Goal: Task Accomplishment & Management: Use online tool/utility

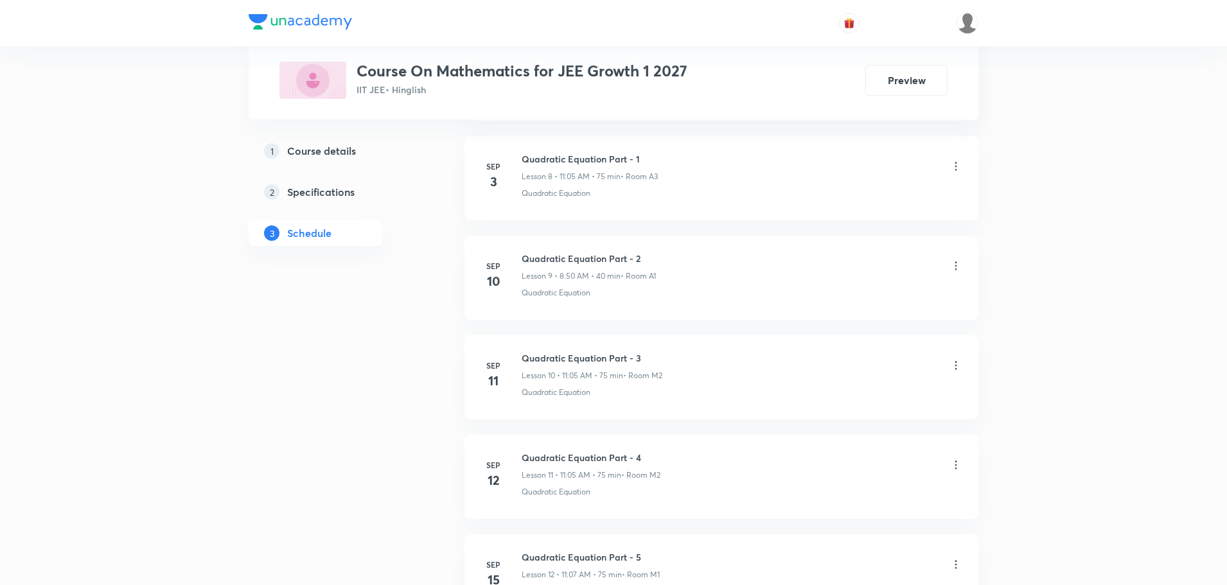
scroll to position [1606, 0]
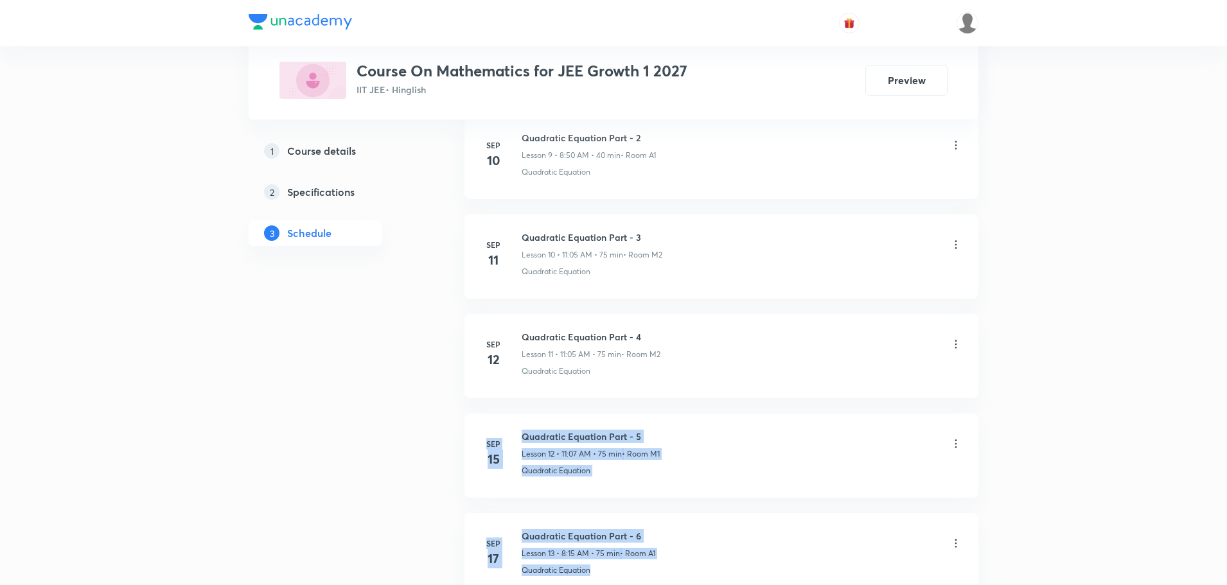
drag, startPoint x: 1225, startPoint y: 362, endPoint x: 1233, endPoint y: 568, distance: 205.8
click at [1227, 568] on html "Plus Courses Course On Mathematics for JEE Growth 1 2027 IIT JEE • Hinglish Pre…" at bounding box center [613, 4] width 1227 height 3221
click at [1206, 477] on div "Plus Courses Course On Mathematics for JEE Growth 1 2027 IIT JEE • Hinglish Pre…" at bounding box center [613, 4] width 1227 height 3221
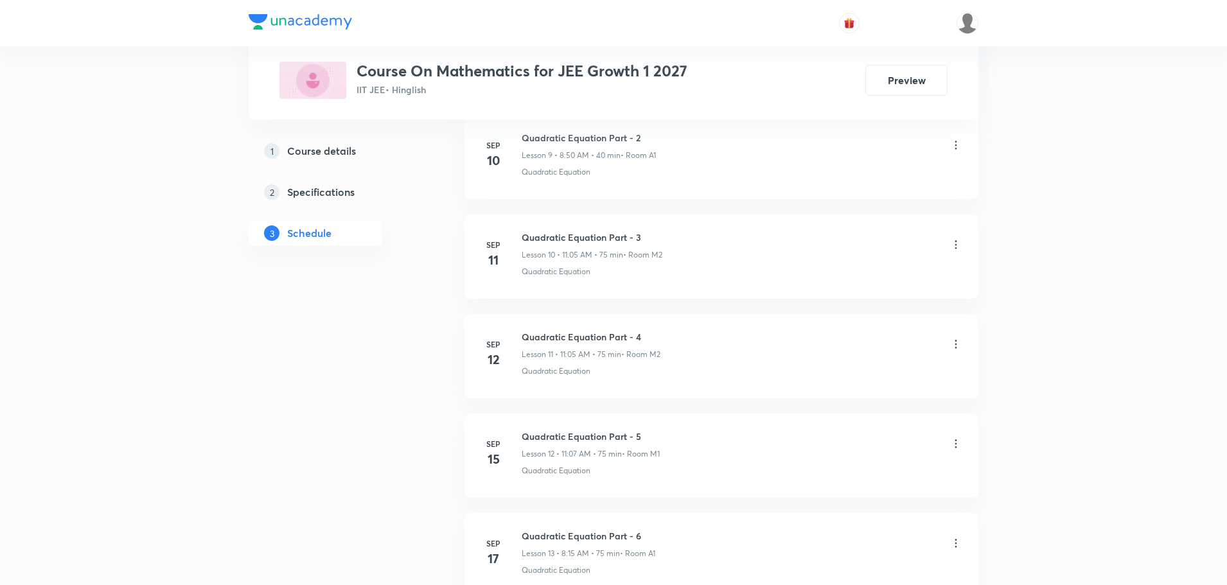
scroll to position [2636, 0]
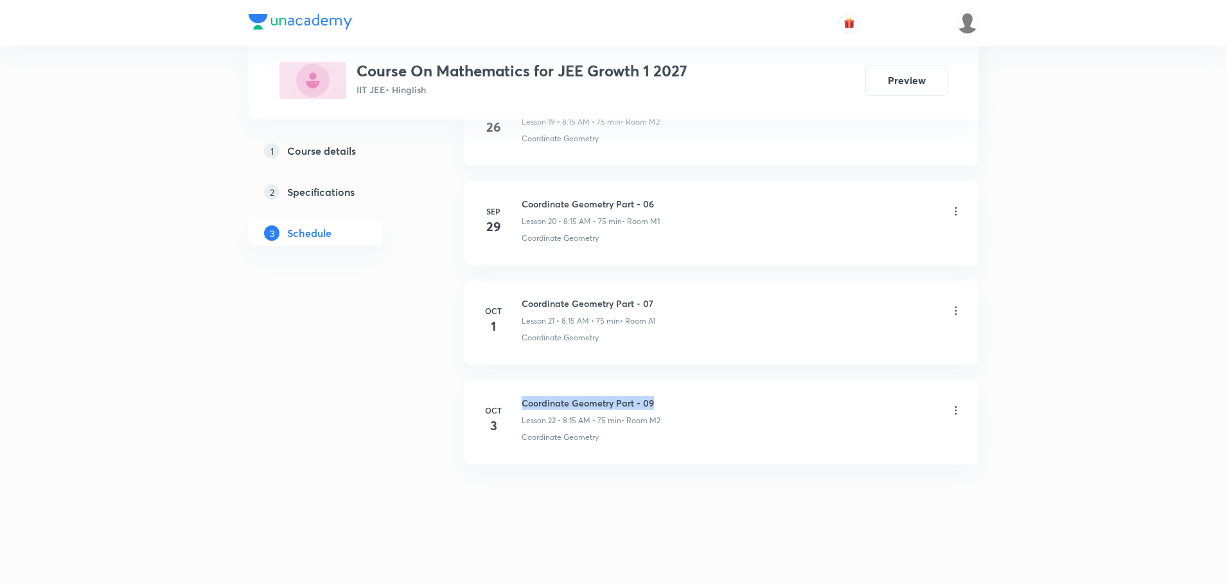
drag, startPoint x: 653, startPoint y: 400, endPoint x: 519, endPoint y: 401, distance: 134.3
click at [519, 401] on div "Oct 3 Coordinate Geometry Part - 09 Lesson 22 • 8:15 AM • 75 min • Room M2 Coor…" at bounding box center [722, 419] width 482 height 47
copy h6 "Coordinate Geometry Part - 09"
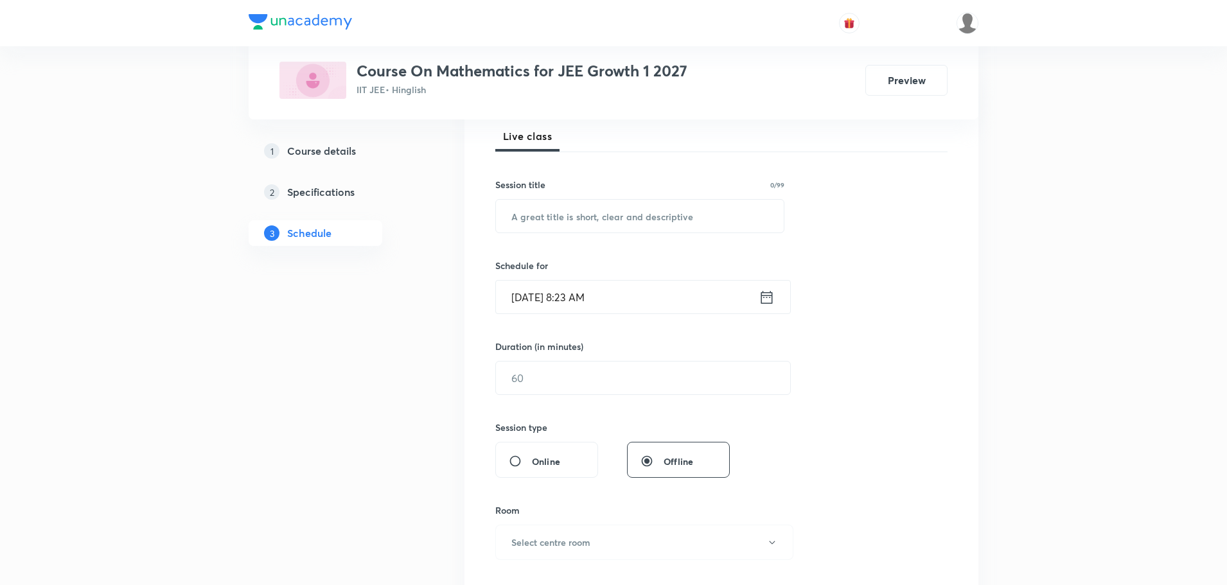
scroll to position [0, 0]
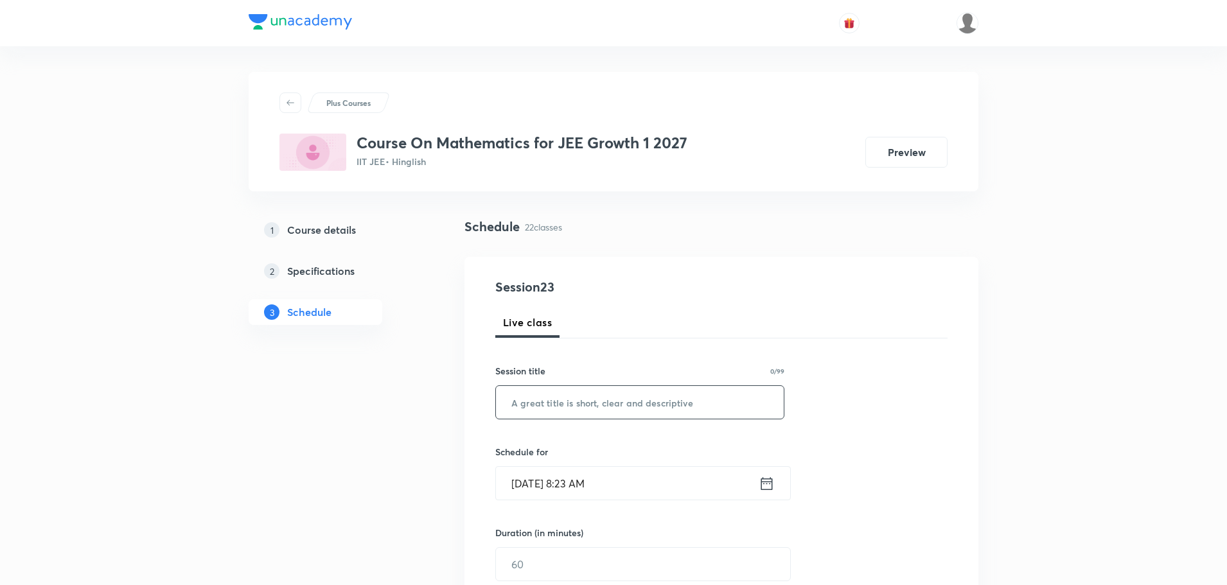
click at [529, 404] on input "text" at bounding box center [640, 402] width 288 height 33
paste input "Coordinate Geometry Part - 09"
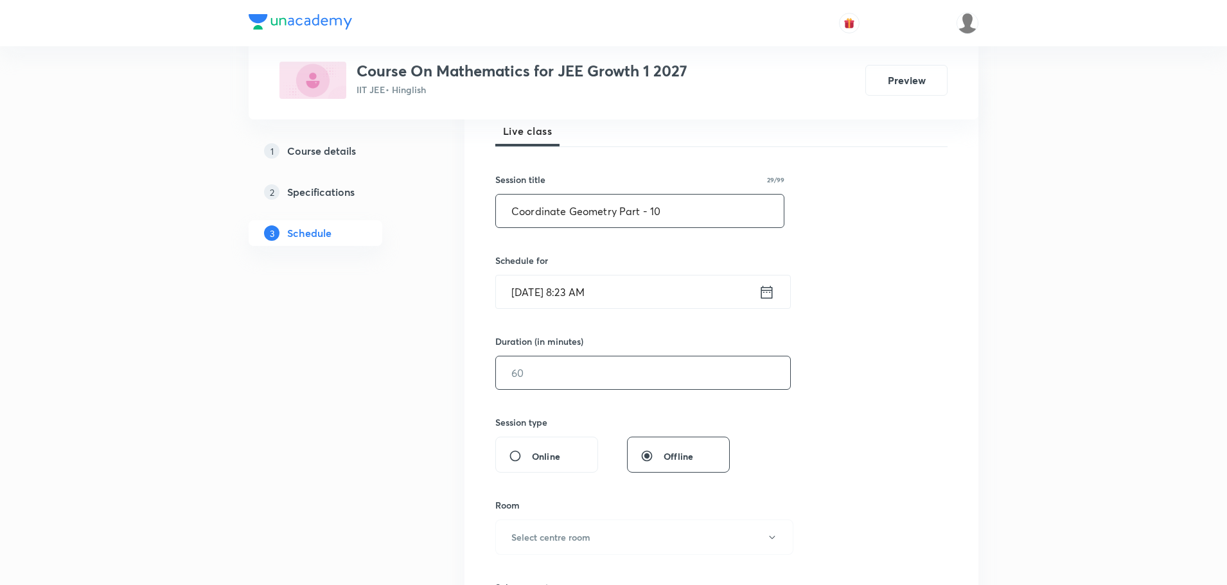
scroll to position [193, 0]
type input "Coordinate Geometry Part - 10"
click at [770, 287] on icon at bounding box center [767, 291] width 16 height 18
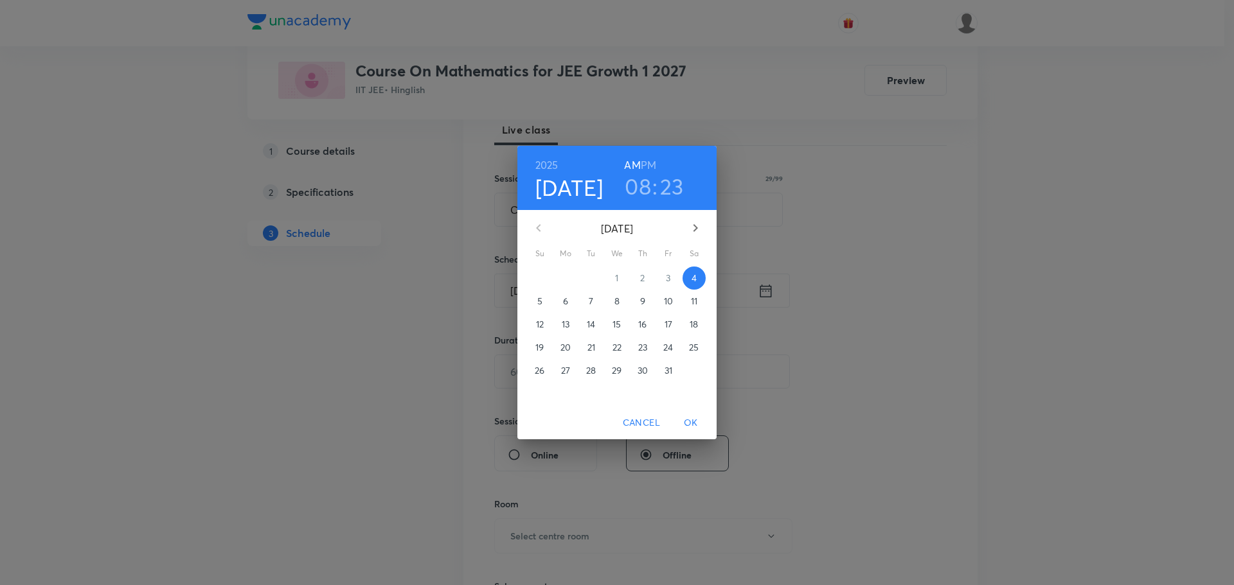
click at [678, 179] on h3 "23" at bounding box center [672, 186] width 24 height 27
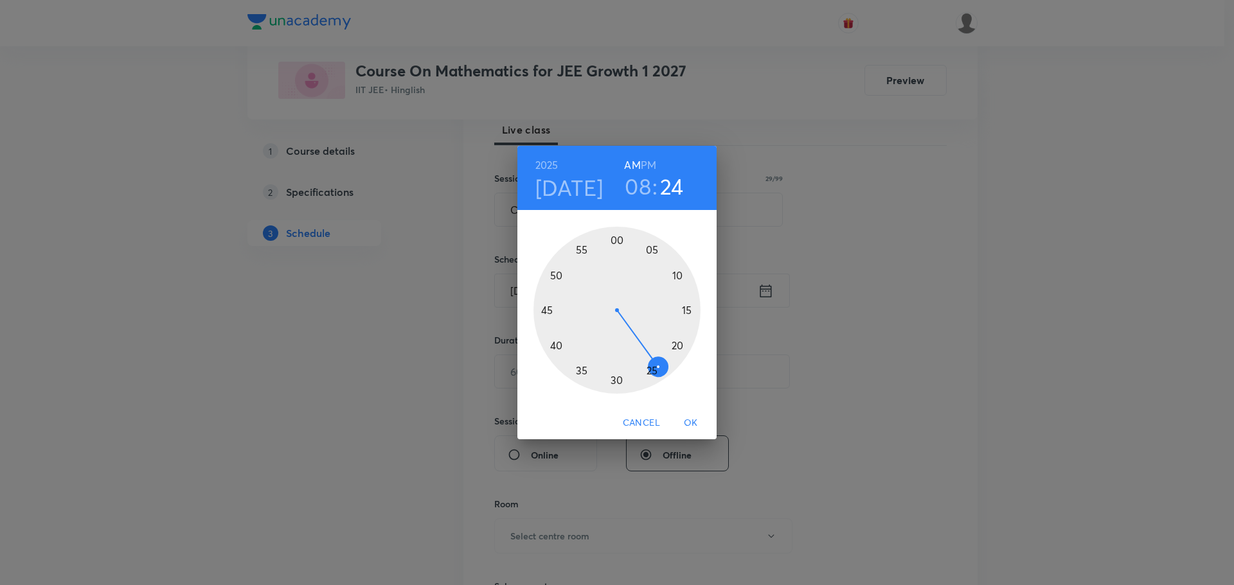
click at [657, 364] on div at bounding box center [616, 310] width 167 height 167
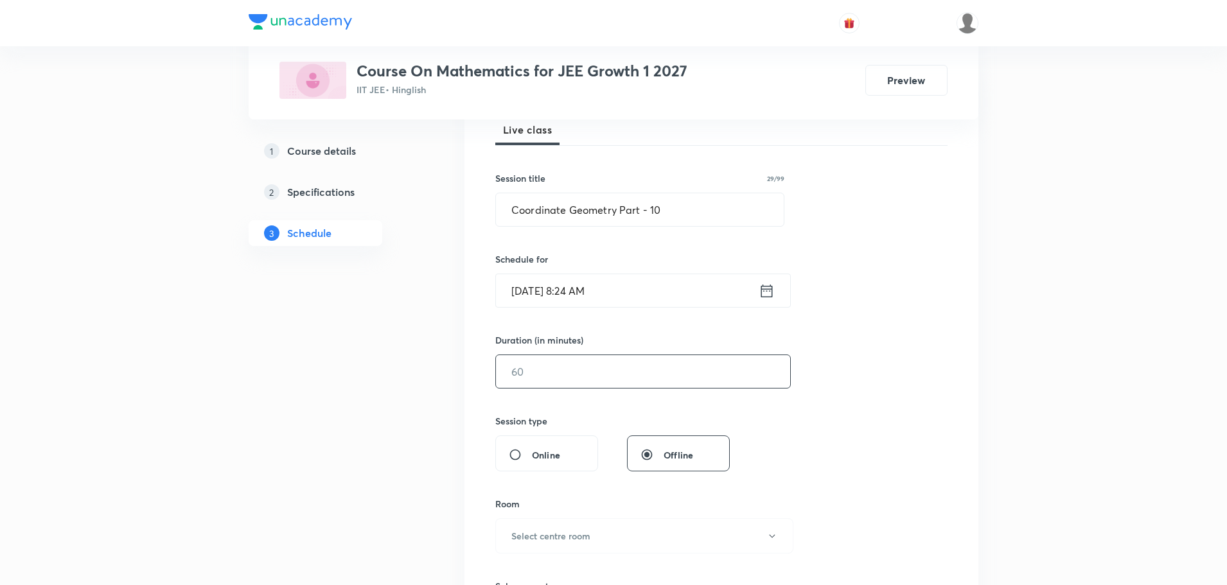
click at [607, 382] on input "text" at bounding box center [643, 371] width 294 height 33
type input "4"
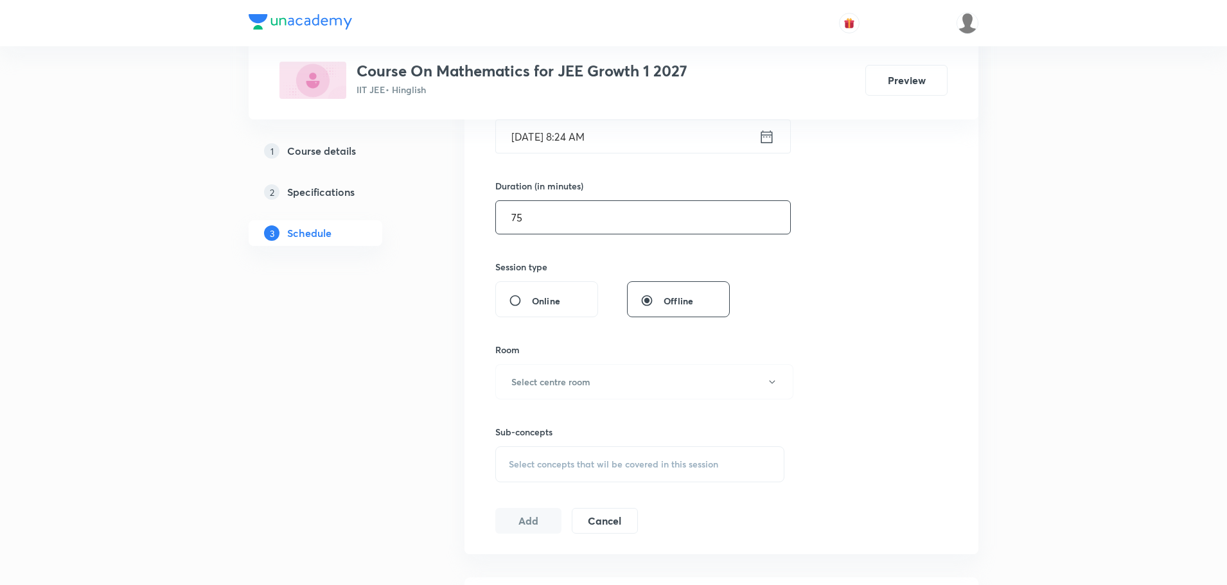
scroll to position [385, 0]
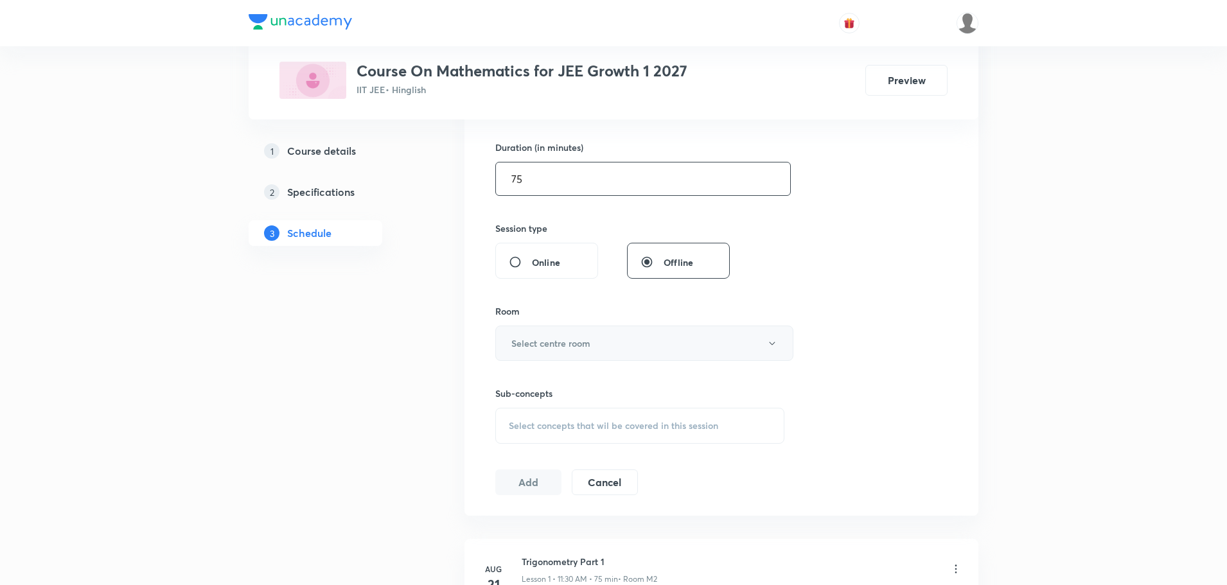
type input "75"
click at [584, 333] on button "Select centre room" at bounding box center [644, 343] width 298 height 35
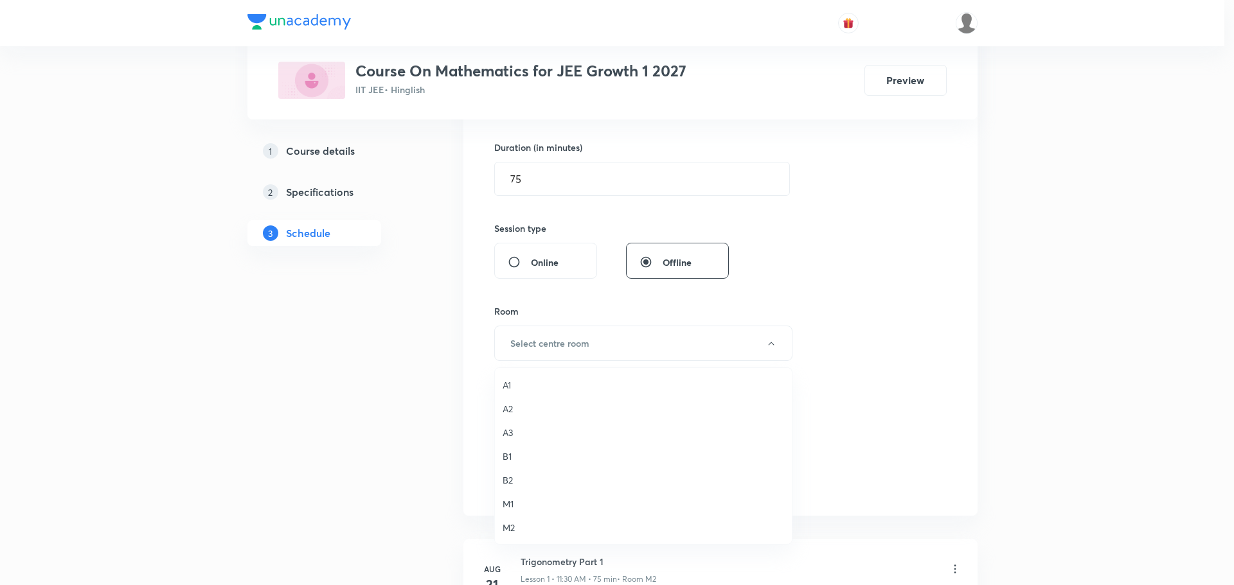
click at [518, 526] on span "M2" at bounding box center [642, 527] width 281 height 13
click at [542, 425] on span "Select concepts that wil be covered in this session" at bounding box center [613, 426] width 209 height 10
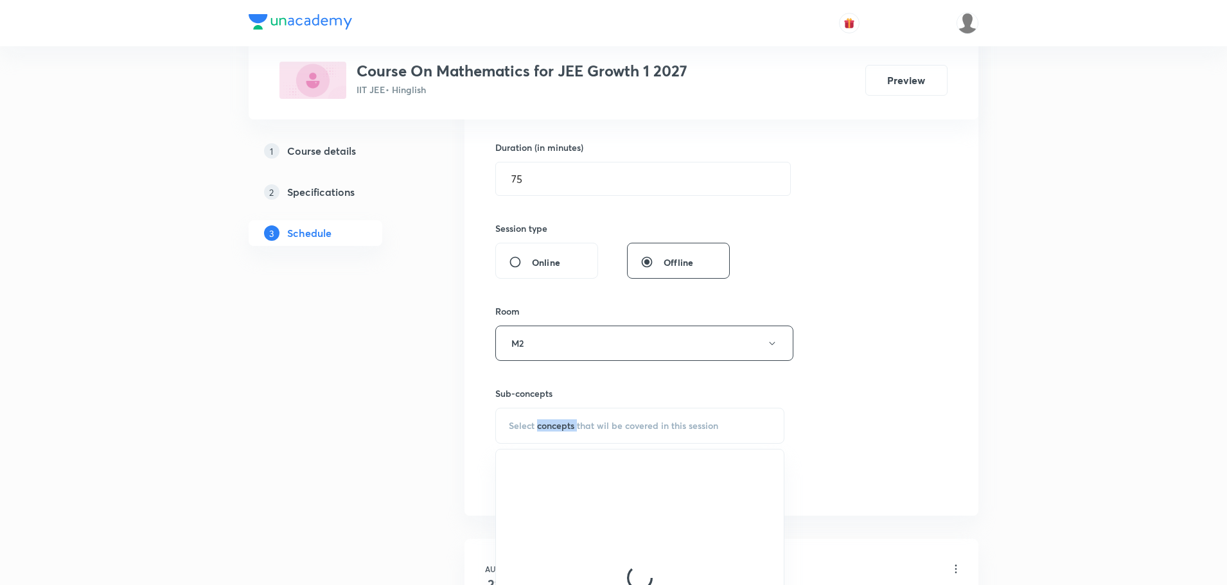
click at [542, 425] on span "Select concepts that wil be covered in this session" at bounding box center [613, 426] width 209 height 10
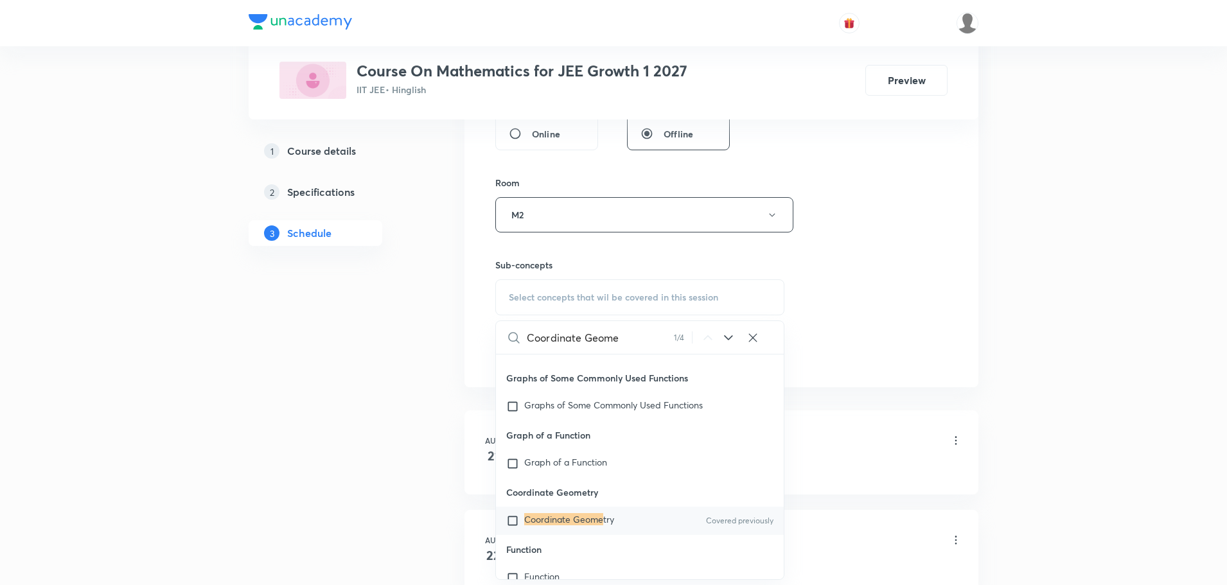
scroll to position [1078, 0]
type input "Coordinate Geome"
click at [591, 509] on div "Coordinate Geome try Covered previously" at bounding box center [640, 520] width 288 height 28
checkbox input "true"
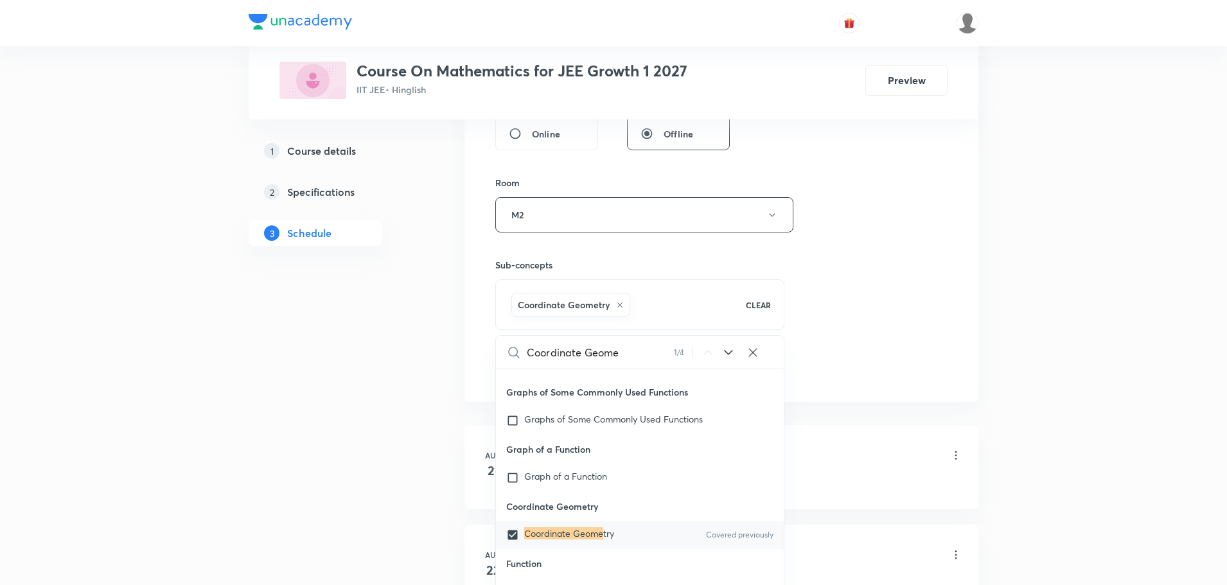
click at [908, 385] on div "Session 23 Live class Session title 29/99 Coordinate Geometry Part - 10 ​ Sched…" at bounding box center [722, 72] width 514 height 659
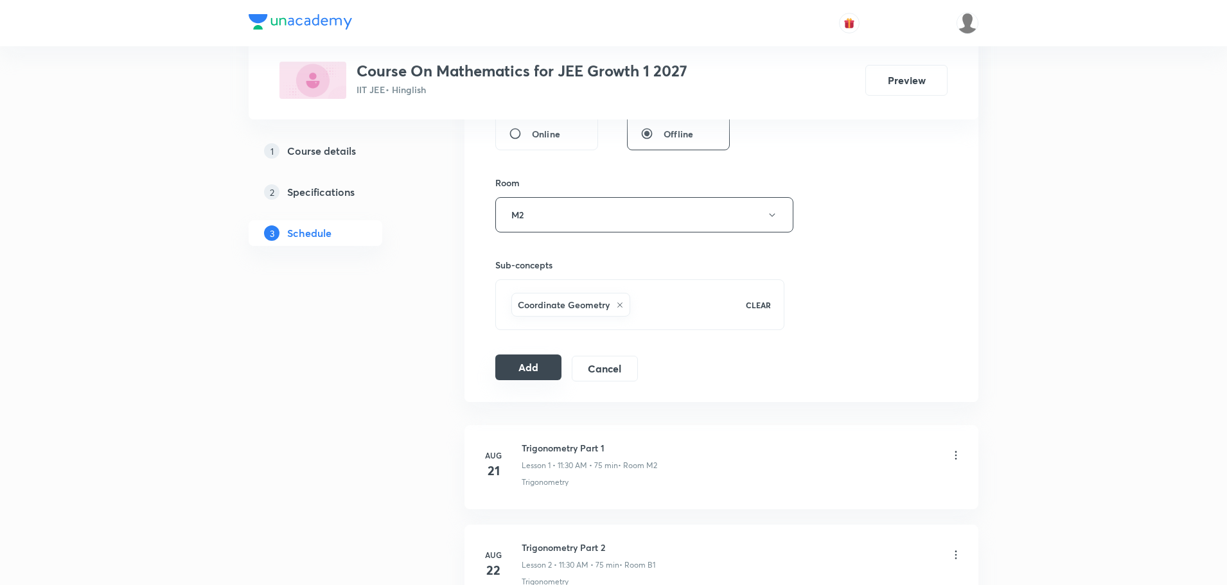
click at [536, 369] on button "Add" at bounding box center [528, 368] width 66 height 26
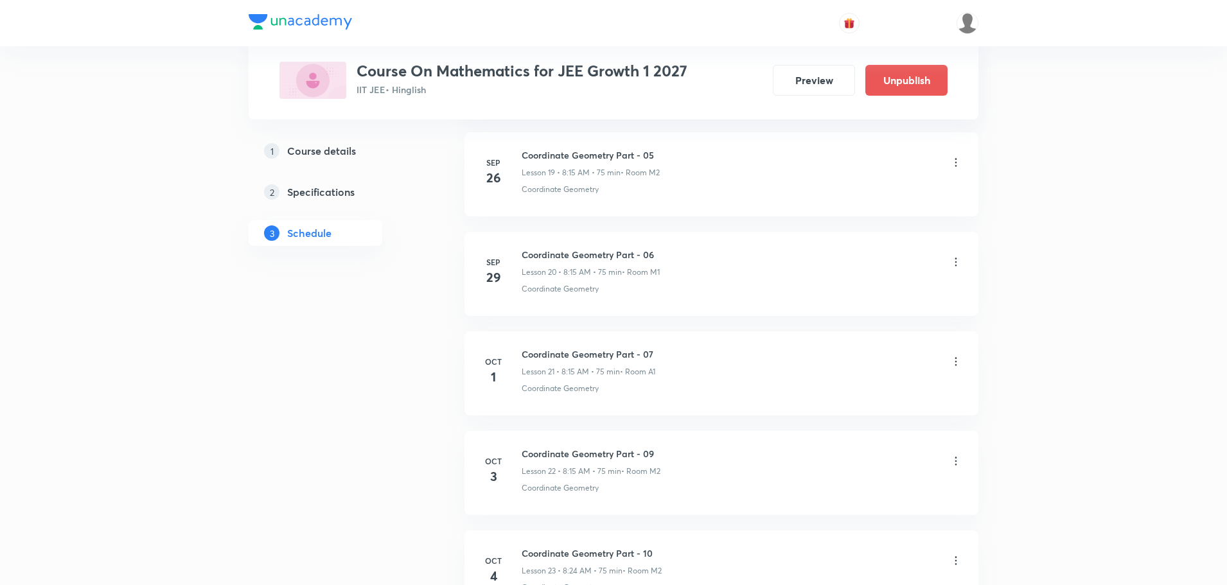
scroll to position [2145, 0]
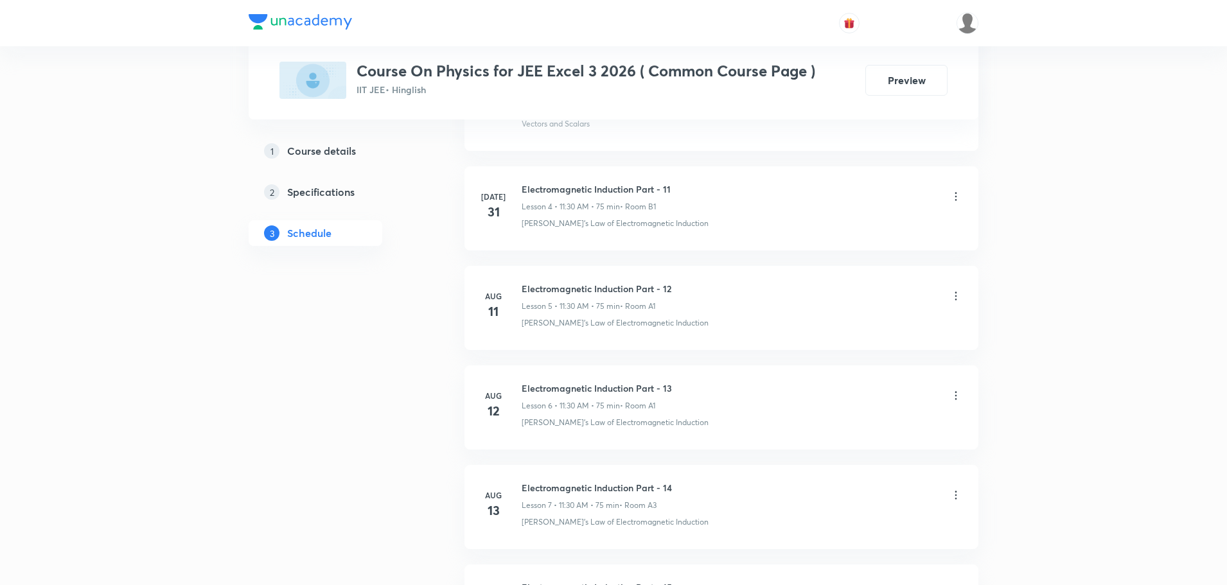
scroll to position [753, 0]
click at [925, 77] on button "Preview" at bounding box center [906, 80] width 82 height 31
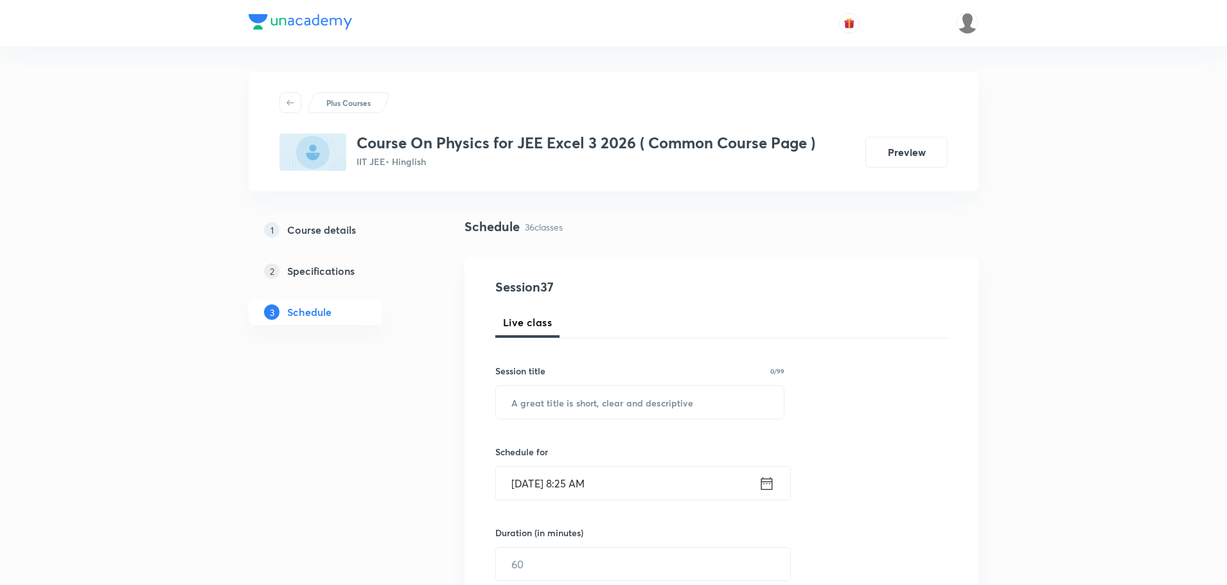
drag, startPoint x: 914, startPoint y: 160, endPoint x: 891, endPoint y: 170, distance: 25.3
click at [914, 160] on button "Preview" at bounding box center [906, 152] width 82 height 31
click at [908, 166] on button "Preview" at bounding box center [906, 151] width 82 height 31
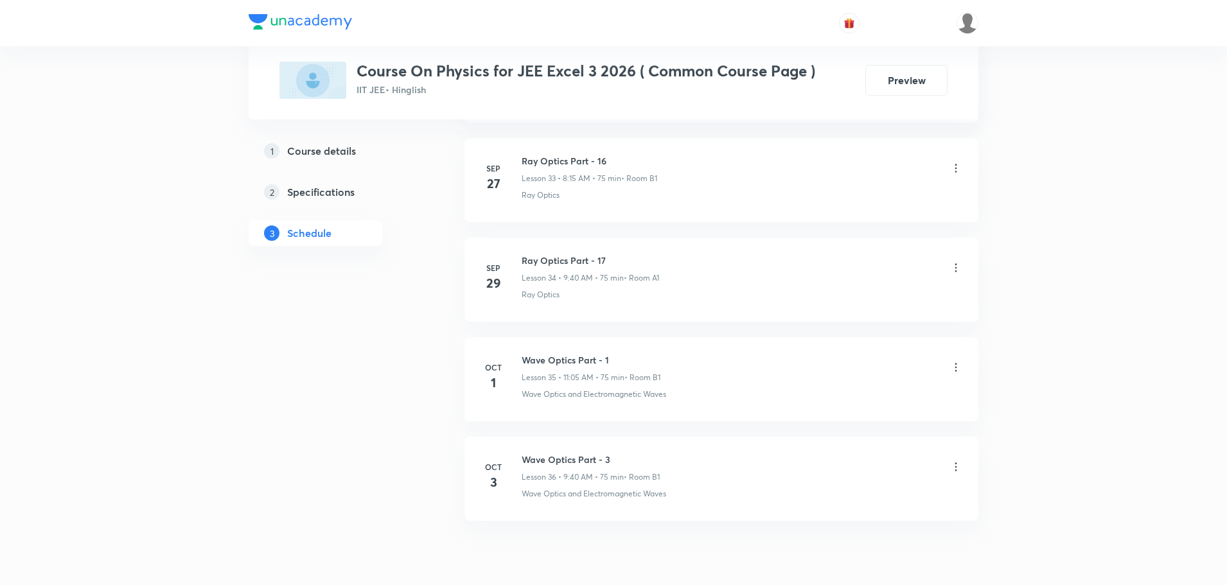
scroll to position [4030, 0]
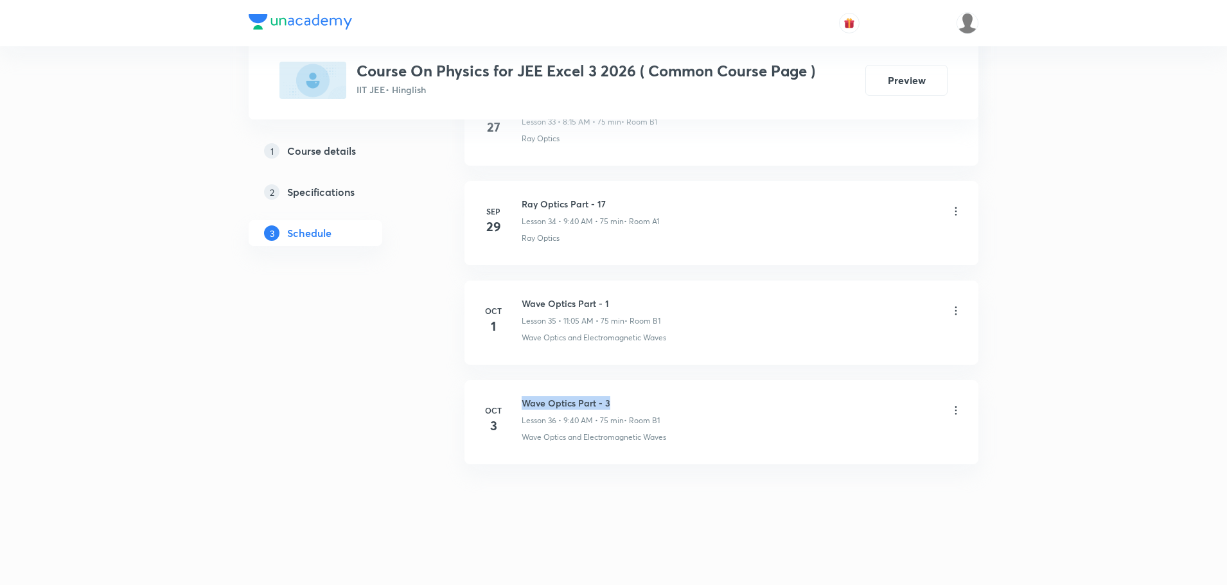
drag, startPoint x: 608, startPoint y: 401, endPoint x: 517, endPoint y: 397, distance: 92.0
click at [517, 397] on div "Oct 3 Wave Optics Part - 3 Lesson 36 • 9:40 AM • 75 min • Room B1 Wave Optics a…" at bounding box center [722, 419] width 482 height 47
copy h6 "Wave Optics Part - 3"
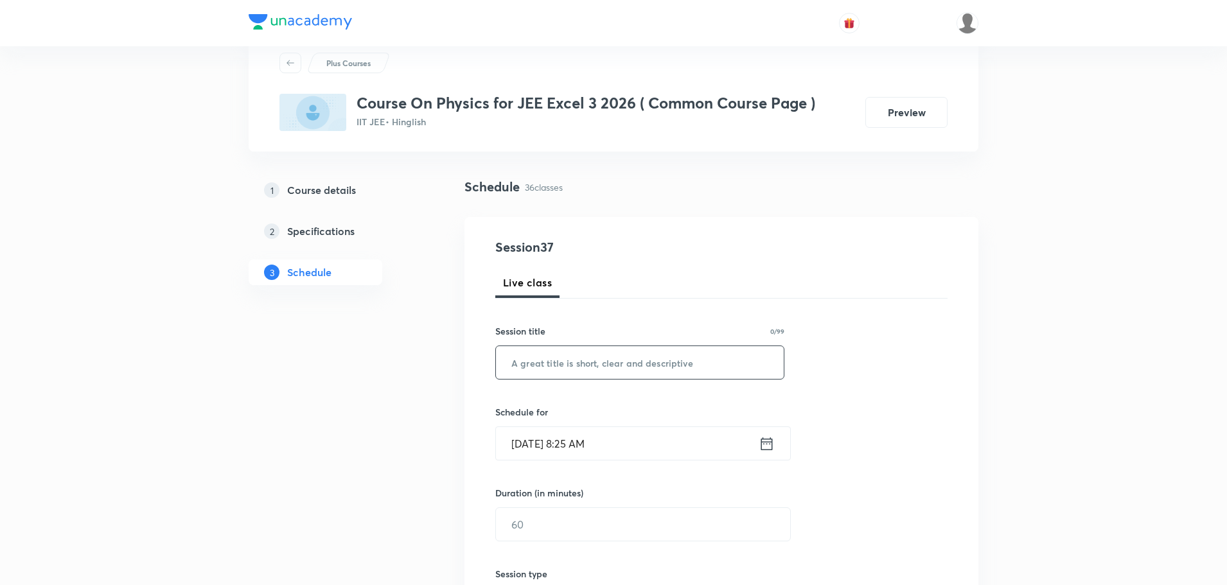
scroll to position [0, 0]
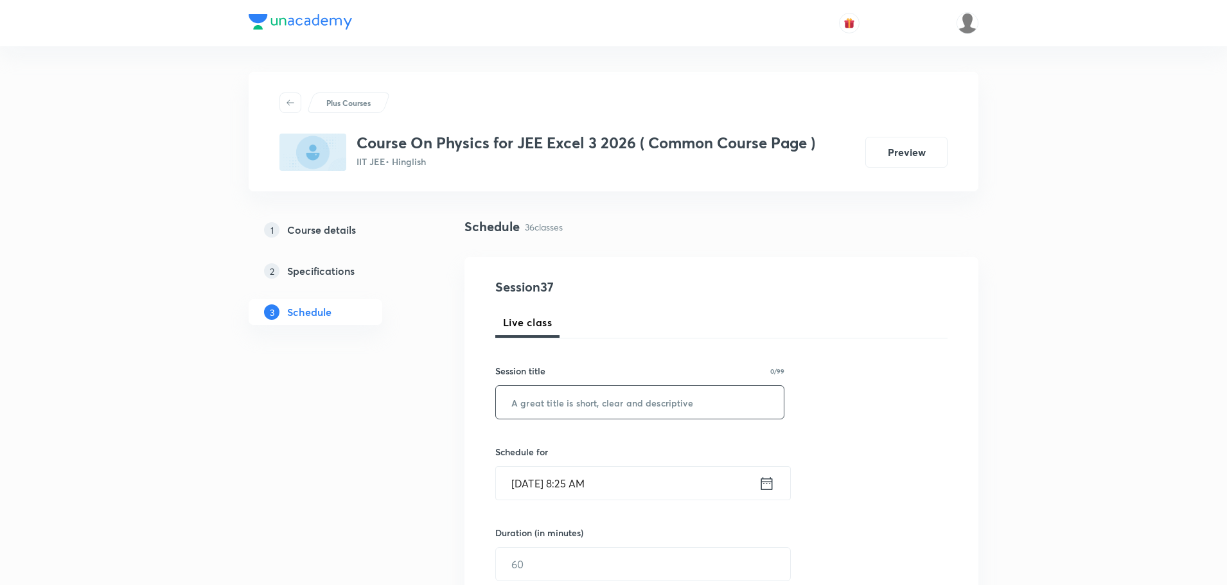
click at [583, 404] on input "text" at bounding box center [640, 402] width 288 height 33
paste input "Wave Optics Part - 3"
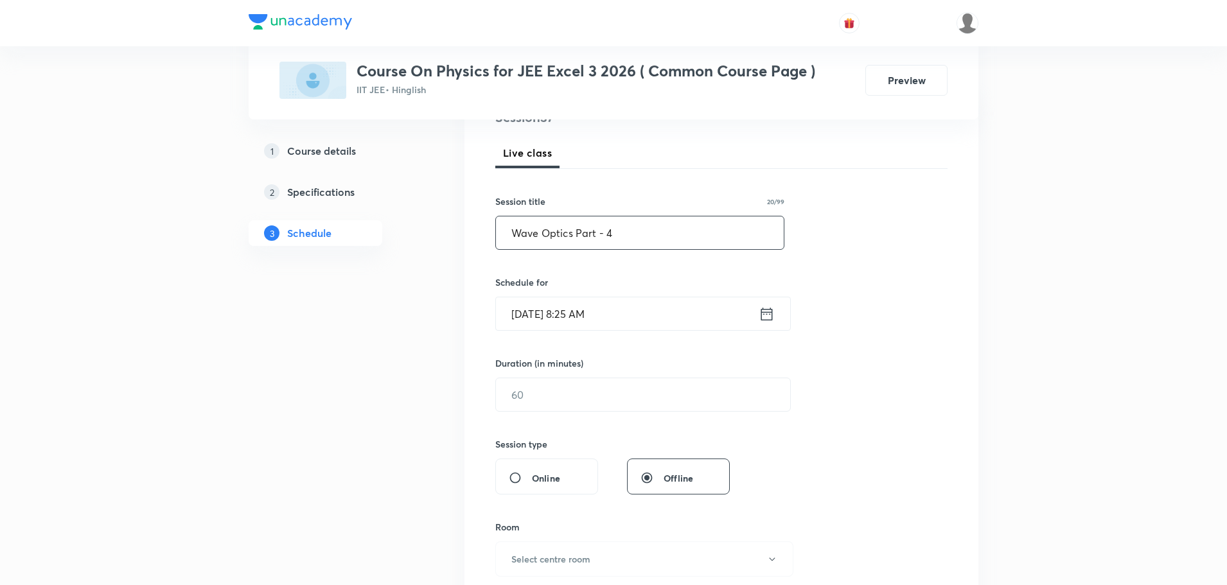
scroll to position [193, 0]
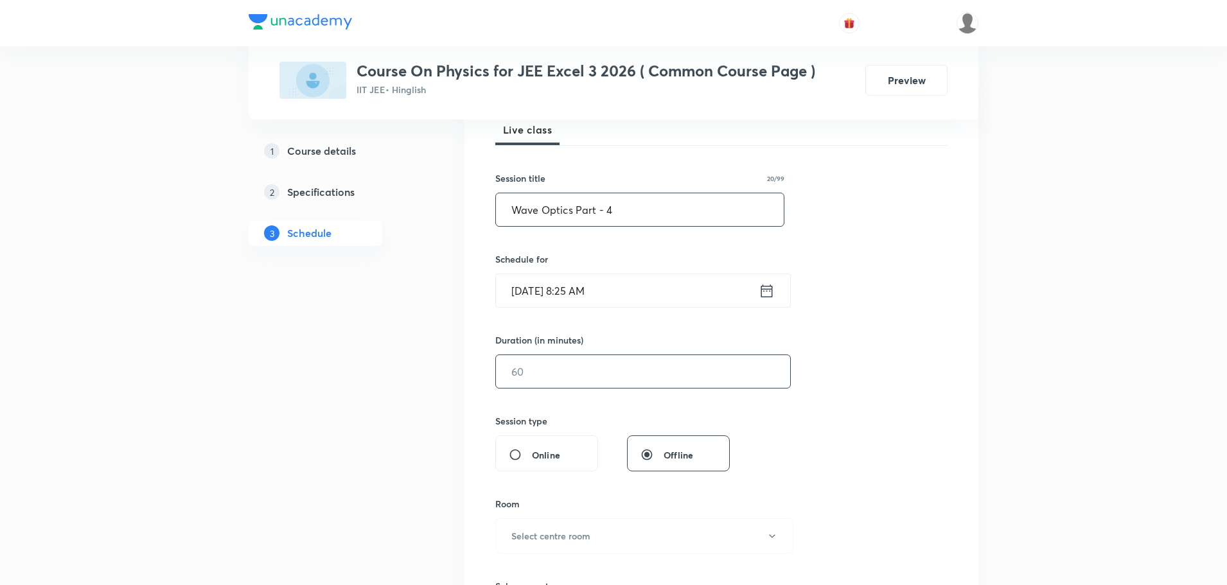
type input "Wave Optics Part - 4"
click at [725, 372] on input "text" at bounding box center [643, 371] width 294 height 33
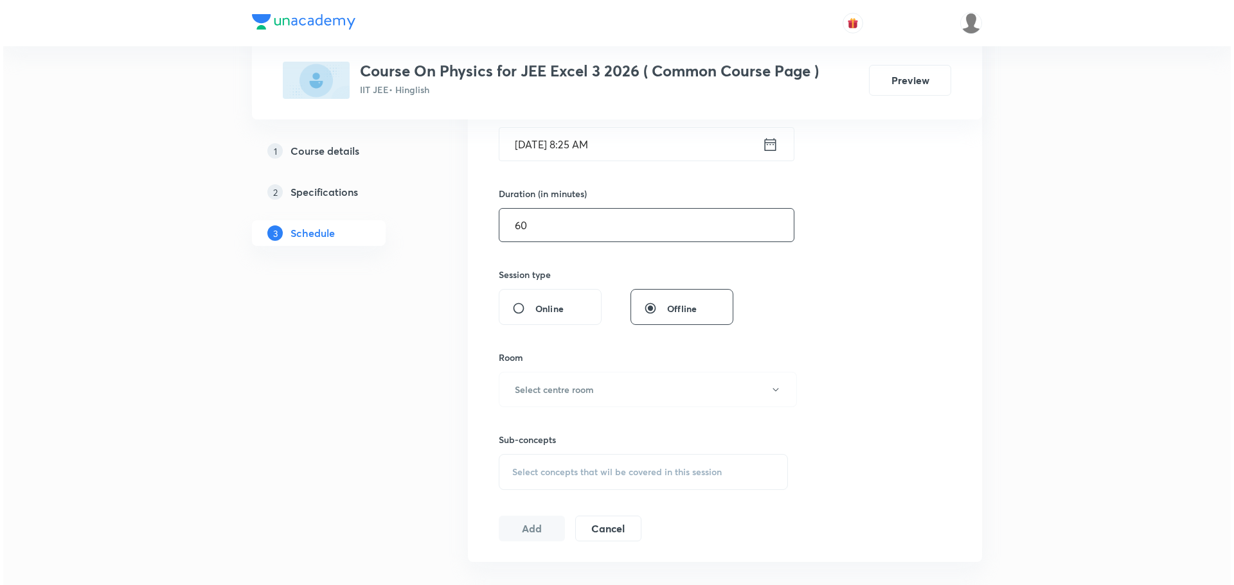
scroll to position [385, 0]
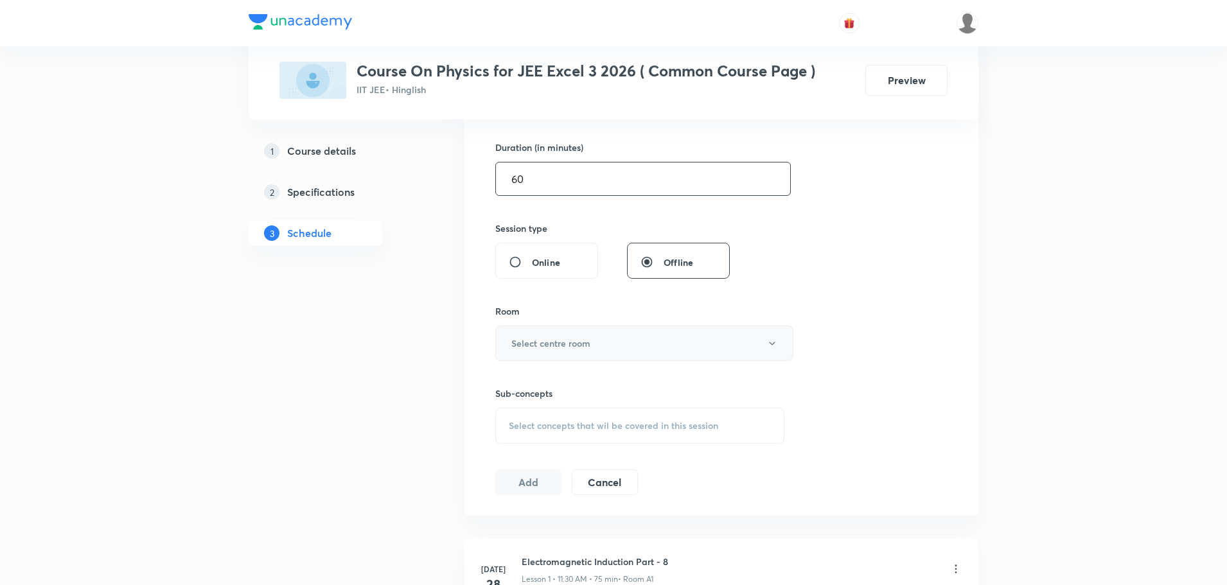
type input "60"
click at [651, 340] on button "Select centre room" at bounding box center [644, 343] width 298 height 35
click at [651, 351] on div at bounding box center [617, 292] width 1234 height 585
click at [748, 348] on button "Select centre room" at bounding box center [644, 343] width 298 height 35
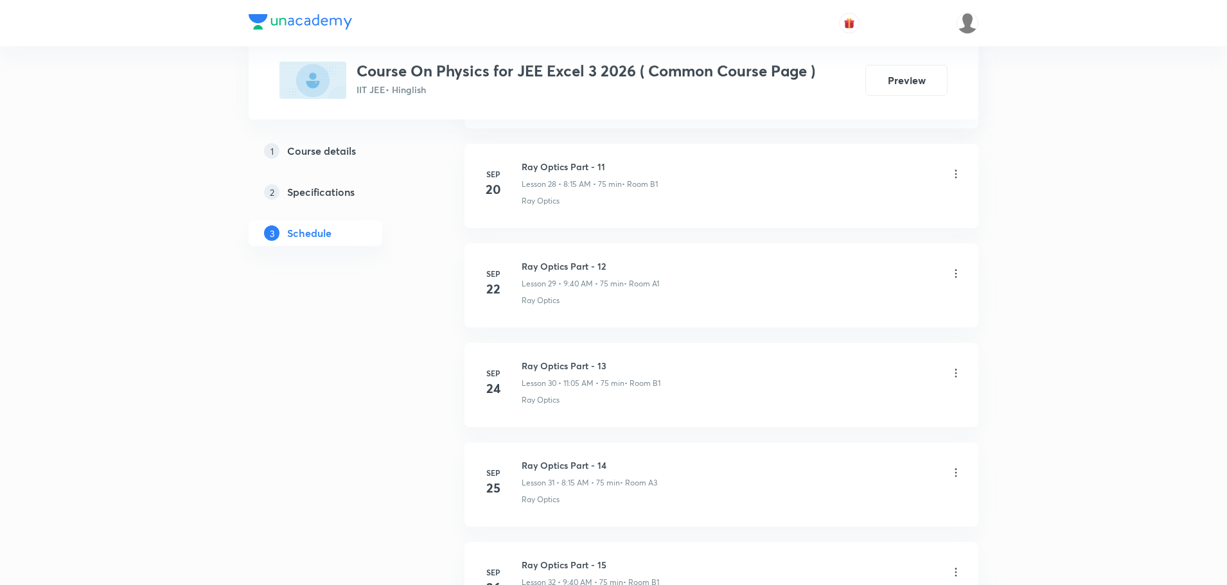
scroll to position [4030, 0]
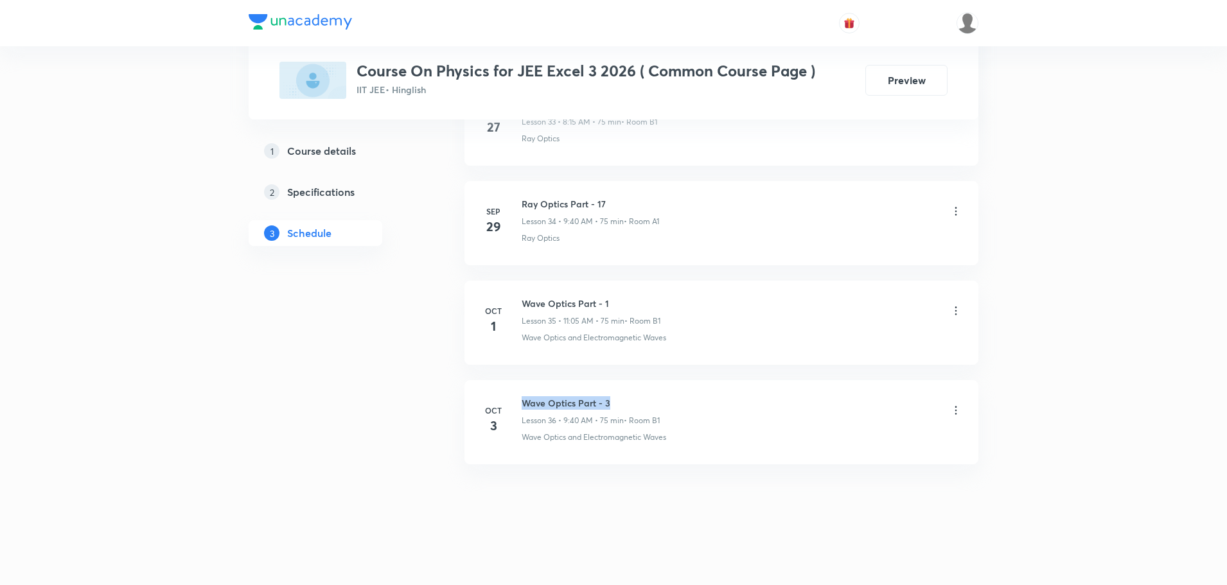
drag, startPoint x: 577, startPoint y: 400, endPoint x: 522, endPoint y: 394, distance: 55.5
click at [522, 394] on li "Oct 3 Wave Optics Part - 3 Lesson 36 • 9:40 AM • 75 min • Room B1 Wave Optics a…" at bounding box center [722, 422] width 514 height 84
copy h6 "Wave Optics Part - 3"
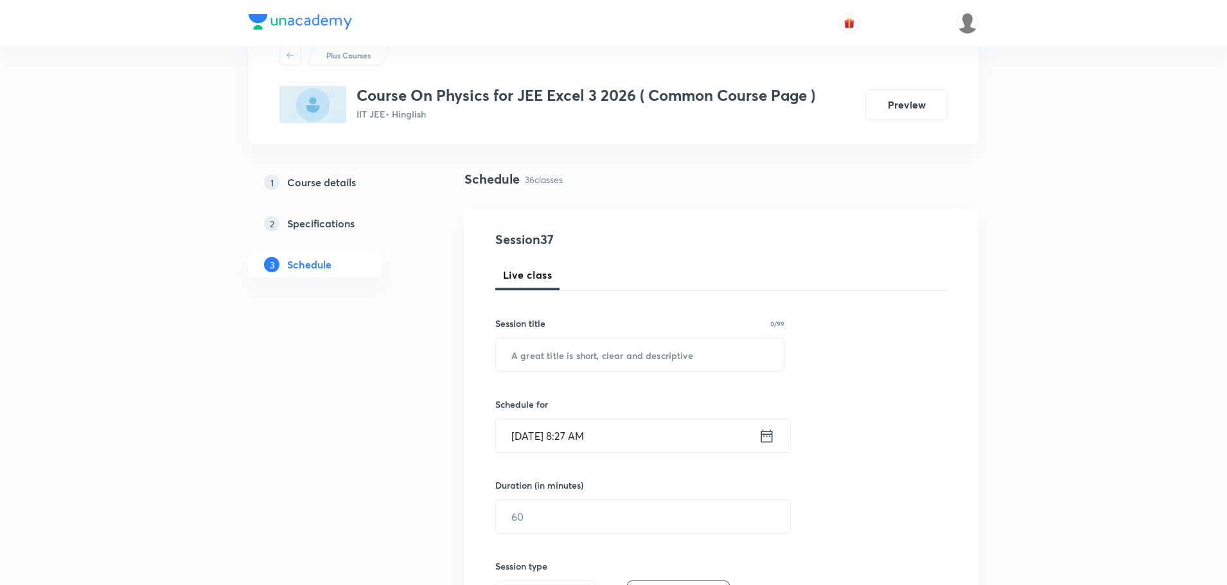
scroll to position [0, 0]
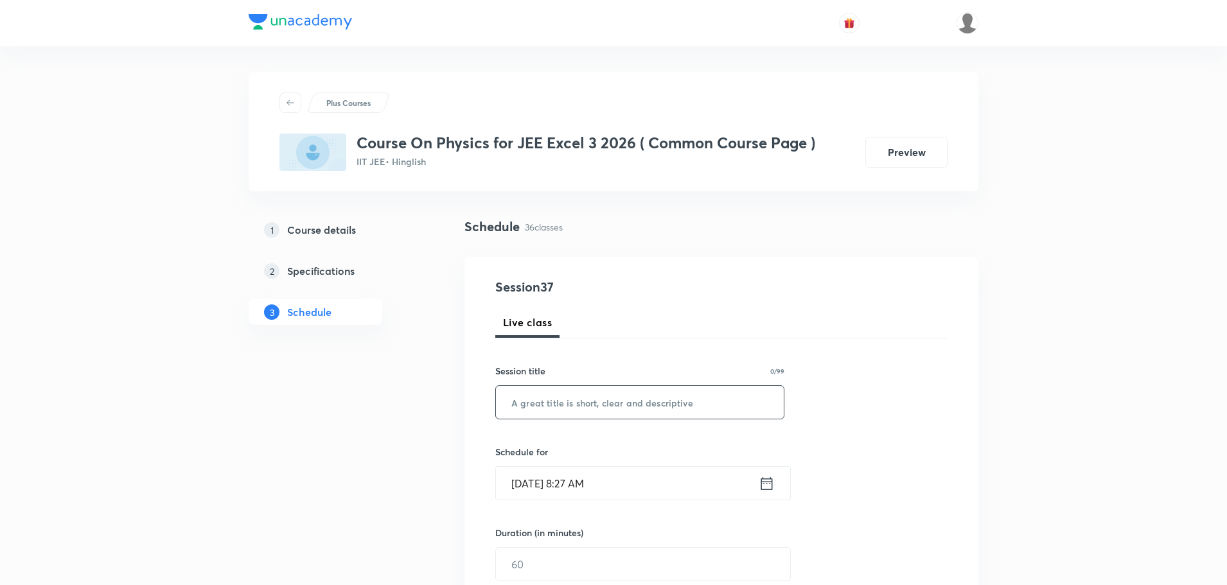
click at [527, 401] on input "text" at bounding box center [640, 402] width 288 height 33
paste input "Wave Optics Part - 3"
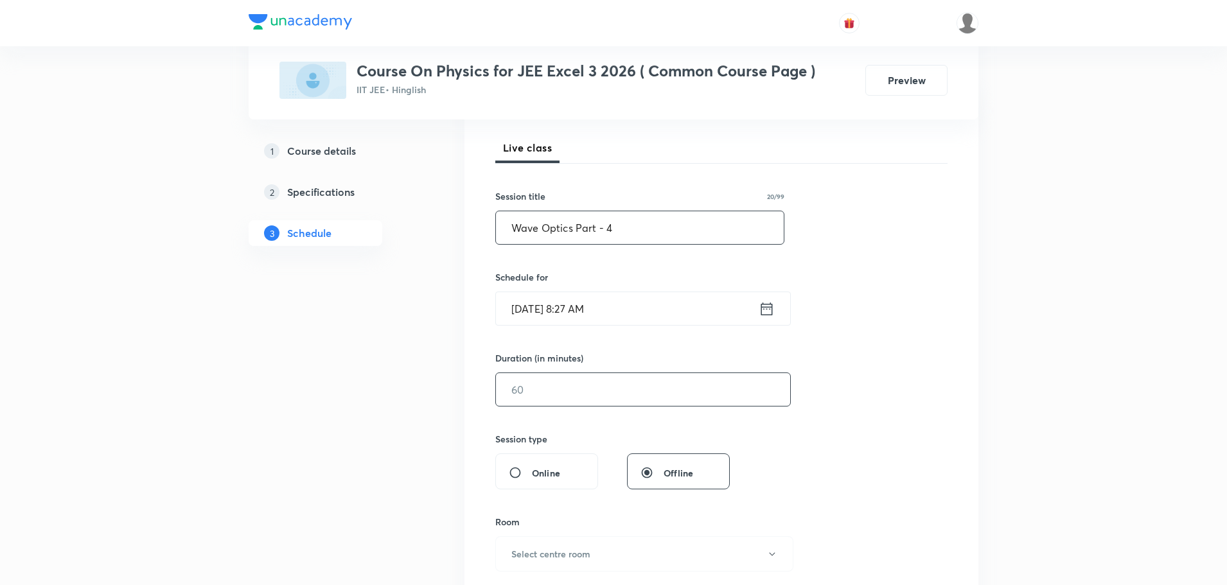
scroll to position [193, 0]
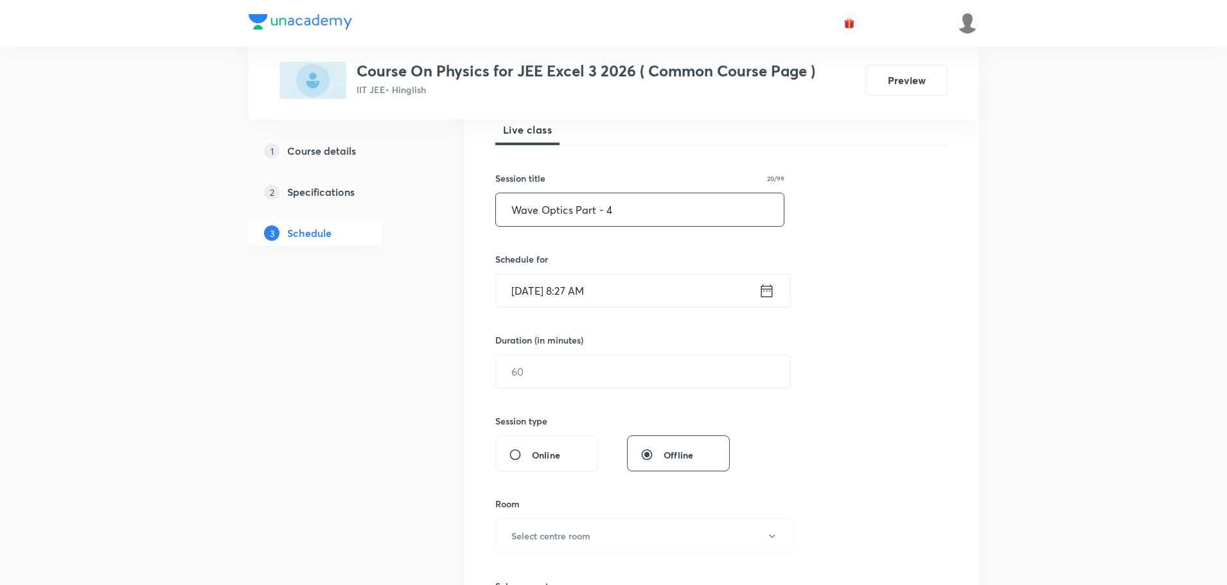
type input "Wave Optics Part - 4"
click at [763, 287] on icon at bounding box center [767, 291] width 16 height 18
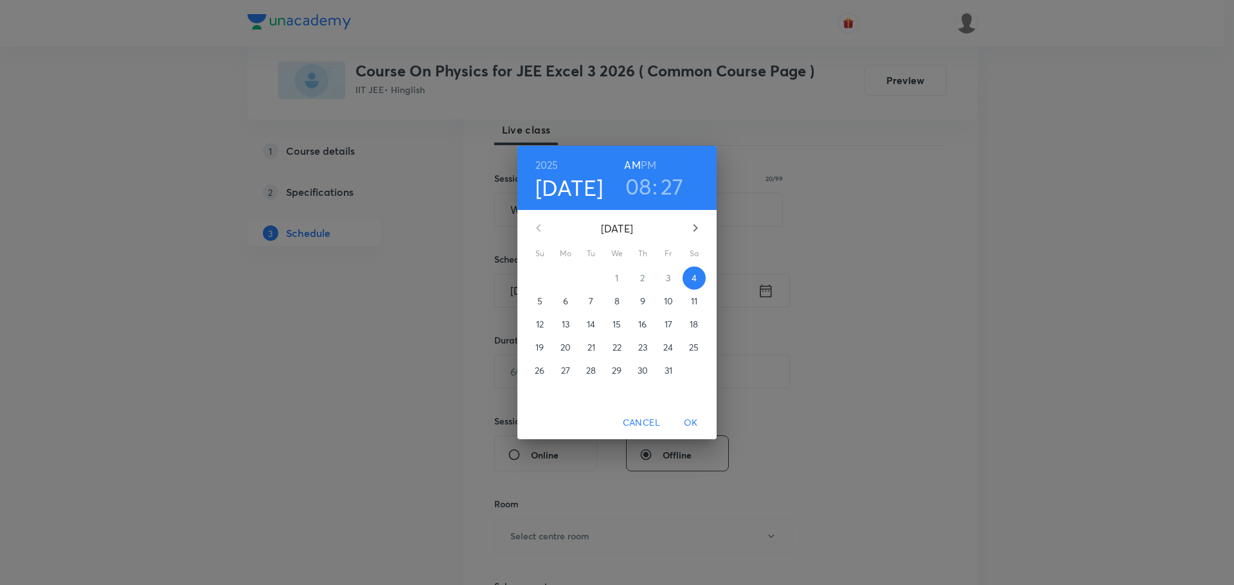
click at [676, 180] on h3 "27" at bounding box center [671, 186] width 23 height 27
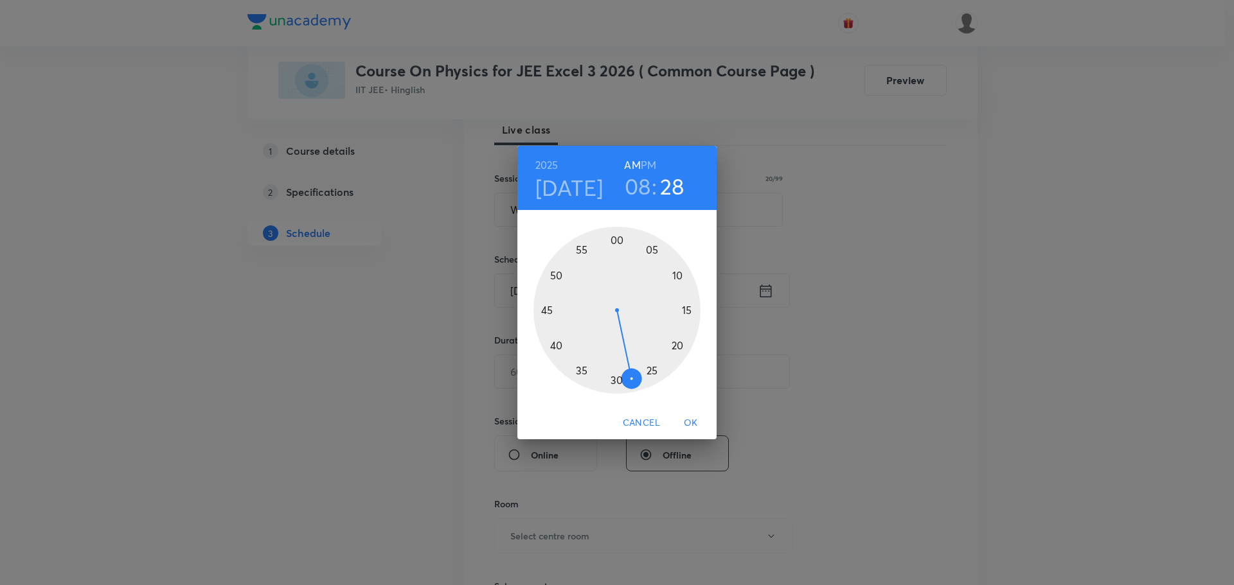
drag, startPoint x: 639, startPoint y: 376, endPoint x: 630, endPoint y: 378, distance: 9.2
click at [630, 378] on div at bounding box center [616, 310] width 167 height 167
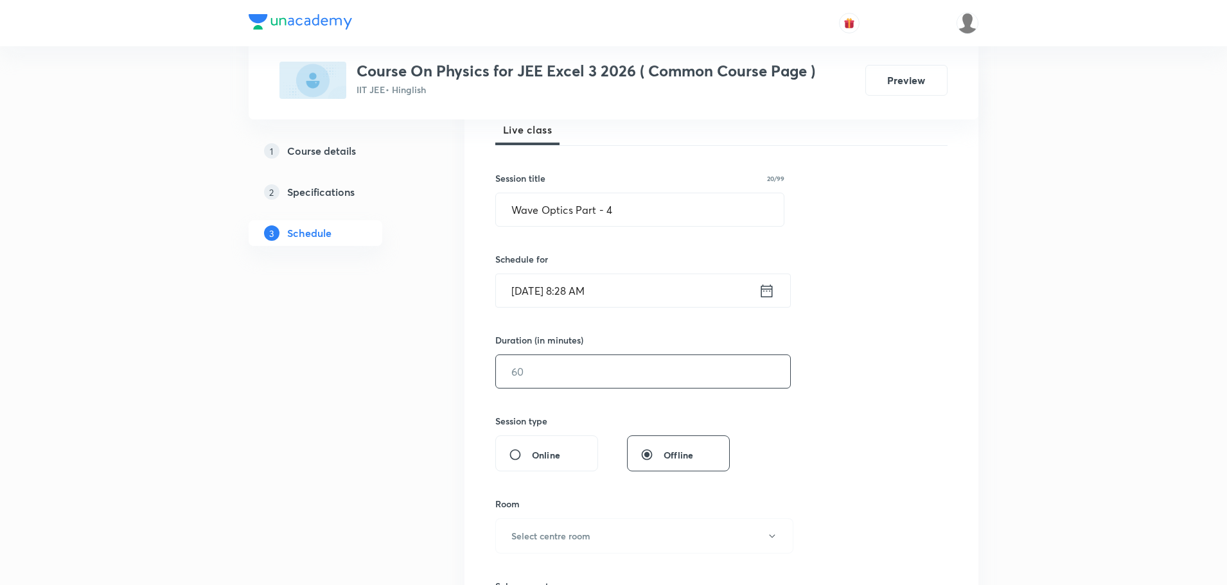
click at [653, 377] on input "text" at bounding box center [643, 371] width 294 height 33
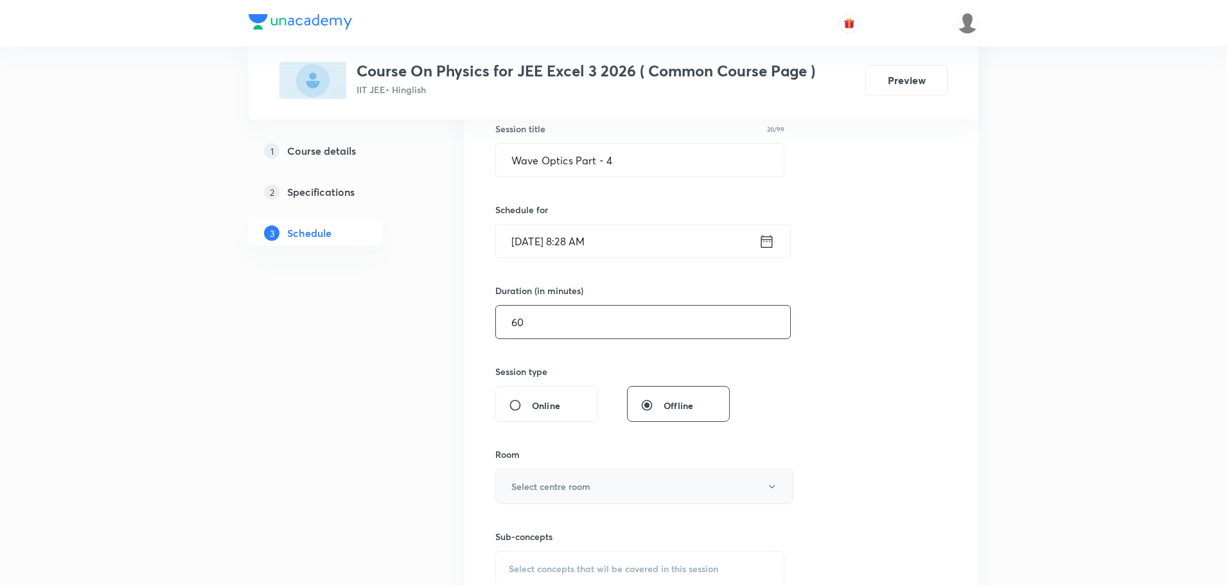
scroll to position [321, 0]
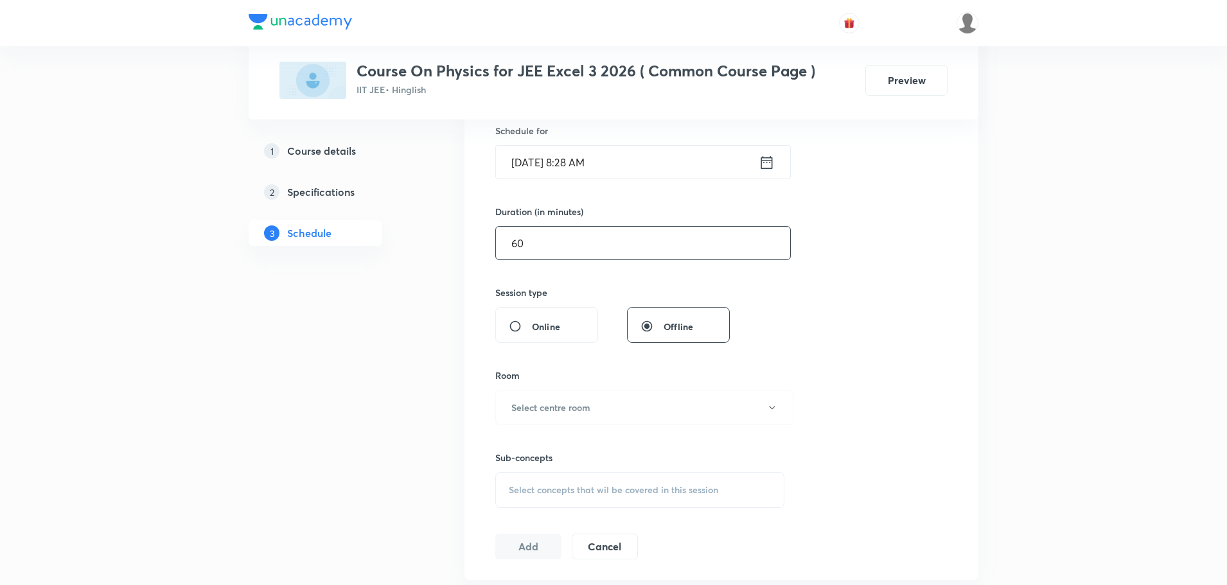
type input "60"
click at [627, 389] on div "Room Select centre room" at bounding box center [639, 397] width 289 height 57
click at [629, 403] on button "Select centre room" at bounding box center [644, 407] width 298 height 35
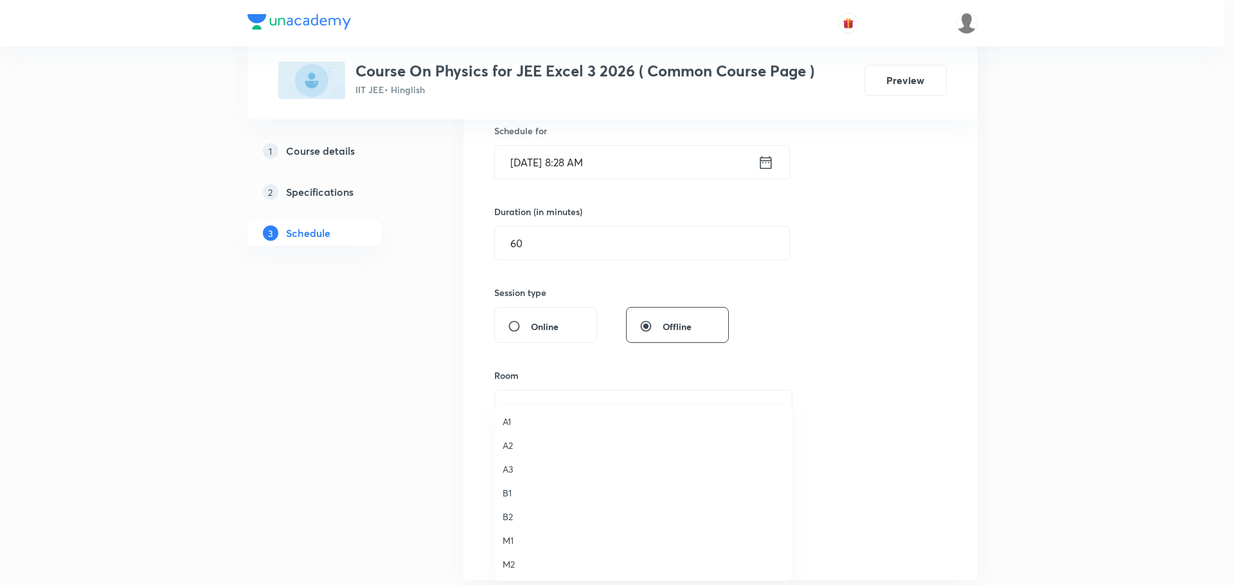
click at [499, 492] on li "B1" at bounding box center [643, 493] width 297 height 24
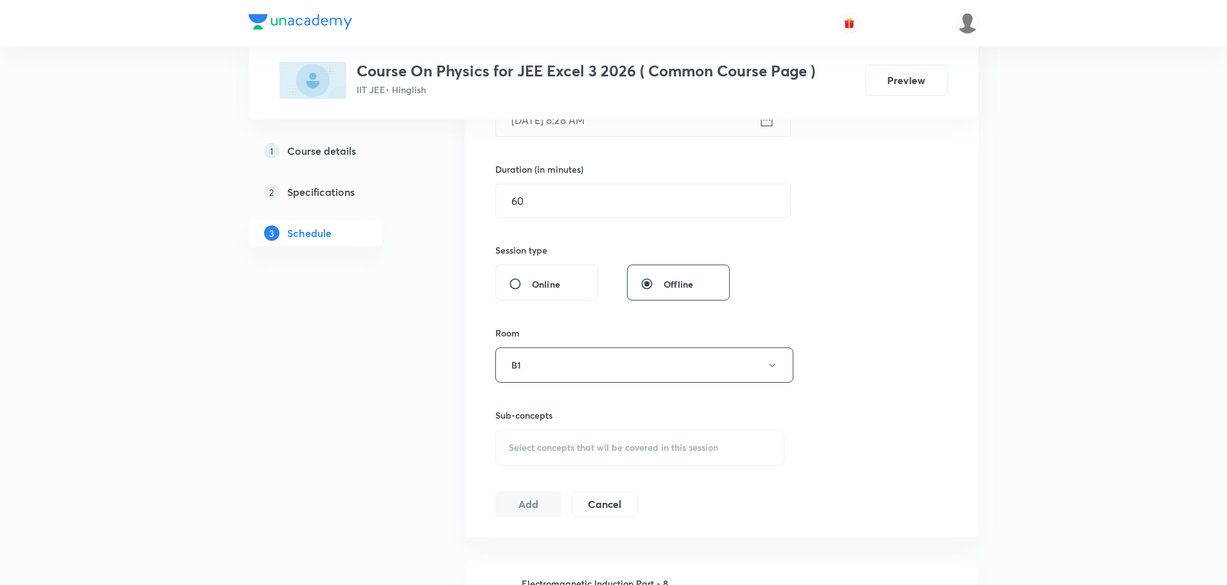
scroll to position [385, 0]
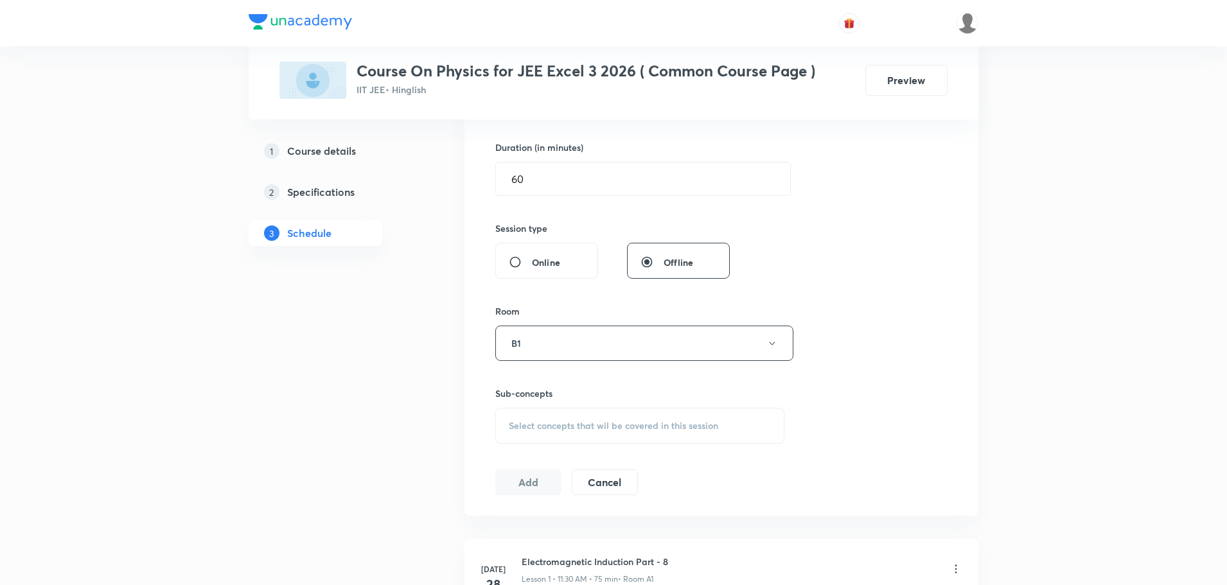
click at [544, 430] on span "Select concepts that wil be covered in this session" at bounding box center [613, 426] width 209 height 10
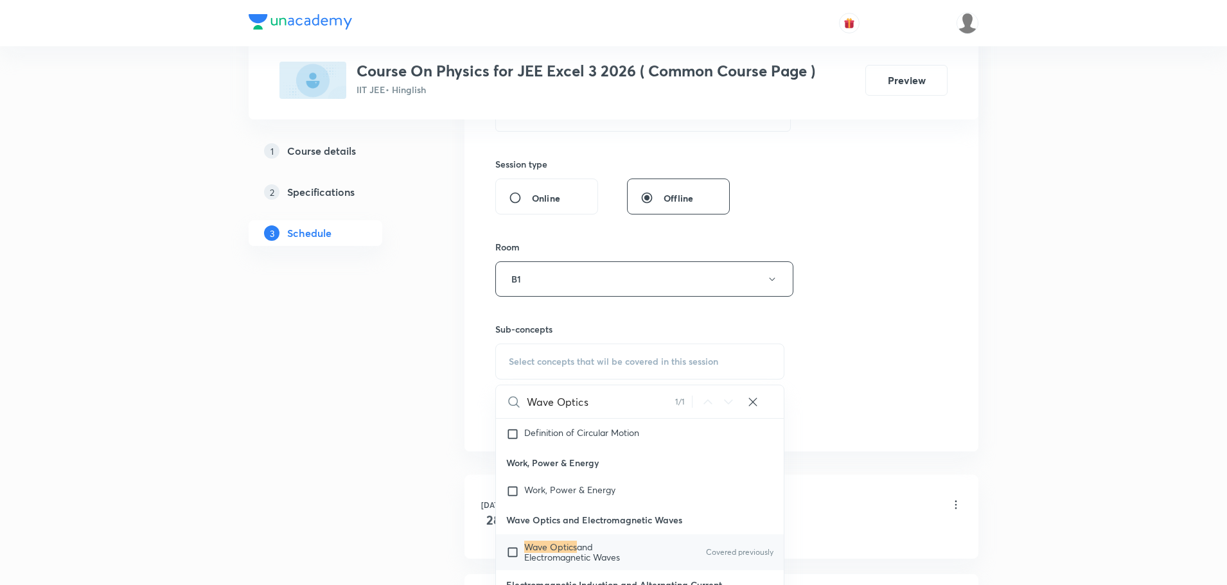
scroll to position [33694, 0]
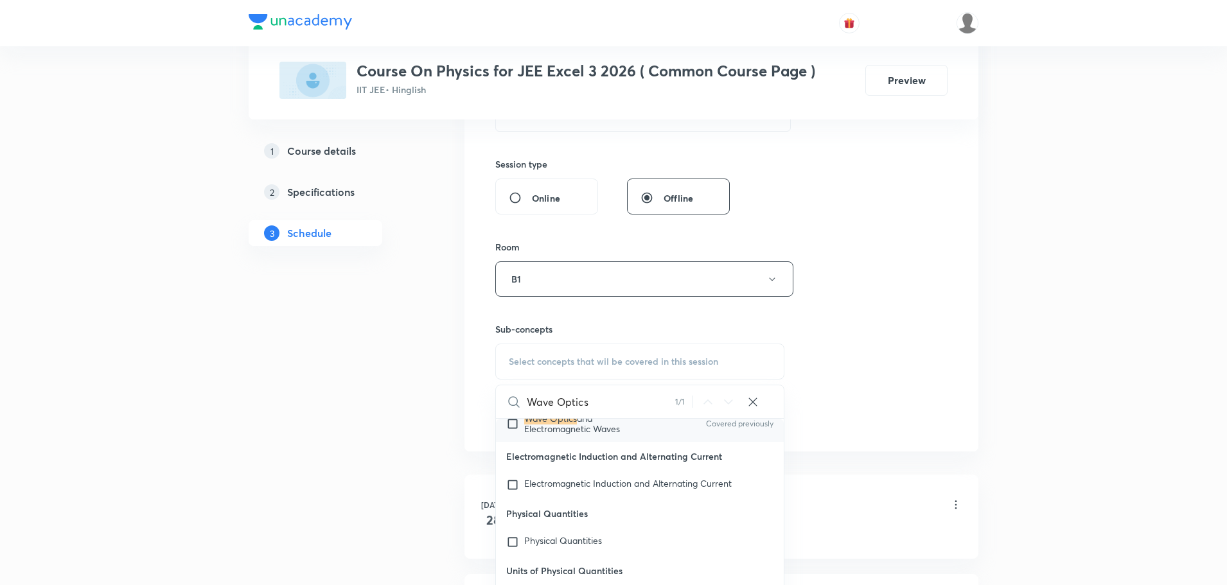
type input "Wave Optics"
click at [537, 435] on span "and Electromagnetic Waves" at bounding box center [572, 423] width 96 height 22
checkbox input "true"
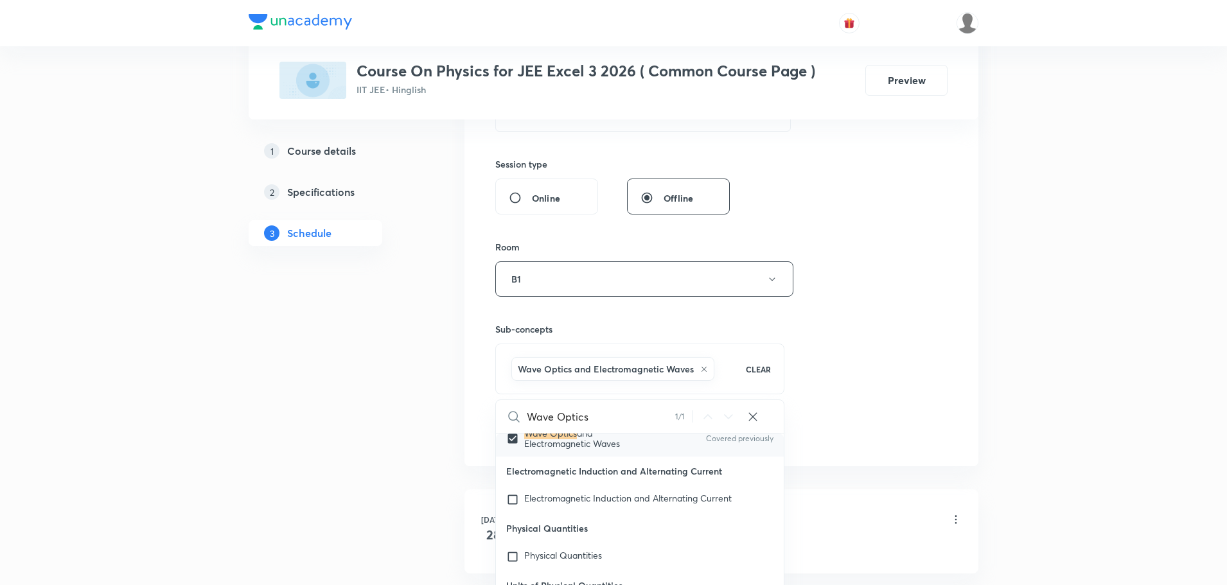
click at [943, 366] on div "Session 37 Live class Session title 20/99 Wave Optics Part - 4 ​ Schedule for O…" at bounding box center [721, 137] width 452 height 618
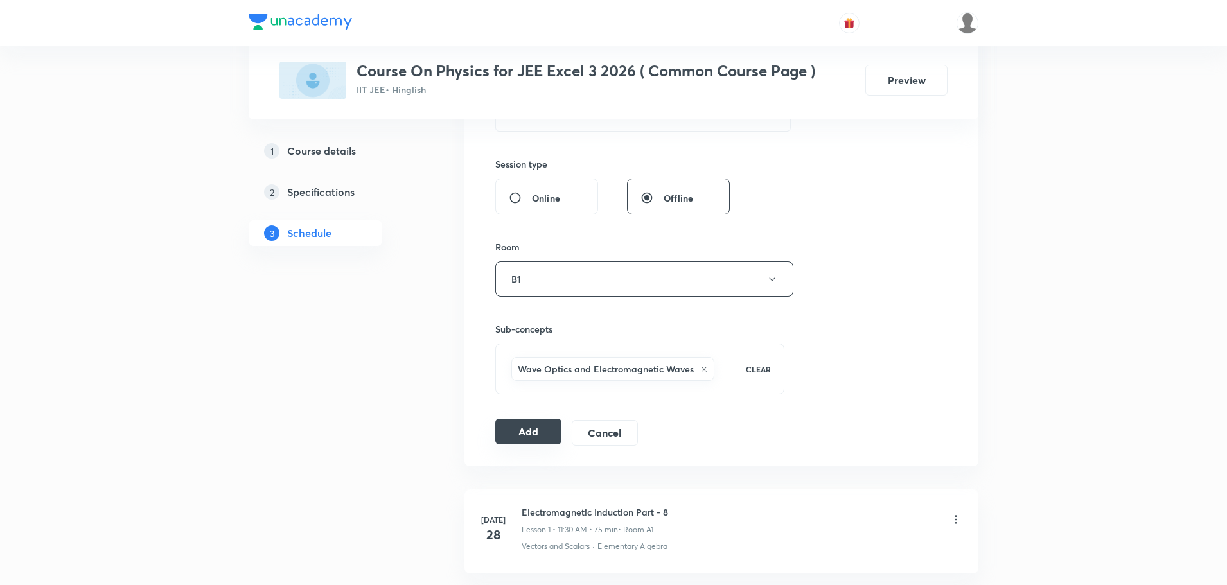
click at [554, 429] on button "Add" at bounding box center [528, 432] width 66 height 26
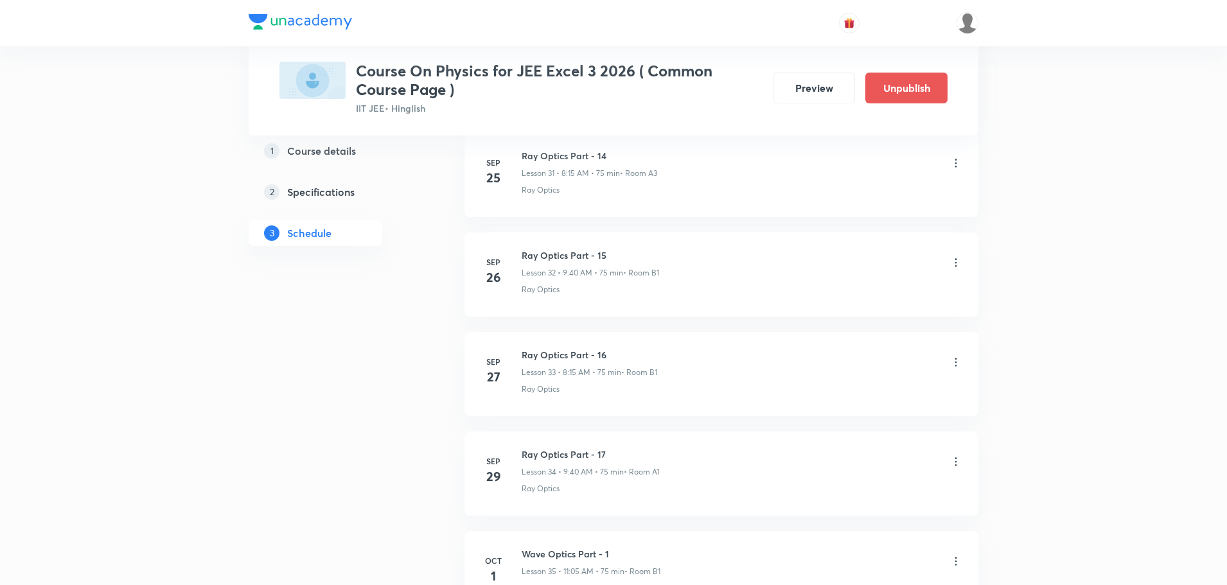
scroll to position [3555, 0]
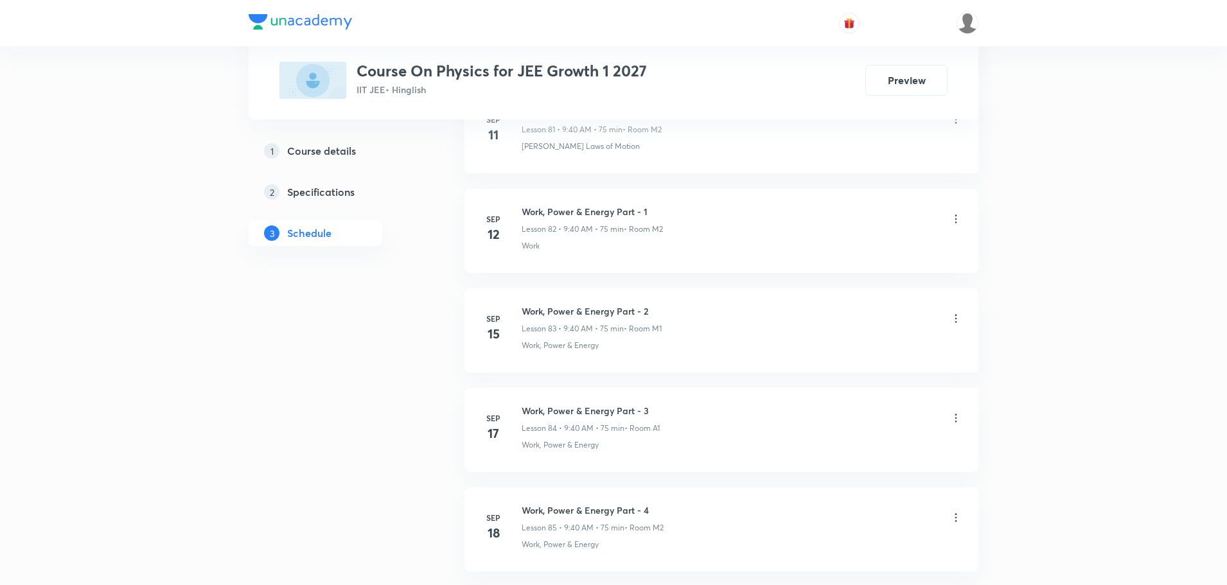
scroll to position [9607, 0]
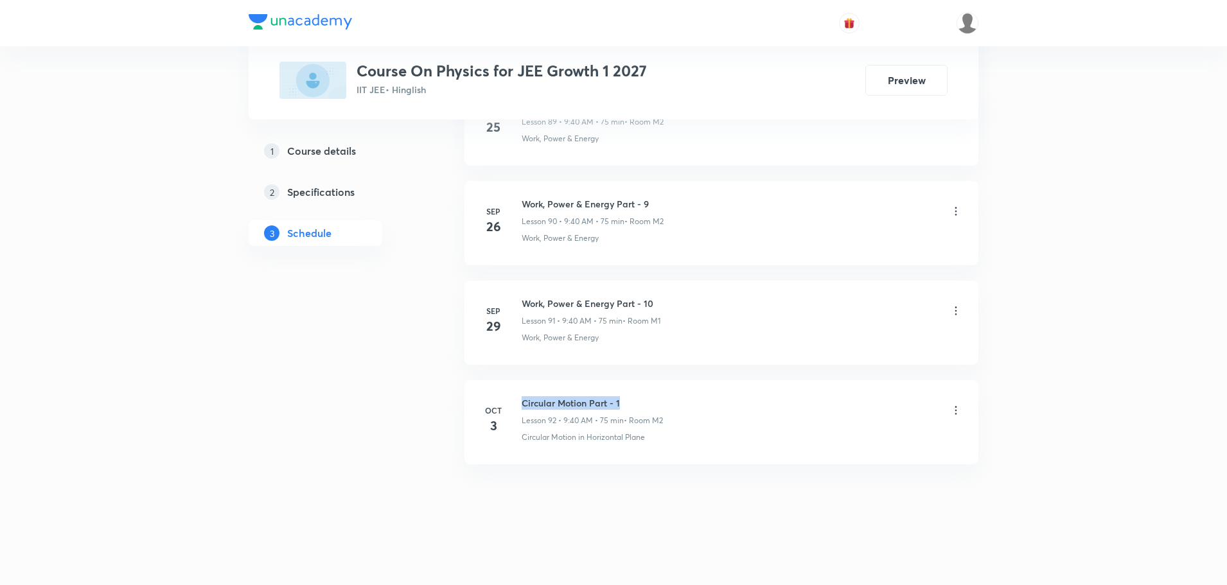
drag, startPoint x: 624, startPoint y: 399, endPoint x: 522, endPoint y: 403, distance: 102.2
click at [522, 403] on h6 "Circular Motion Part - 1" at bounding box center [592, 402] width 141 height 13
copy h6 "Circular Motion Part - 1"
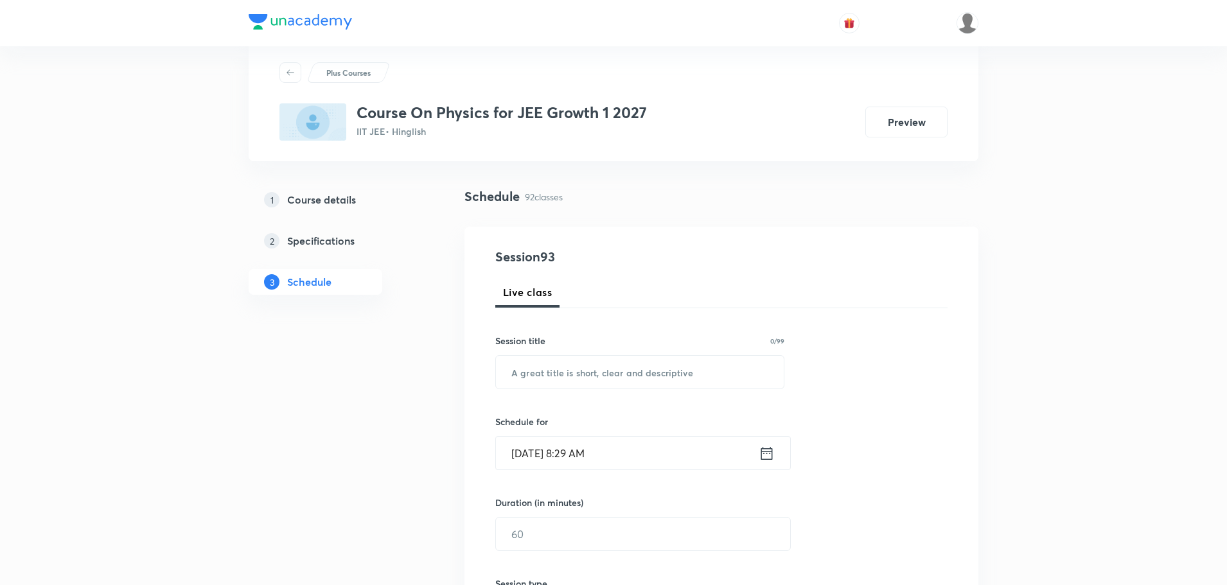
scroll to position [0, 0]
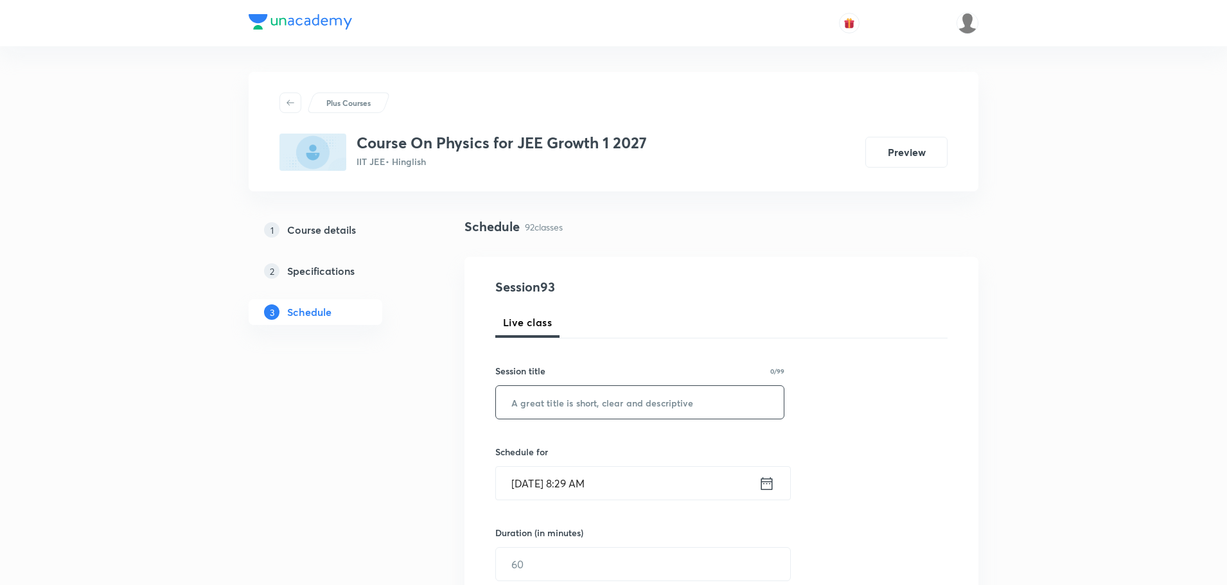
click at [571, 405] on input "text" at bounding box center [640, 402] width 288 height 33
paste input "Circular Motion Part - 1"
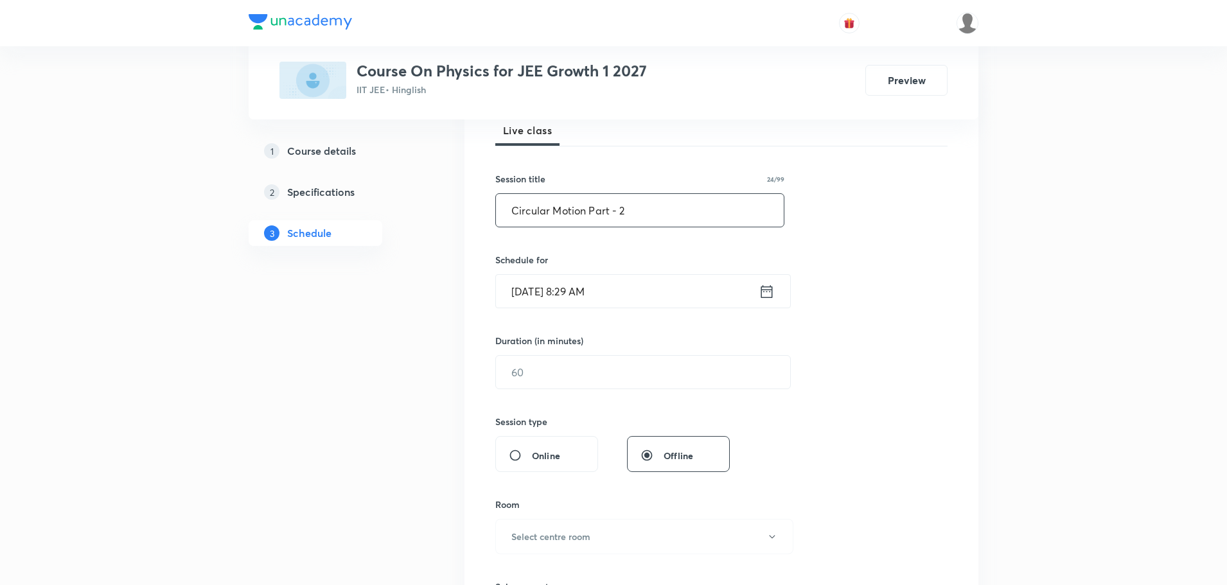
scroll to position [193, 0]
type input "Circular Motion Part - 2"
click at [767, 290] on icon at bounding box center [767, 291] width 16 height 18
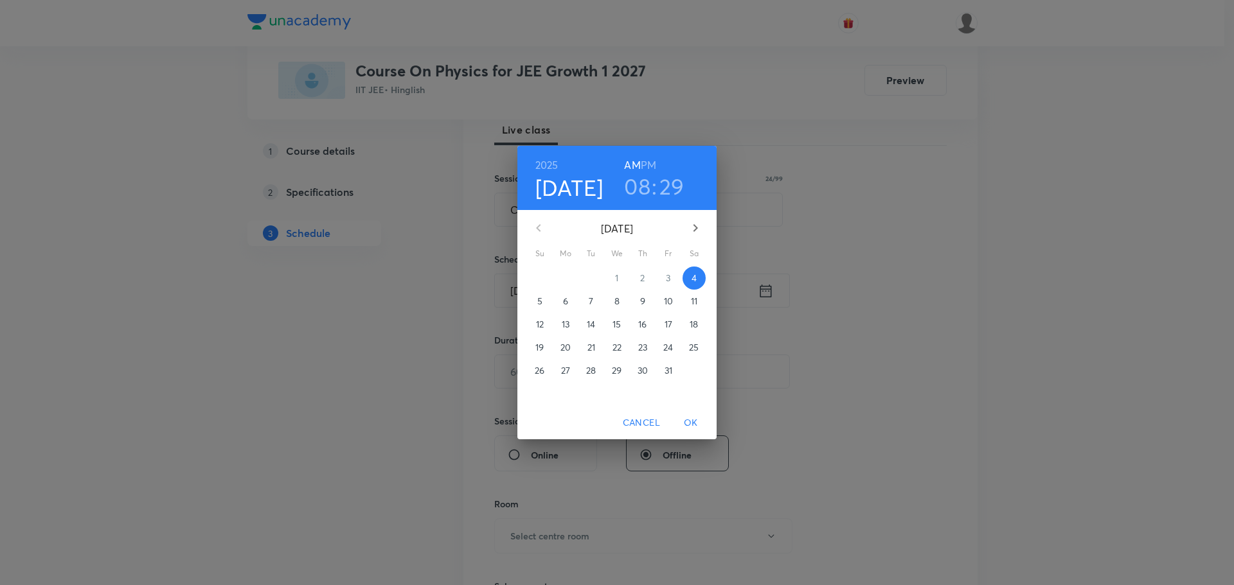
click at [635, 184] on h3 "08" at bounding box center [637, 186] width 26 height 27
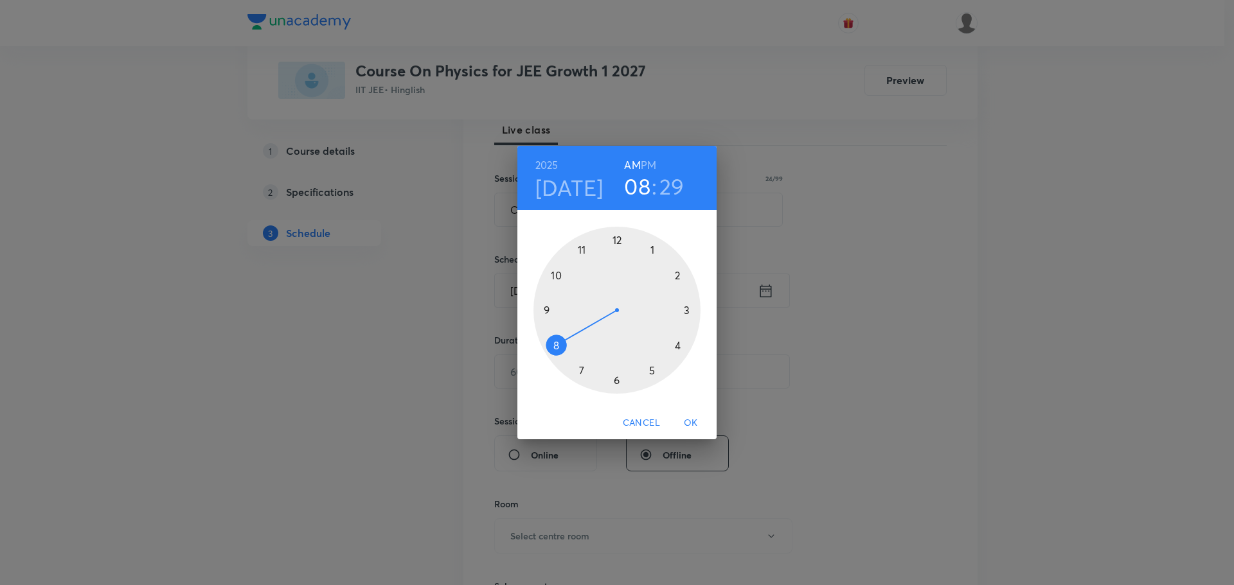
click at [581, 242] on div at bounding box center [616, 310] width 167 height 167
click at [652, 254] on div at bounding box center [616, 310] width 167 height 167
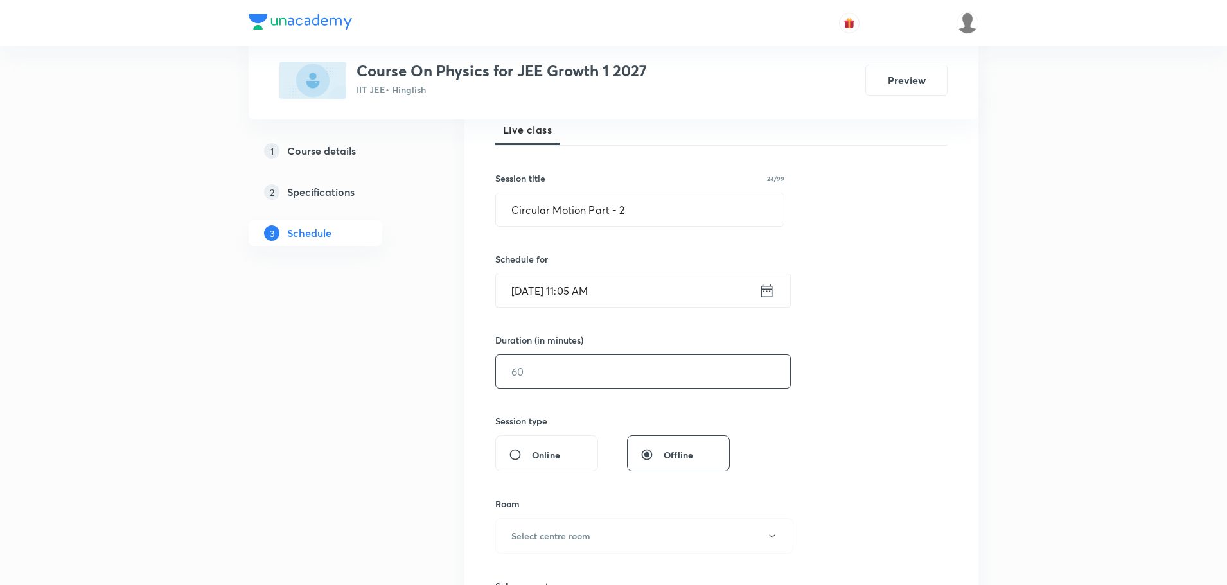
click at [567, 355] on input "text" at bounding box center [643, 371] width 294 height 33
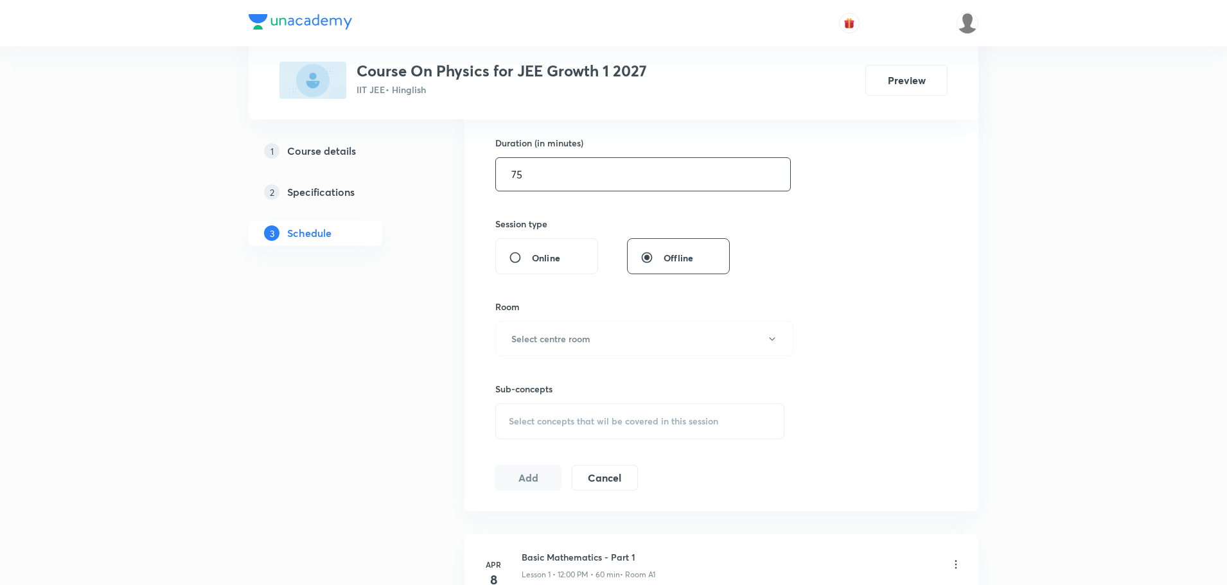
scroll to position [385, 0]
type input "75"
click at [664, 335] on button "Select centre room" at bounding box center [644, 343] width 298 height 35
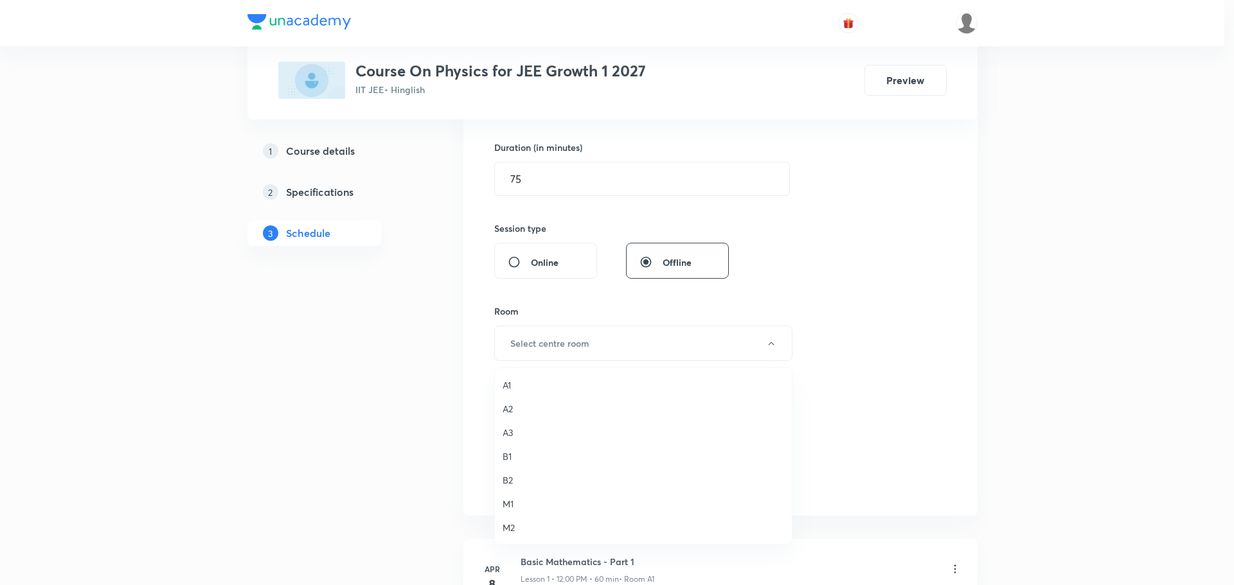
click at [506, 533] on span "M2" at bounding box center [642, 527] width 281 height 13
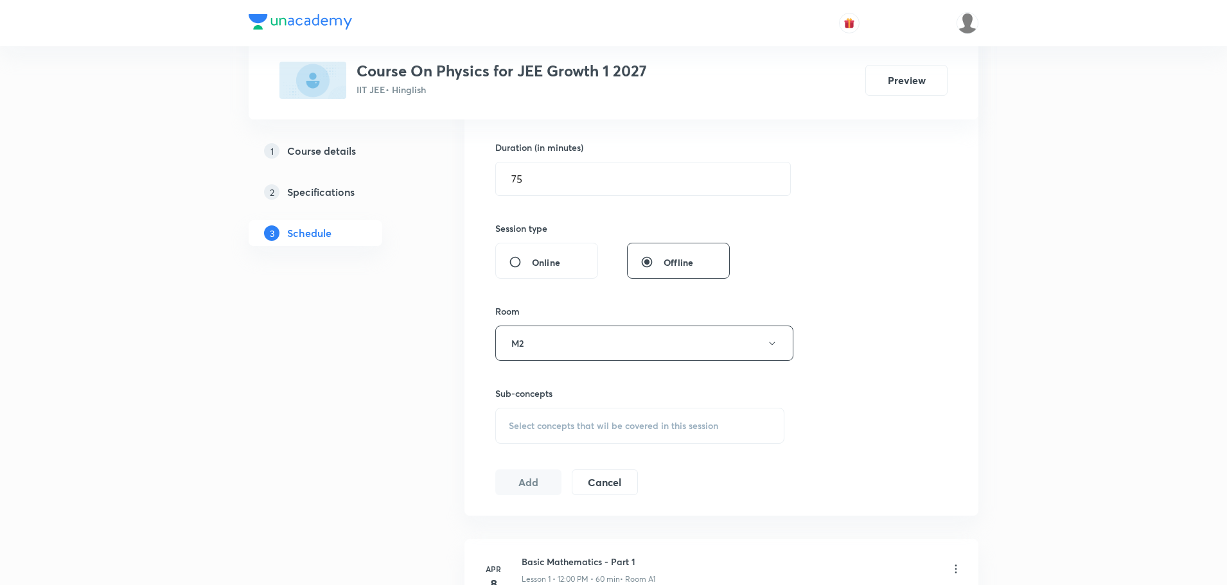
click at [593, 412] on div "Select concepts that wil be covered in this session" at bounding box center [639, 426] width 289 height 36
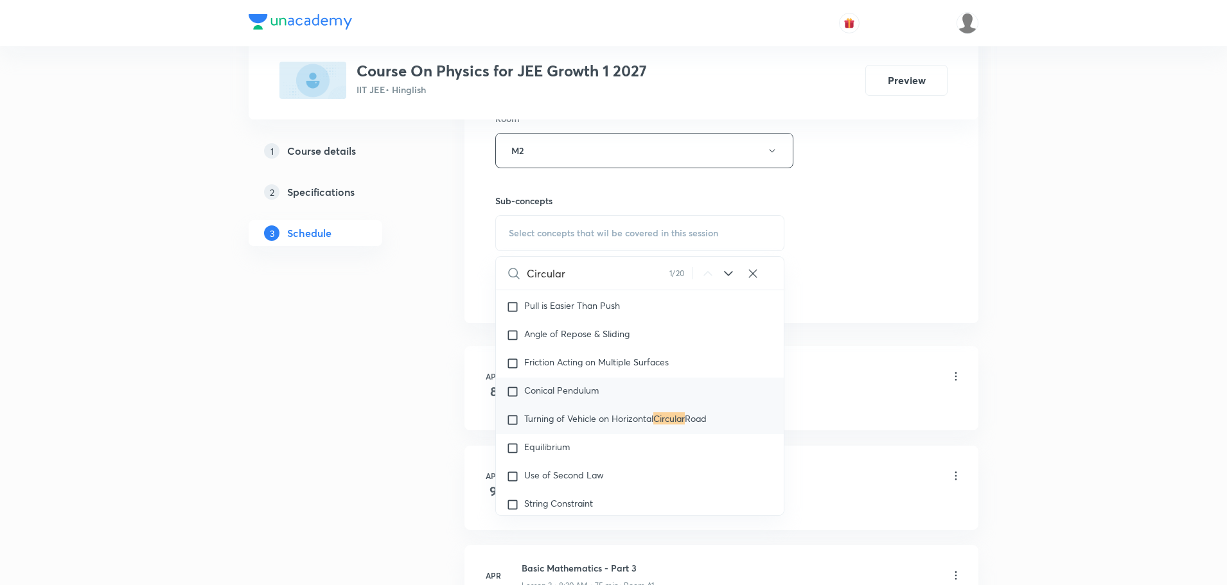
scroll to position [2597, 0]
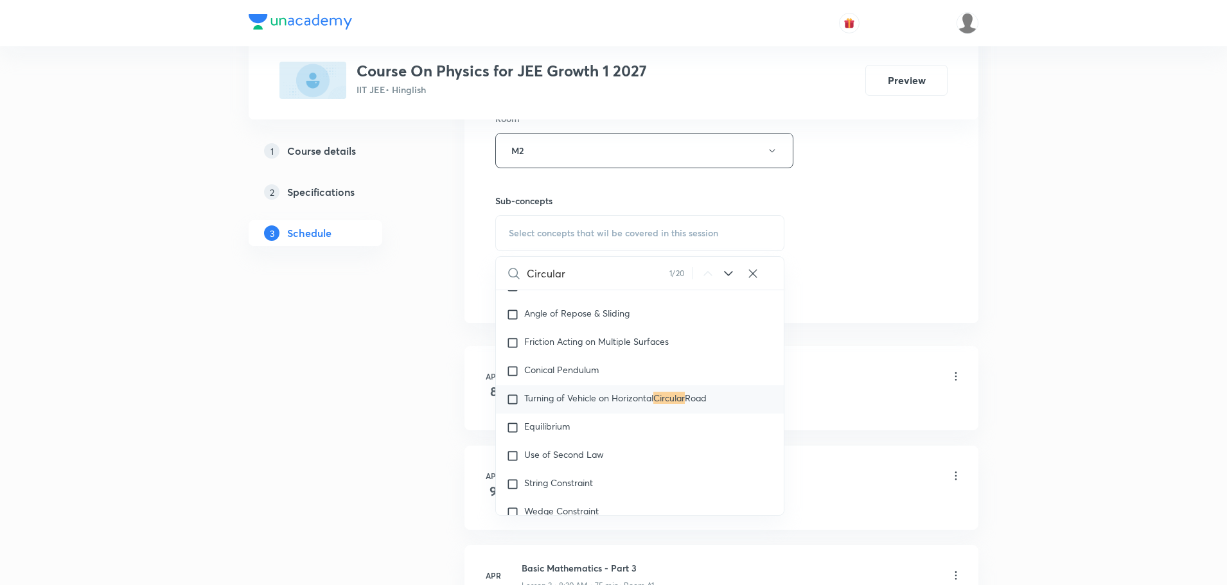
type input "Circular"
click at [619, 392] on span "Turning of Vehicle on Horizontal" at bounding box center [588, 398] width 129 height 12
checkbox input "true"
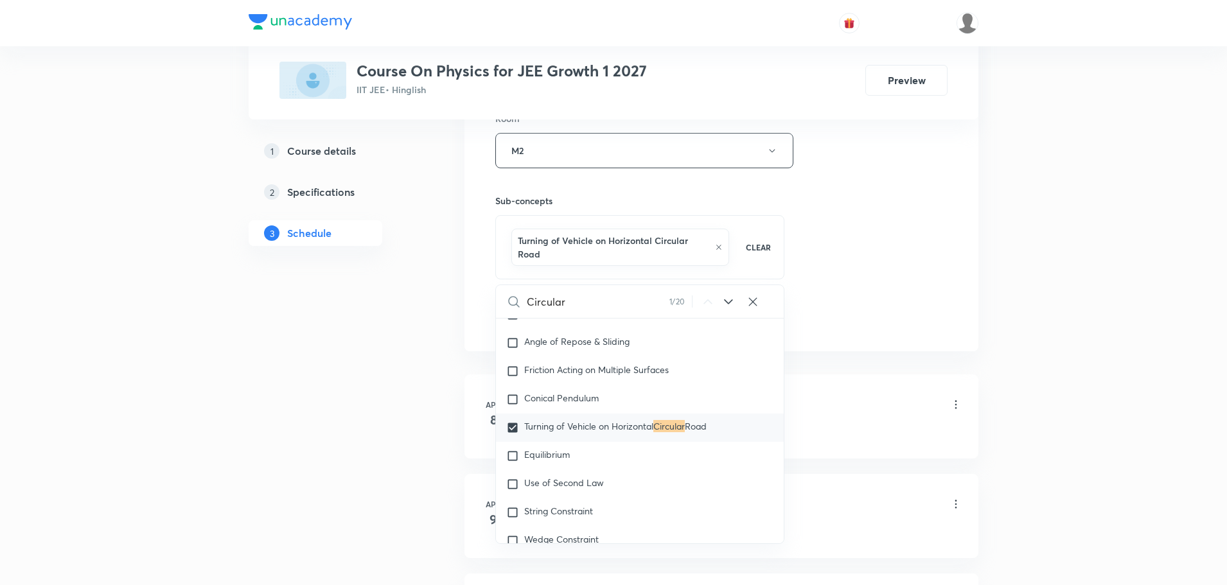
click at [873, 304] on div "Session 93 Live class Session title 24/99 Circular Motion Part - 2 ​ Schedule f…" at bounding box center [721, 15] width 452 height 632
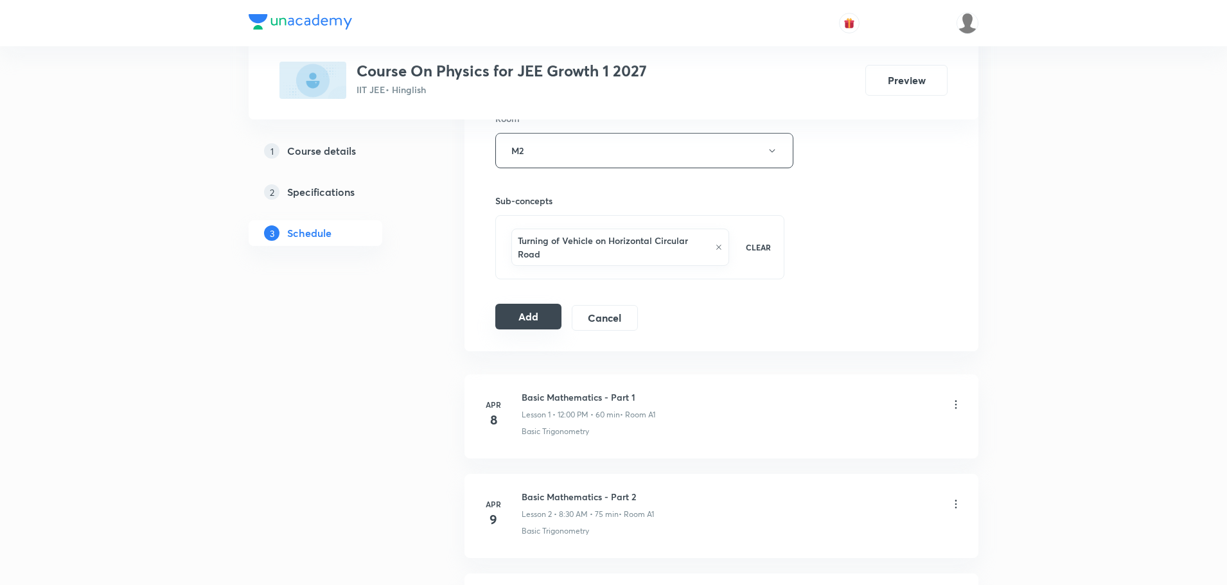
click at [514, 315] on button "Add" at bounding box center [528, 317] width 66 height 26
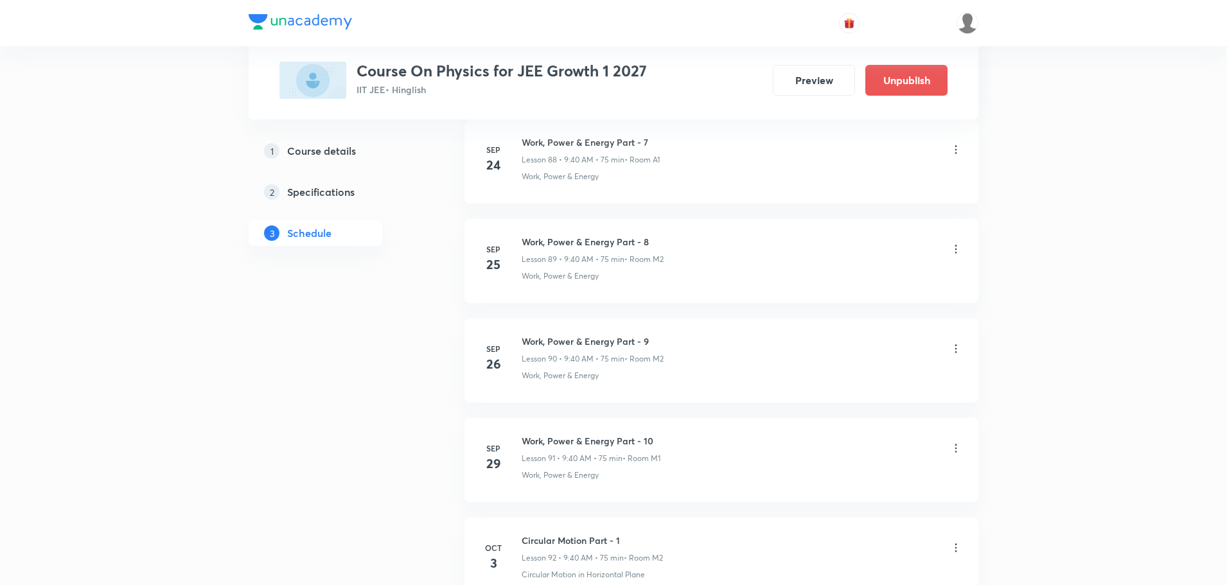
scroll to position [9116, 0]
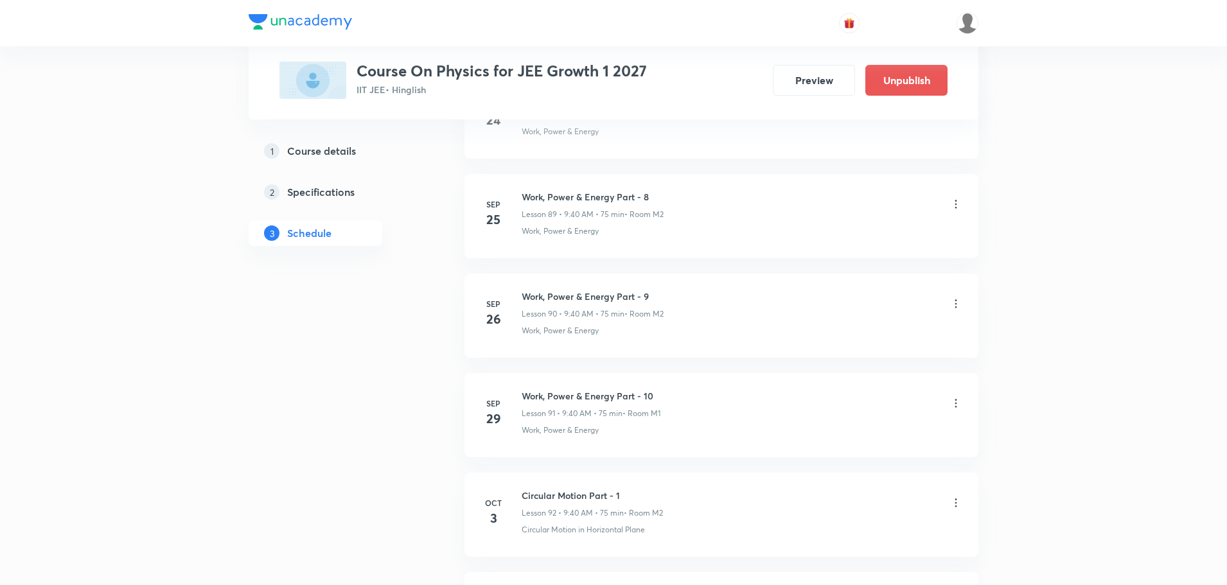
scroll to position [9706, 0]
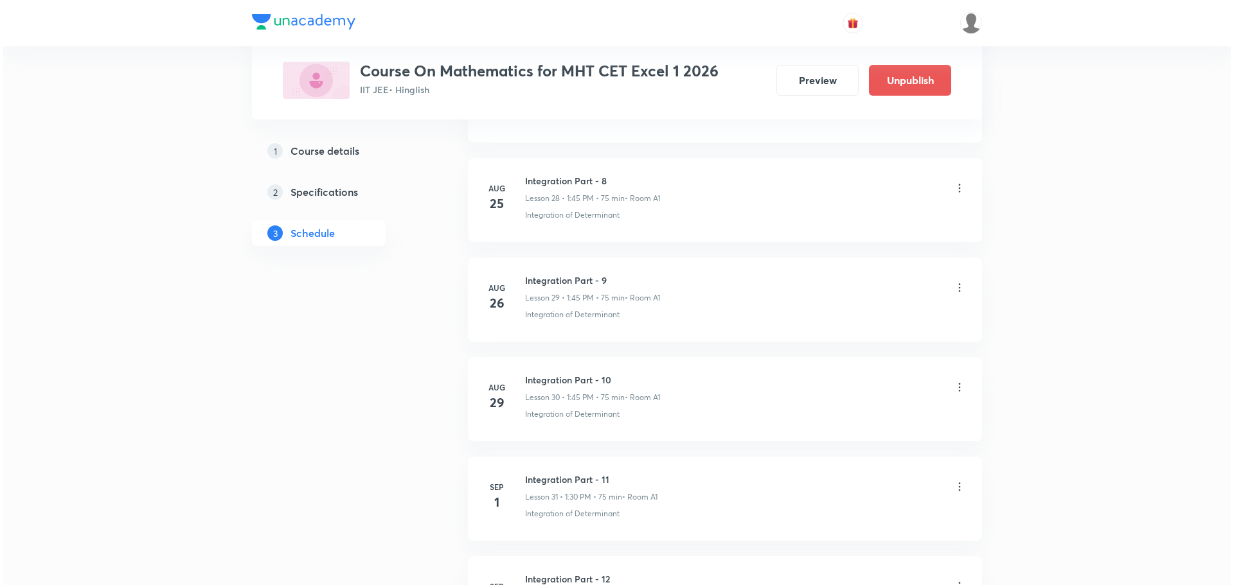
scroll to position [4926, 0]
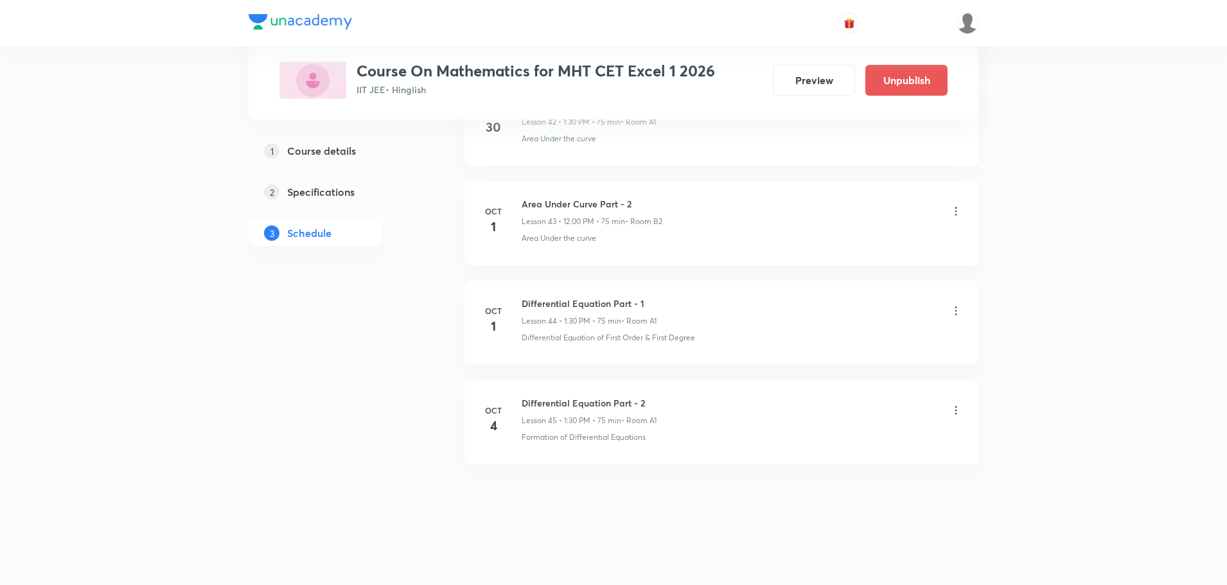
click at [589, 398] on h6 "Differential Equation Part - 2" at bounding box center [589, 402] width 135 height 13
copy h6 "Differential Equation Part - 2"
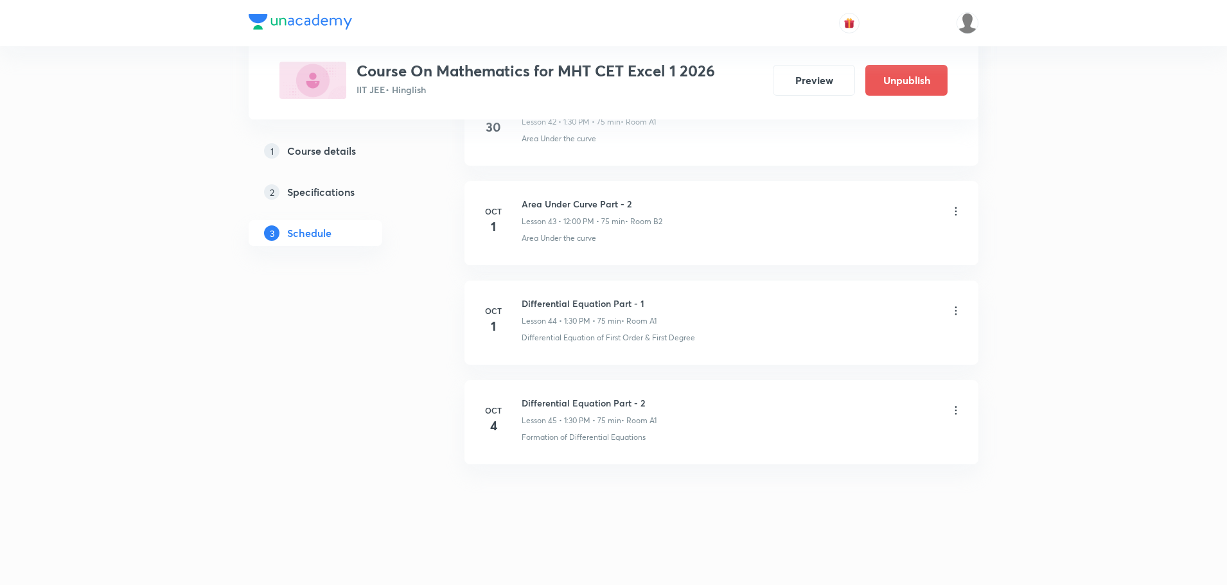
click at [955, 407] on icon at bounding box center [956, 411] width 2 height 8
click at [844, 442] on p "Edit" at bounding box center [838, 443] width 16 height 13
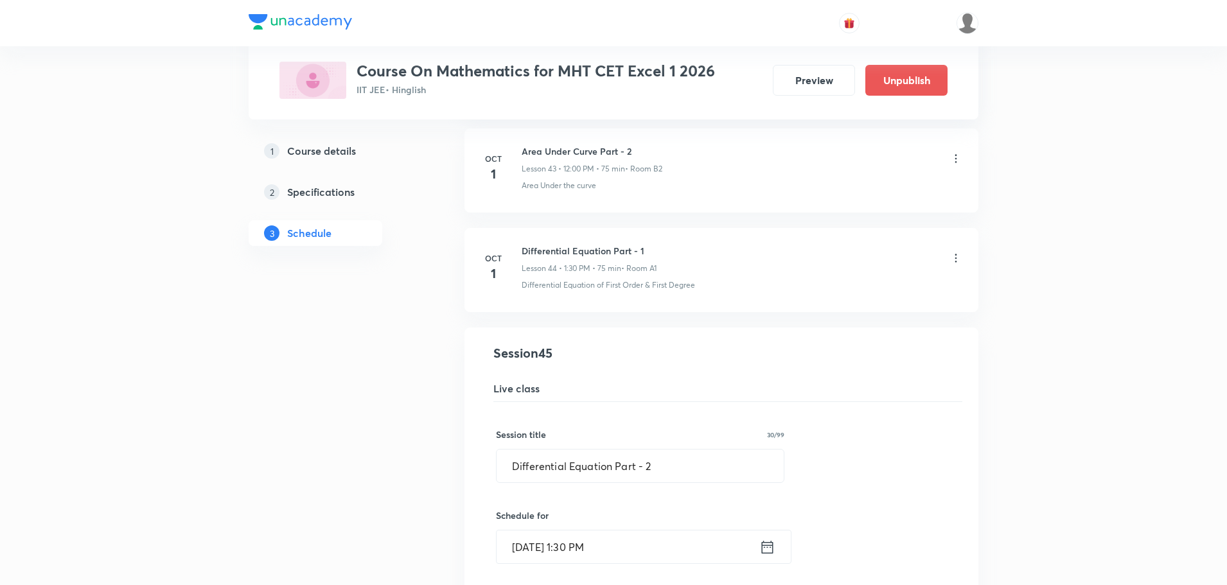
scroll to position [4316, 0]
click at [682, 463] on input "Differential Equation Part - 2" at bounding box center [640, 466] width 287 height 33
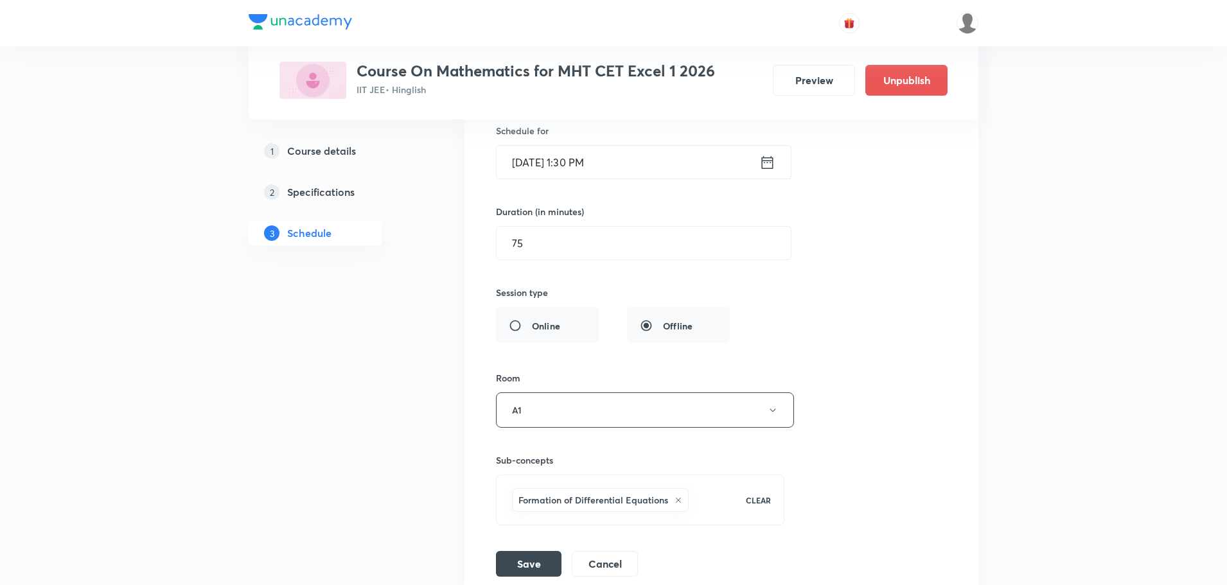
scroll to position [4830, 0]
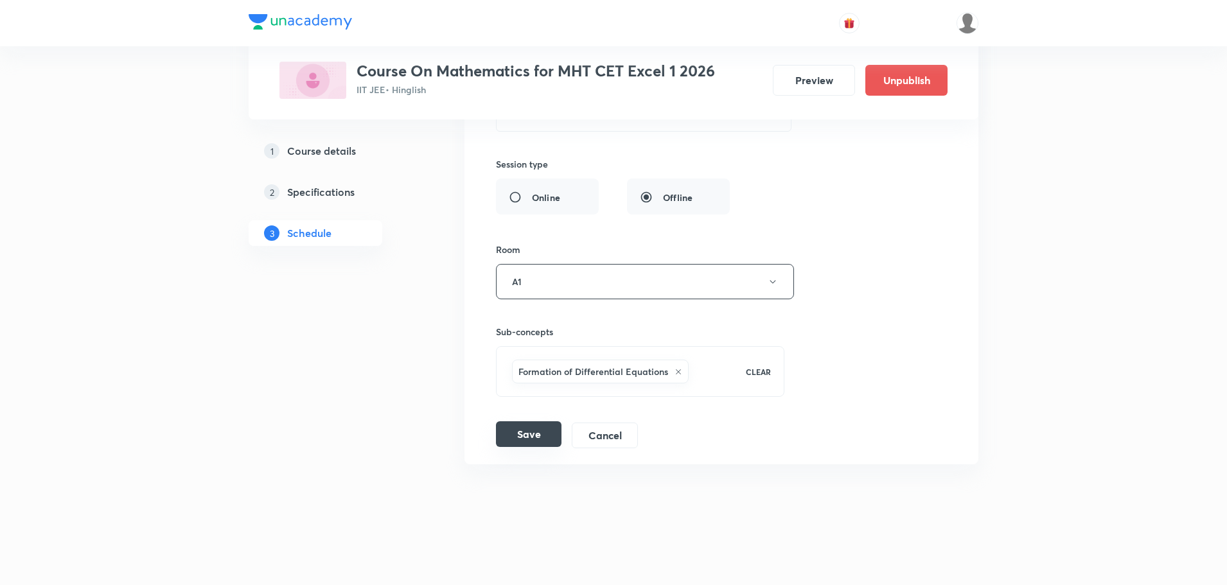
type input "Differential Equation Part - 3"
click at [535, 429] on button "Save" at bounding box center [529, 434] width 66 height 26
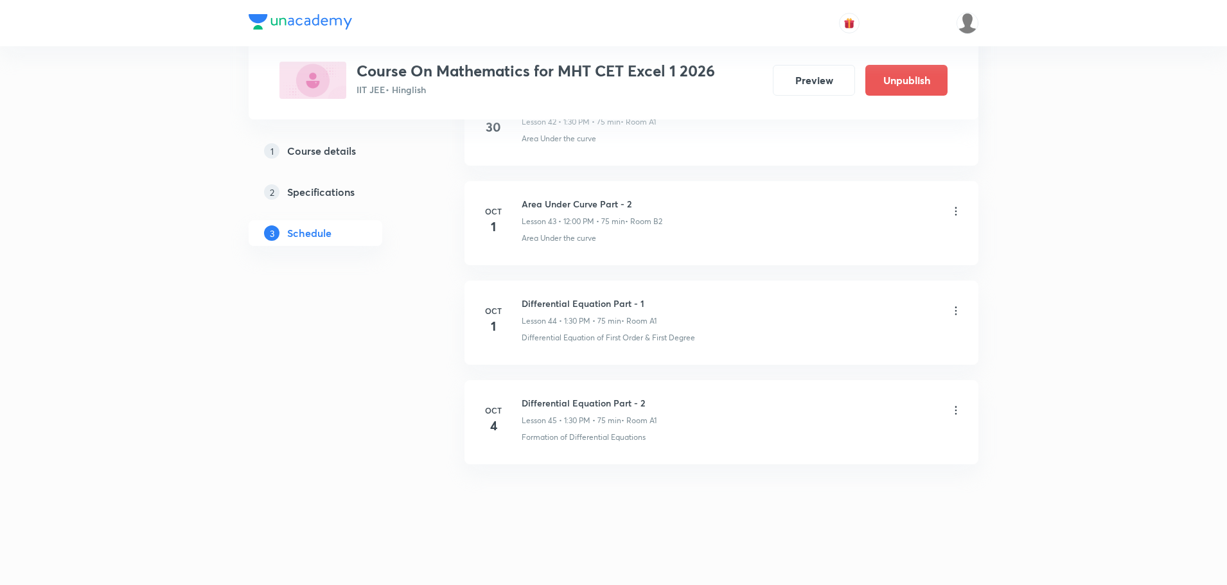
scroll to position [4336, 0]
click at [580, 401] on h6 "Differential Equation Part - 3" at bounding box center [589, 402] width 135 height 13
copy h6 "Differential Equation Part - 3"
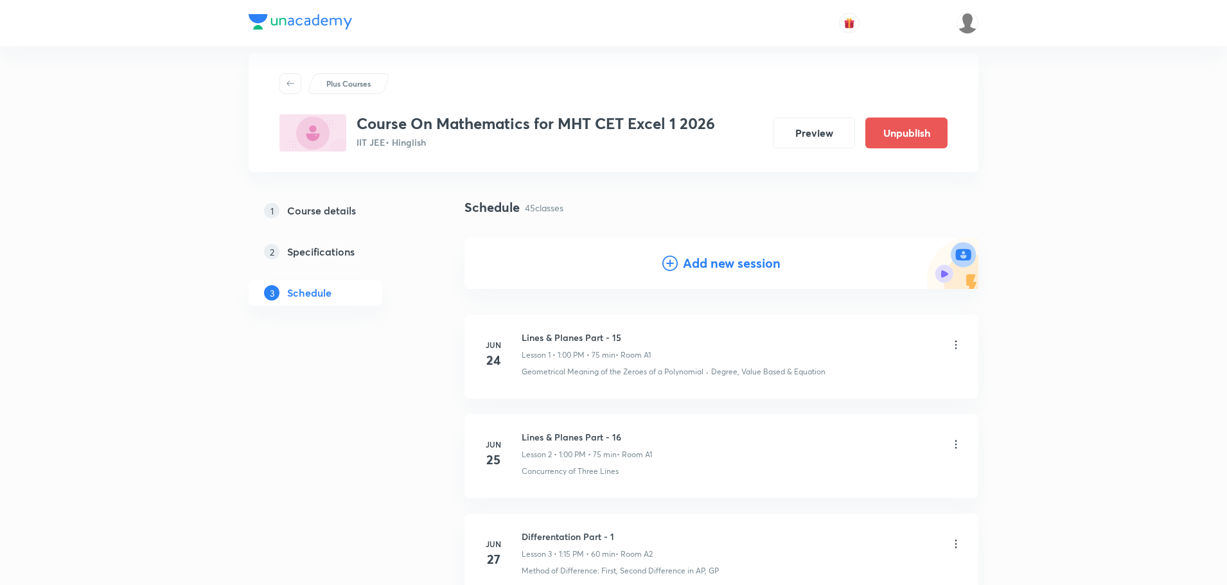
scroll to position [0, 0]
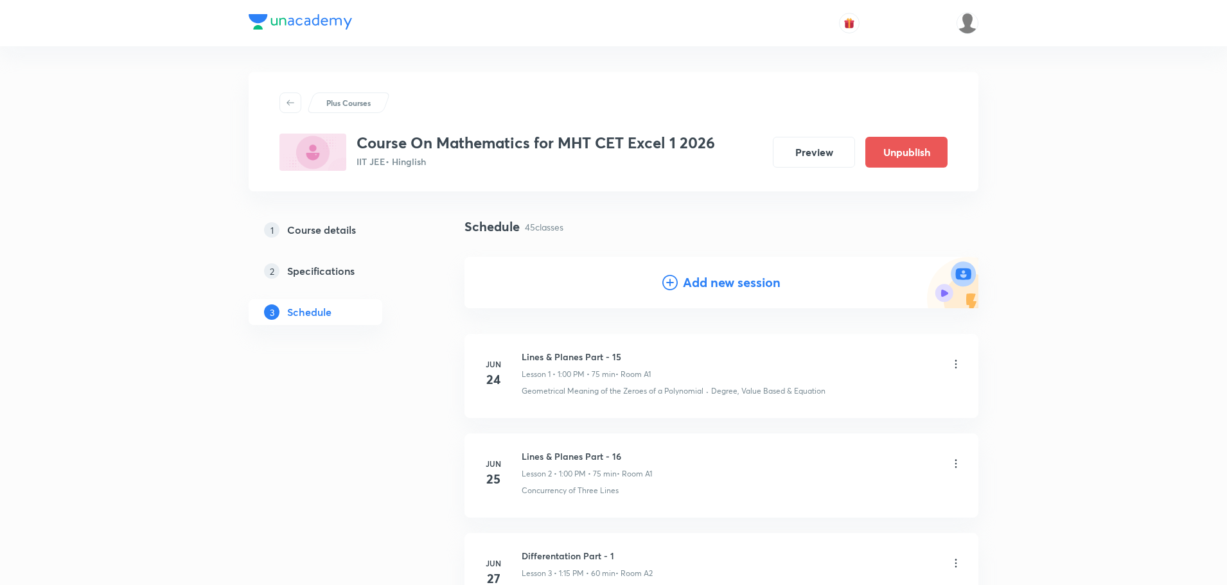
click at [752, 277] on h4 "Add new session" at bounding box center [732, 282] width 98 height 19
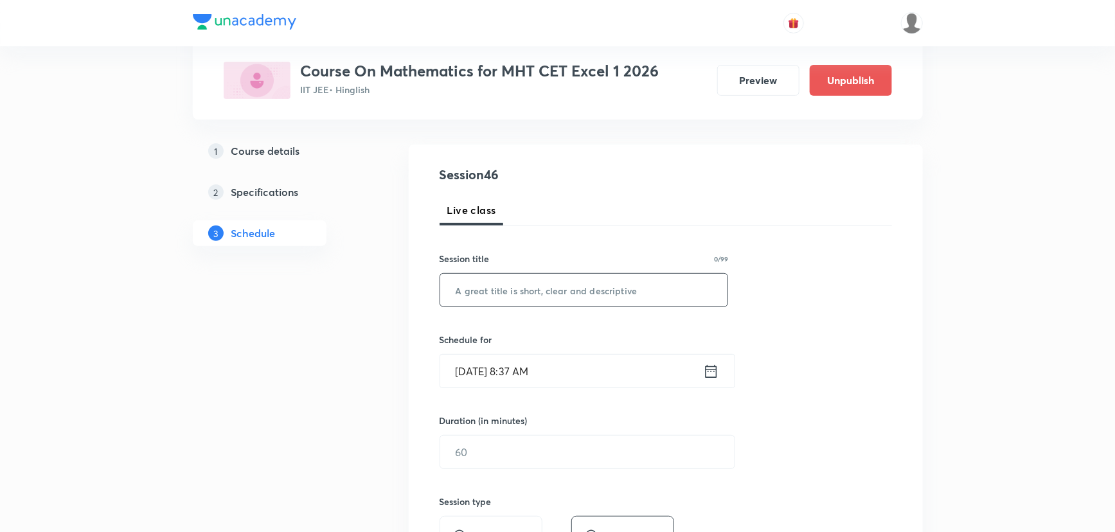
scroll to position [116, 0]
click at [610, 290] on input "text" at bounding box center [584, 286] width 288 height 33
paste input "Differential Equation Part - 3"
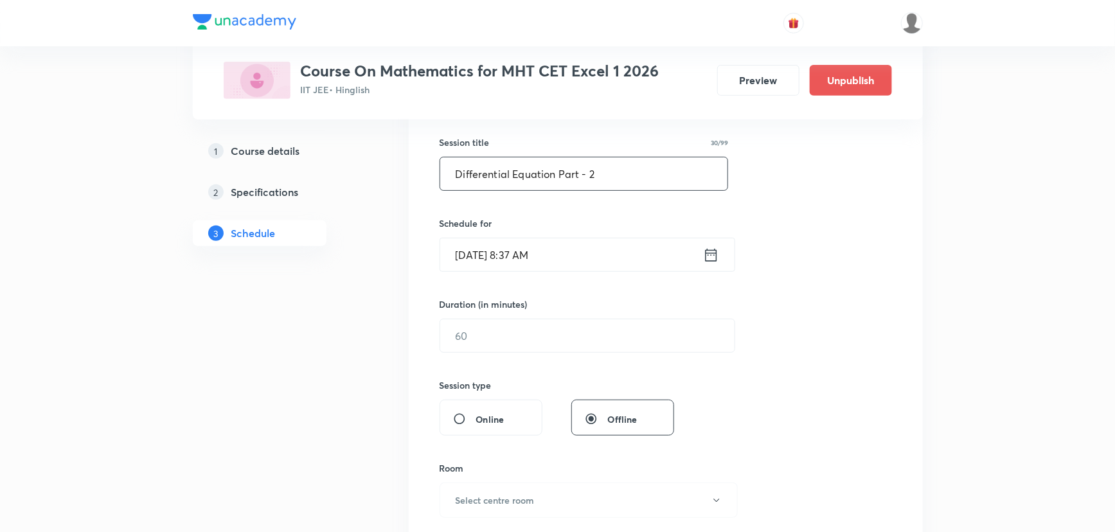
scroll to position [233, 0]
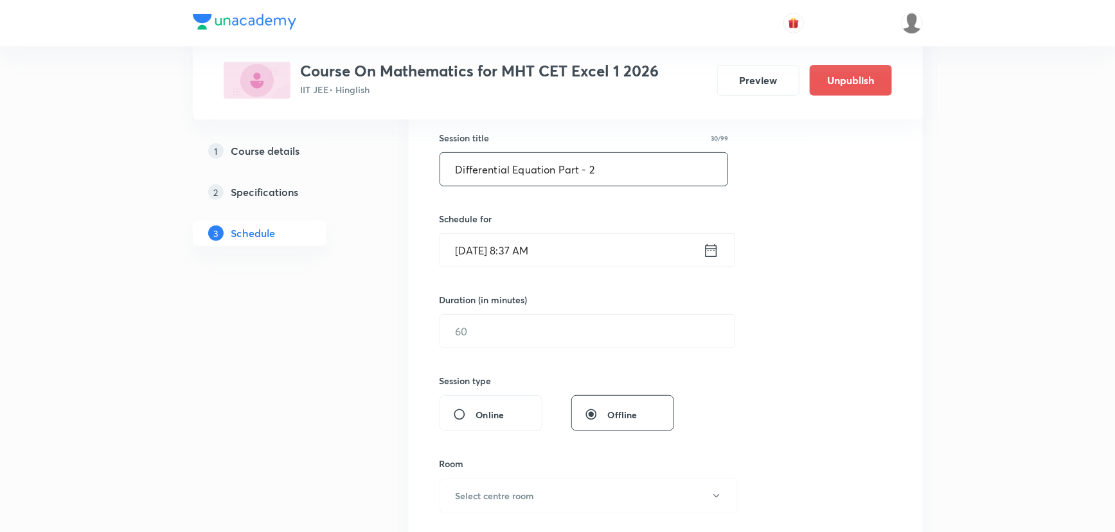
type input "Differential Equation Part - 2"
click at [714, 250] on icon at bounding box center [711, 251] width 16 height 18
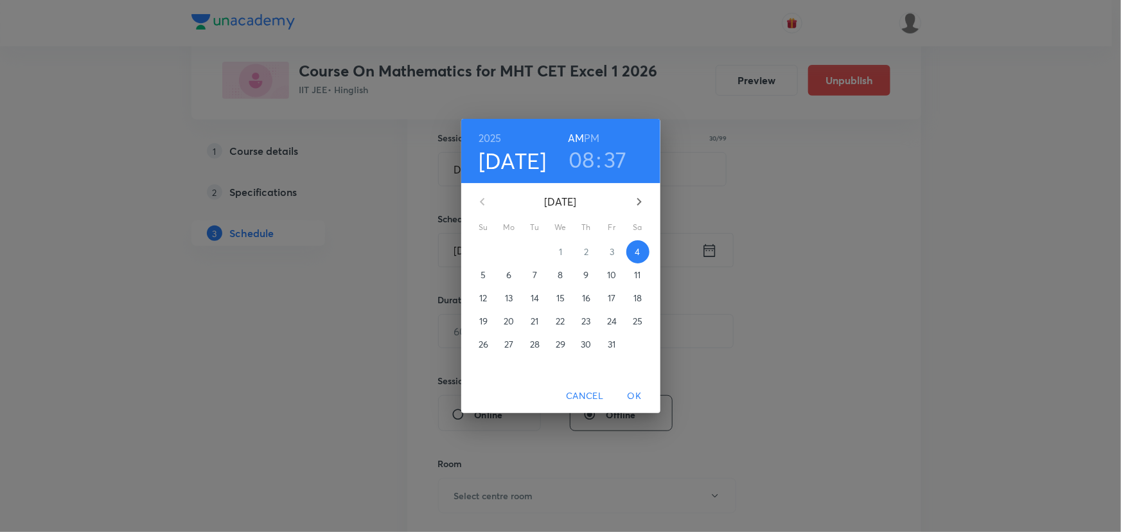
click at [591, 138] on h6 "PM" at bounding box center [591, 138] width 15 height 18
click at [576, 170] on h3 "08" at bounding box center [582, 159] width 26 height 27
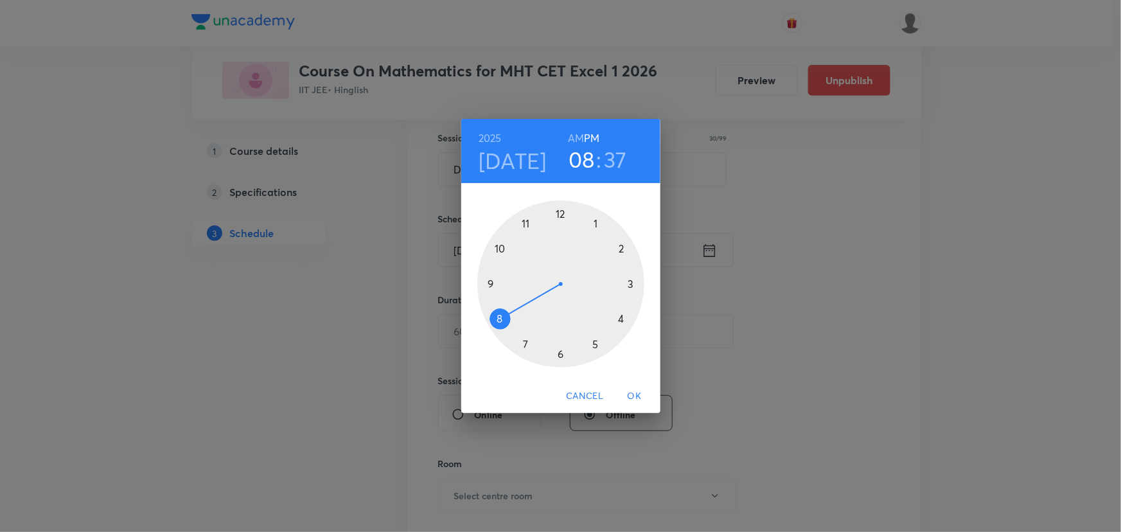
click at [559, 213] on div at bounding box center [560, 283] width 167 height 167
click at [563, 209] on div at bounding box center [560, 283] width 167 height 167
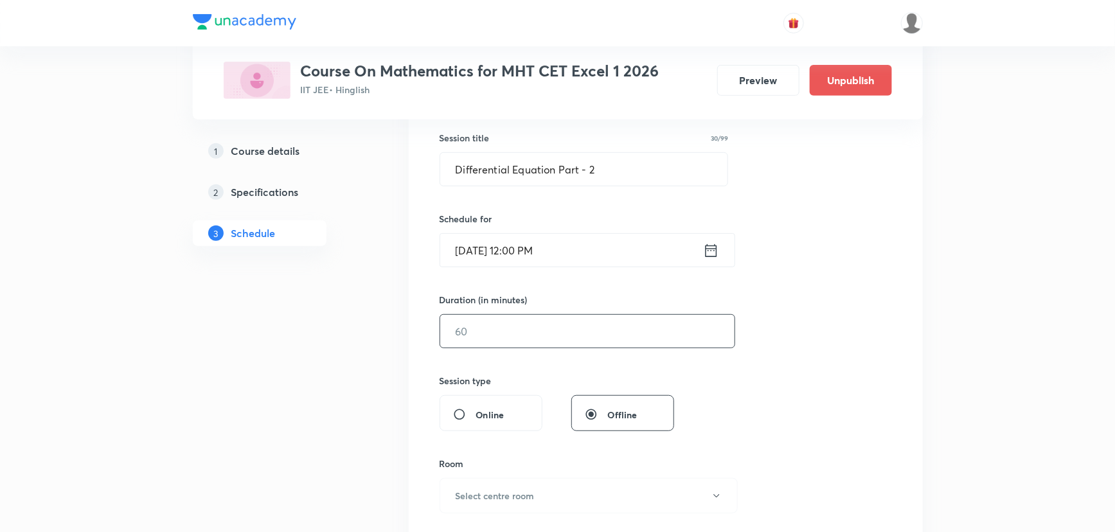
click at [515, 342] on input "text" at bounding box center [587, 331] width 294 height 33
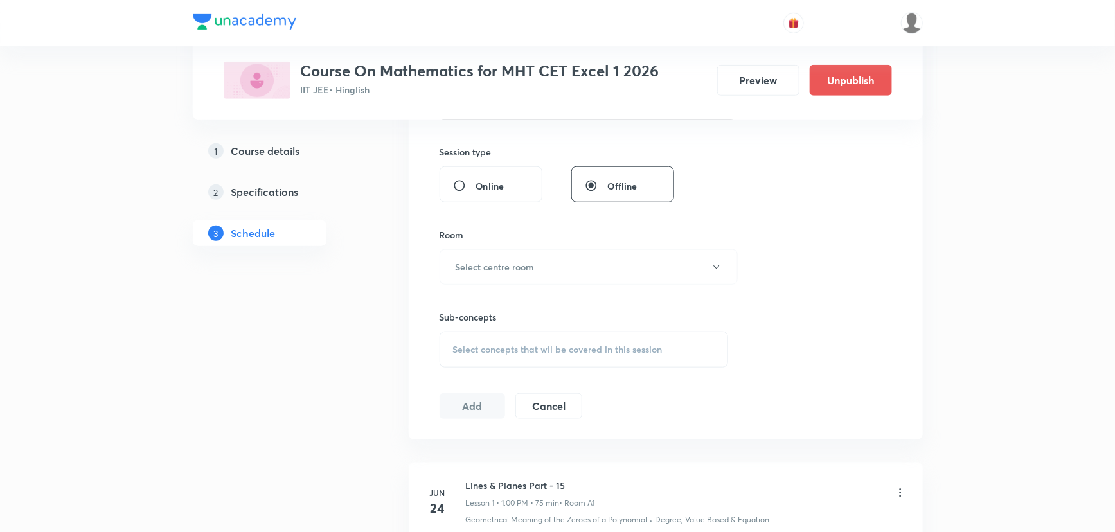
scroll to position [467, 0]
type input "75"
click at [495, 261] on h6 "Select centre room" at bounding box center [495, 261] width 79 height 13
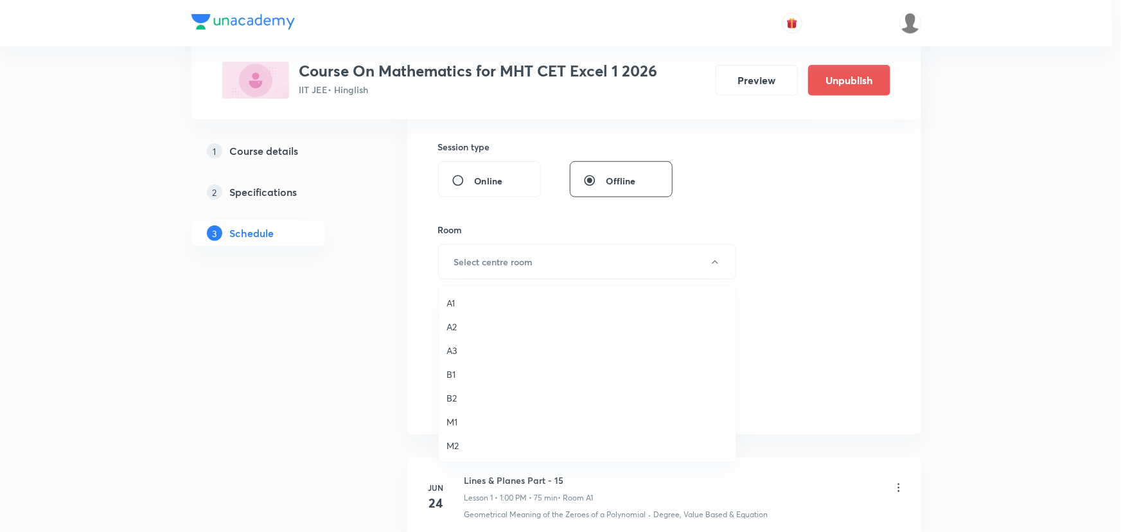
drag, startPoint x: 456, startPoint y: 392, endPoint x: 360, endPoint y: 410, distance: 98.0
click at [454, 393] on span "B2" at bounding box center [587, 397] width 281 height 13
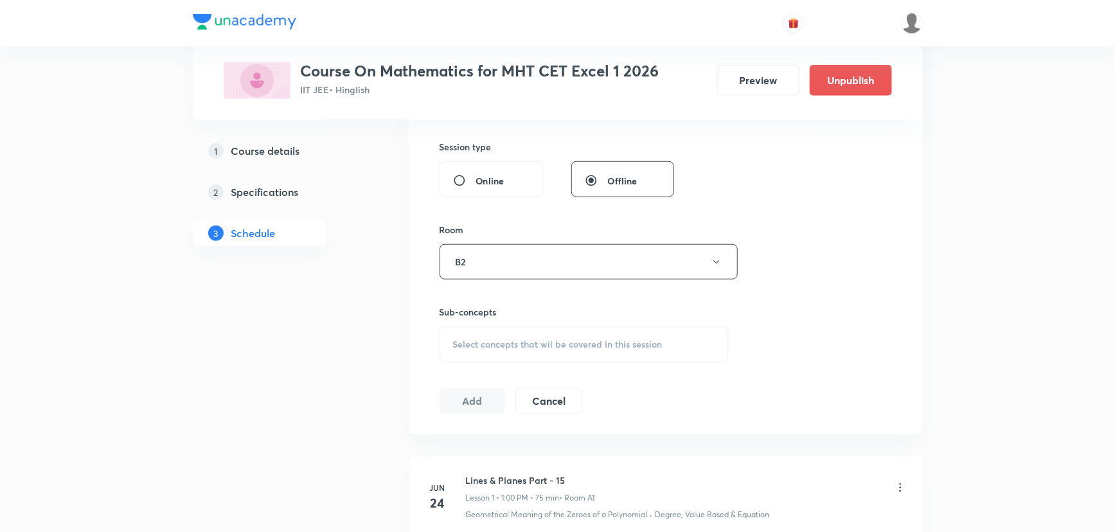
click at [501, 347] on span "Select concepts that wil be covered in this session" at bounding box center [557, 344] width 209 height 10
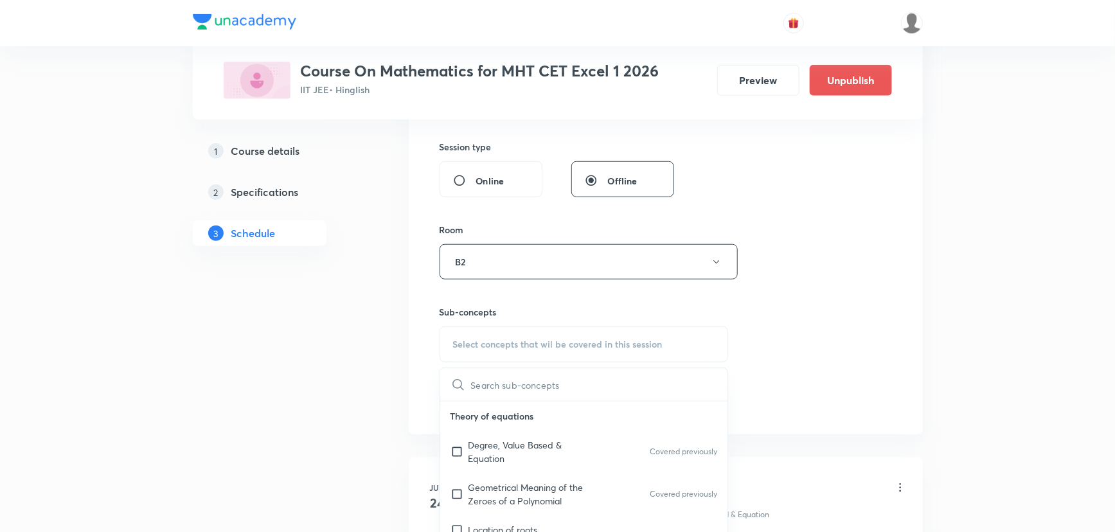
type input "Differential Equation Part - 3"
drag, startPoint x: 551, startPoint y: 371, endPoint x: 786, endPoint y: 387, distance: 235.7
click at [786, 387] on div "Session 46 Live class Session title 30/99 Differential Equation Part - 2 ​ Sche…" at bounding box center [665, 111] width 452 height 603
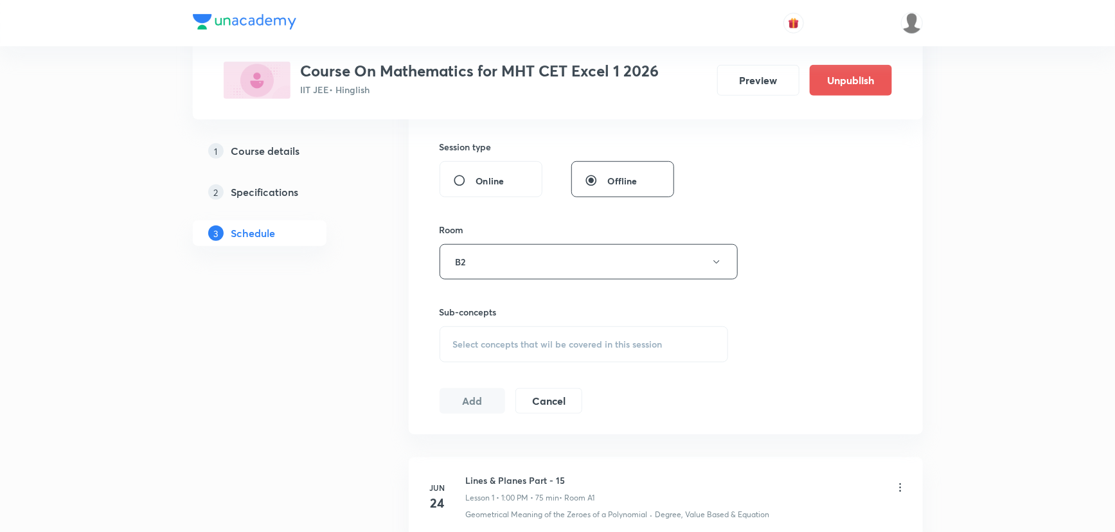
click at [560, 346] on span "Select concepts that wil be covered in this session" at bounding box center [557, 344] width 209 height 10
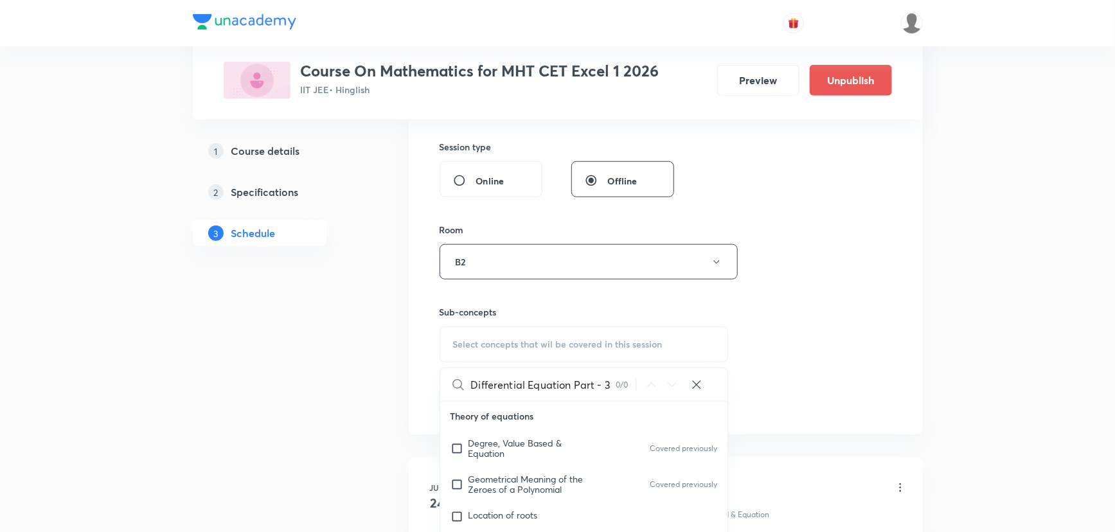
drag, startPoint x: 565, startPoint y: 385, endPoint x: 625, endPoint y: 389, distance: 60.5
click at [625, 389] on div "Differential Equation Part - 3 0 / 0 ​" at bounding box center [584, 384] width 288 height 33
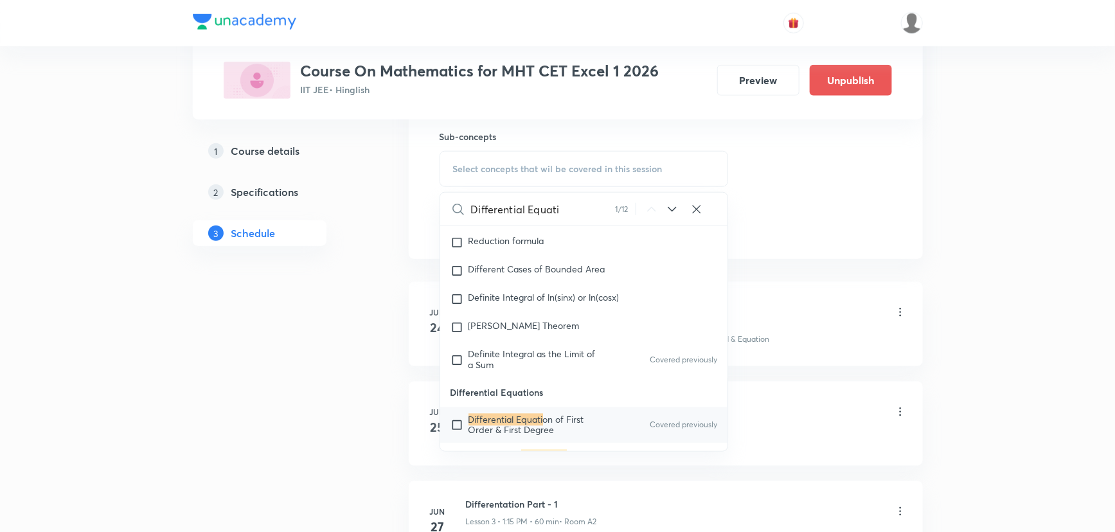
scroll to position [11230, 0]
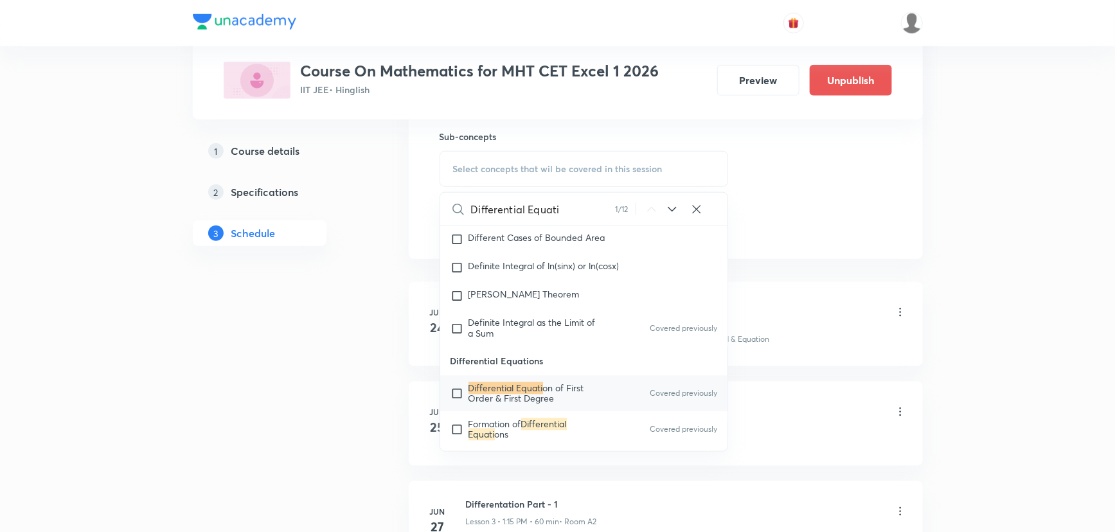
type input "Differential Equati"
click at [536, 379] on div "Differential Equati on of First Order & First Degree Covered previously" at bounding box center [584, 394] width 288 height 36
checkbox input "true"
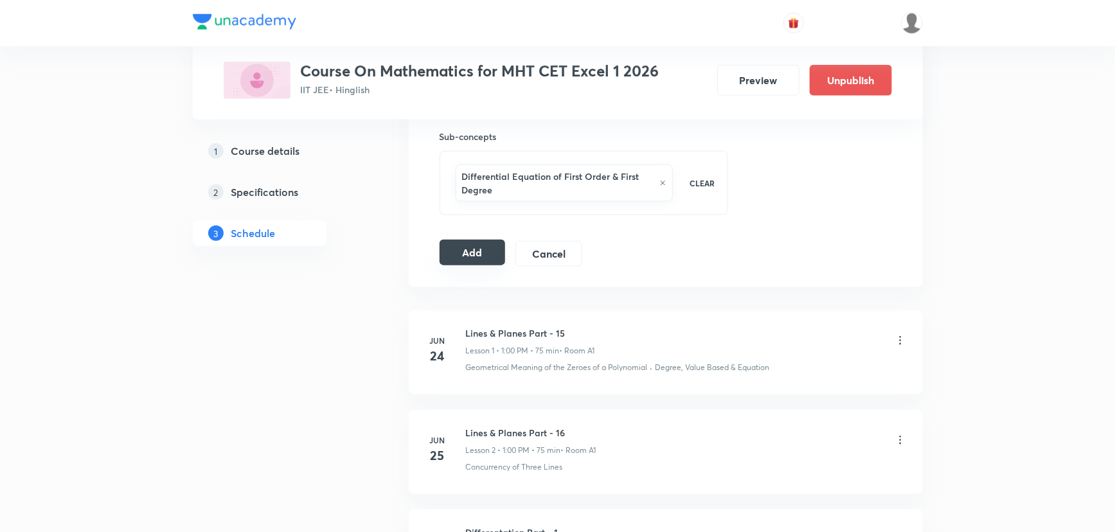
click at [459, 256] on button "Add" at bounding box center [472, 253] width 66 height 26
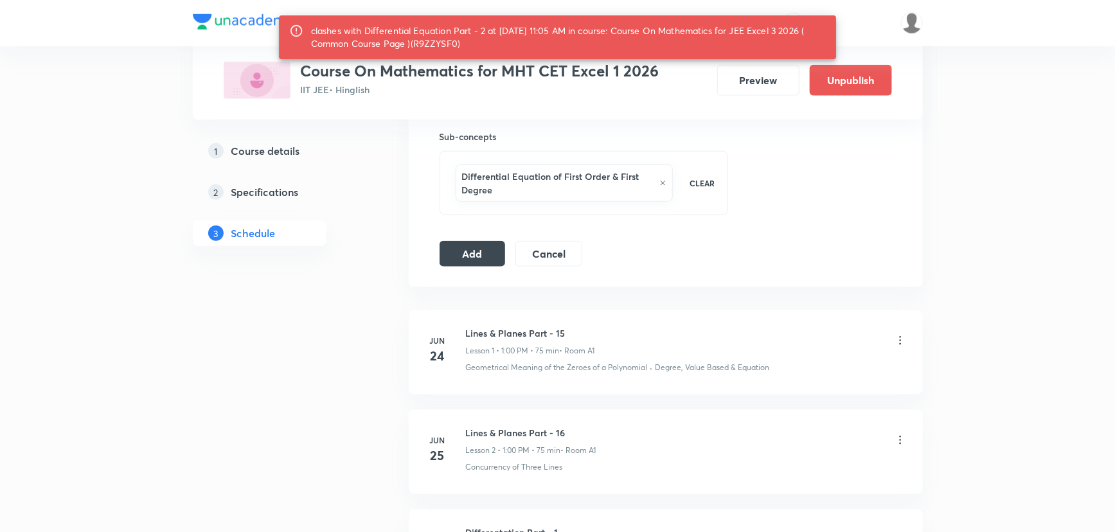
click at [445, 45] on div "clashes with Differential Equation Part - 2 at 04 Oct 2025 11:05 AM in course: …" at bounding box center [568, 37] width 515 height 36
copy div "R9ZZYSF0"
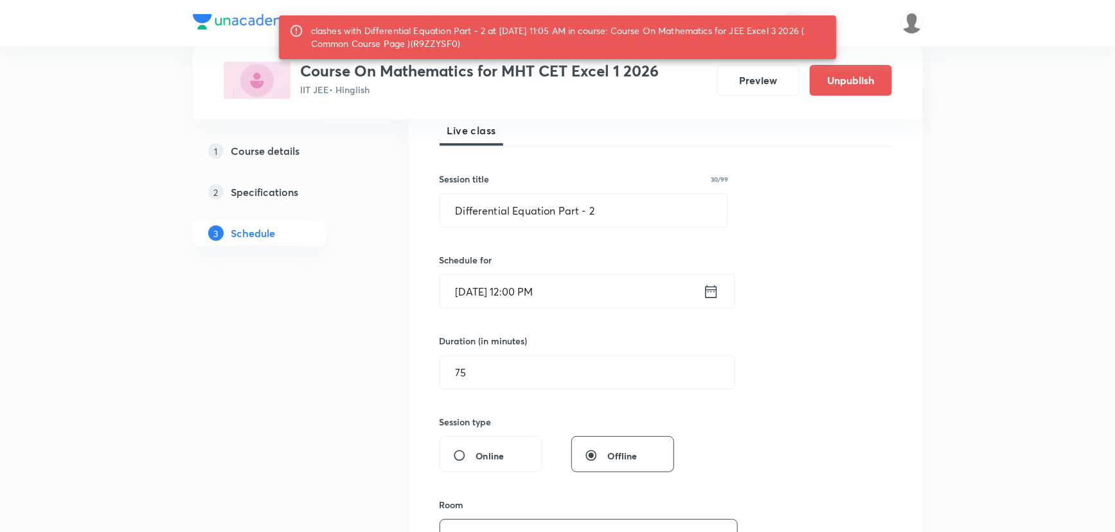
scroll to position [292, 0]
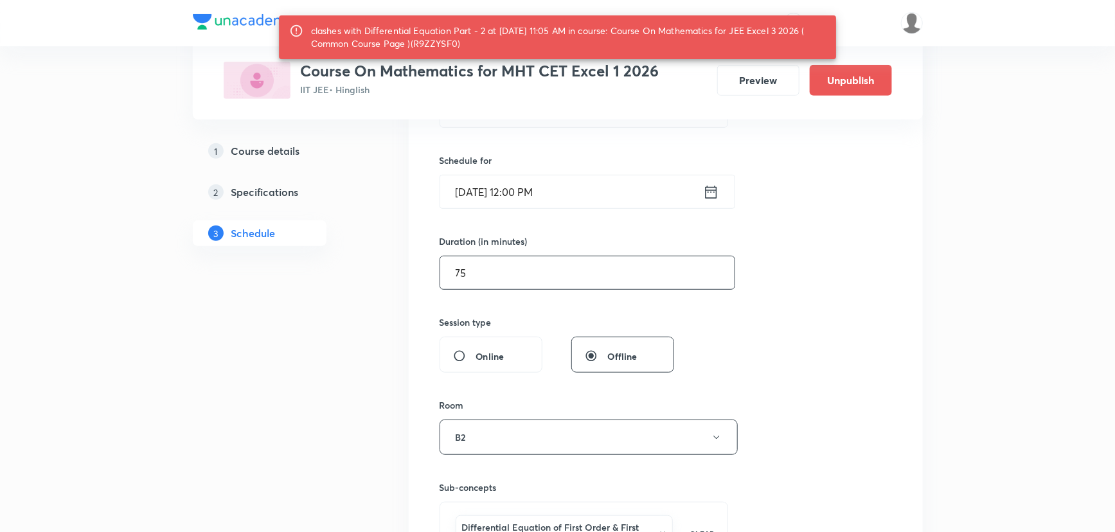
drag, startPoint x: 495, startPoint y: 270, endPoint x: 446, endPoint y: 270, distance: 48.8
click at [446, 270] on input "75" at bounding box center [587, 272] width 294 height 33
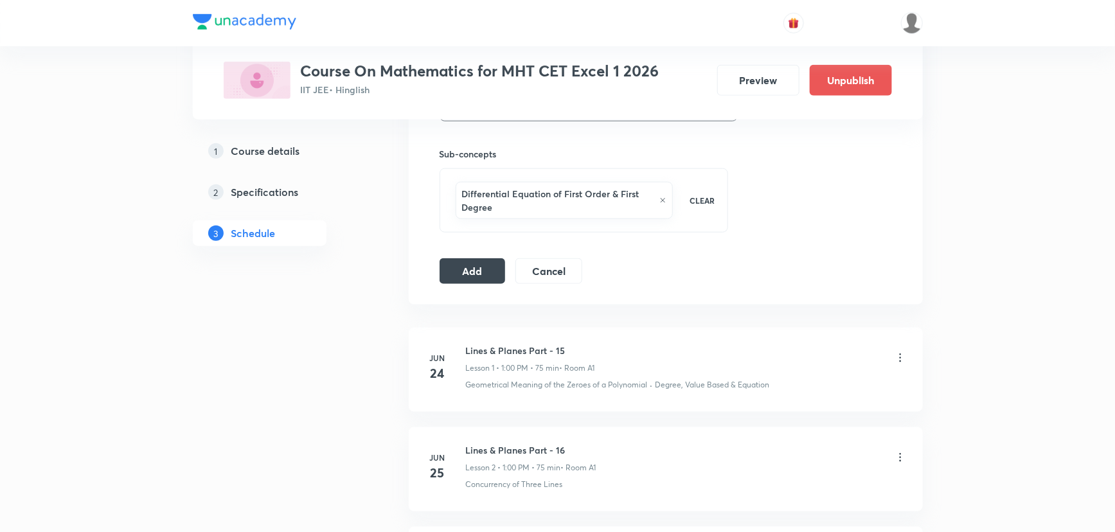
scroll to position [467, 0]
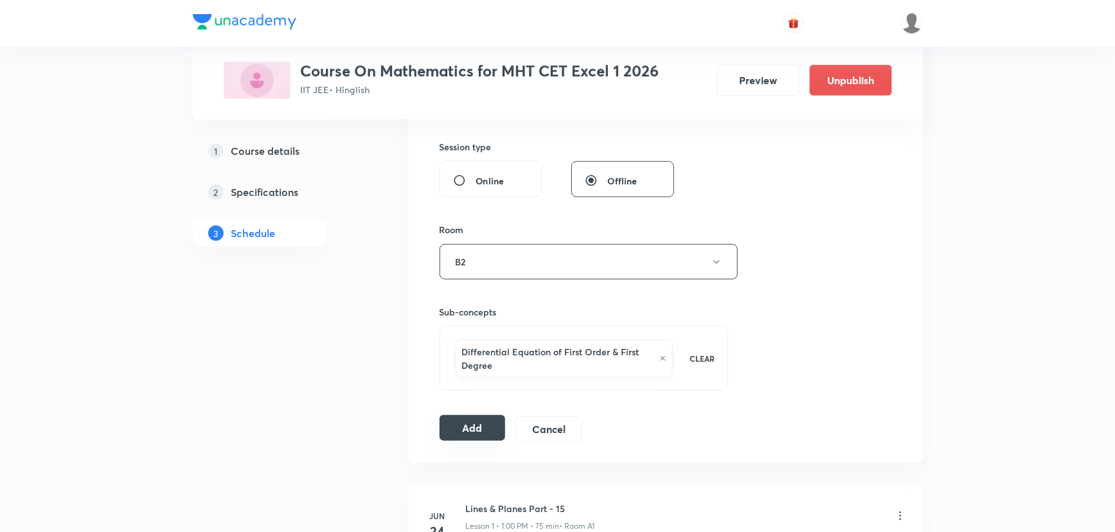
type input "65"
click at [477, 424] on button "Add" at bounding box center [472, 428] width 66 height 26
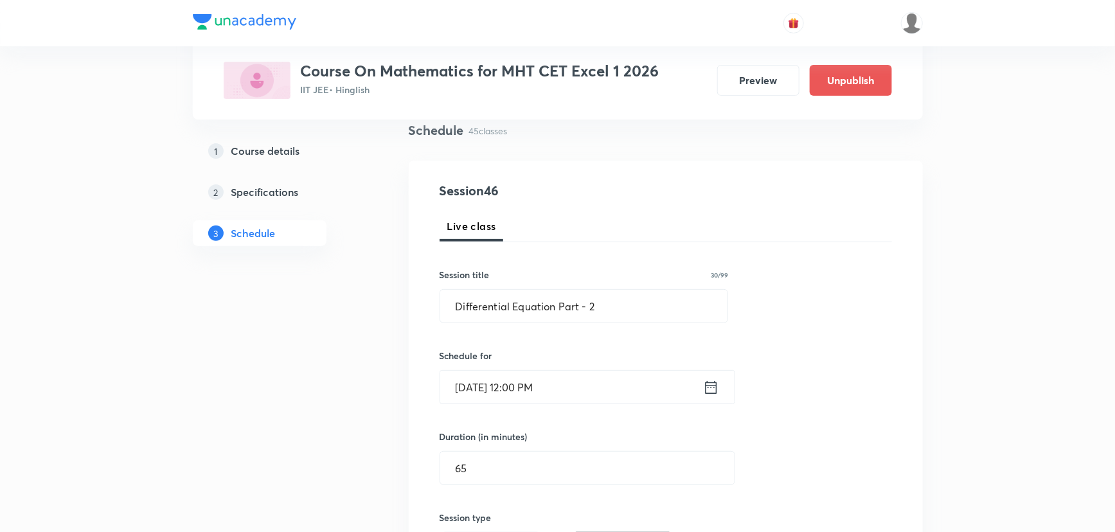
scroll to position [116, 0]
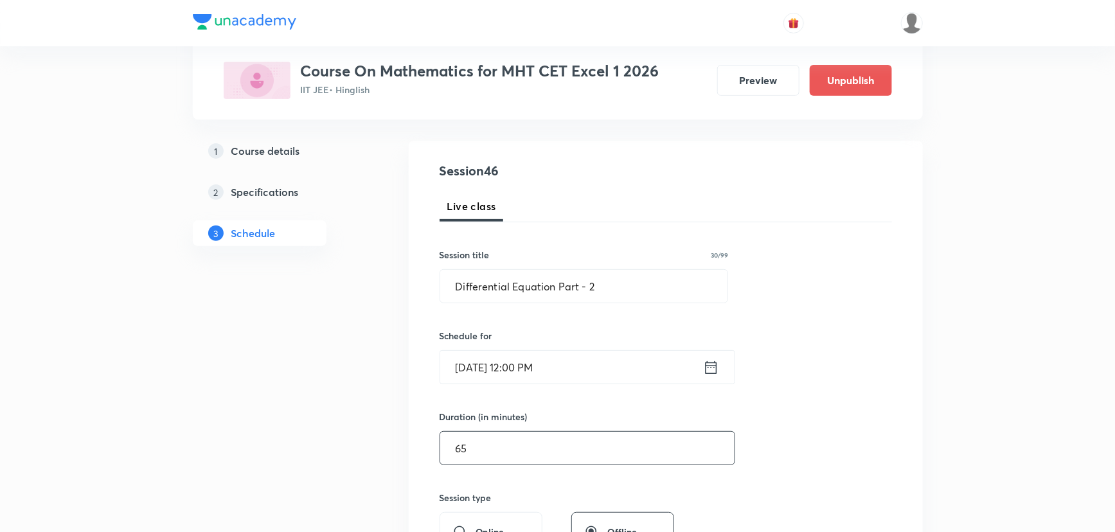
drag, startPoint x: 477, startPoint y: 448, endPoint x: 438, endPoint y: 439, distance: 39.7
click at [439, 439] on div "65 ​" at bounding box center [587, 448] width 296 height 34
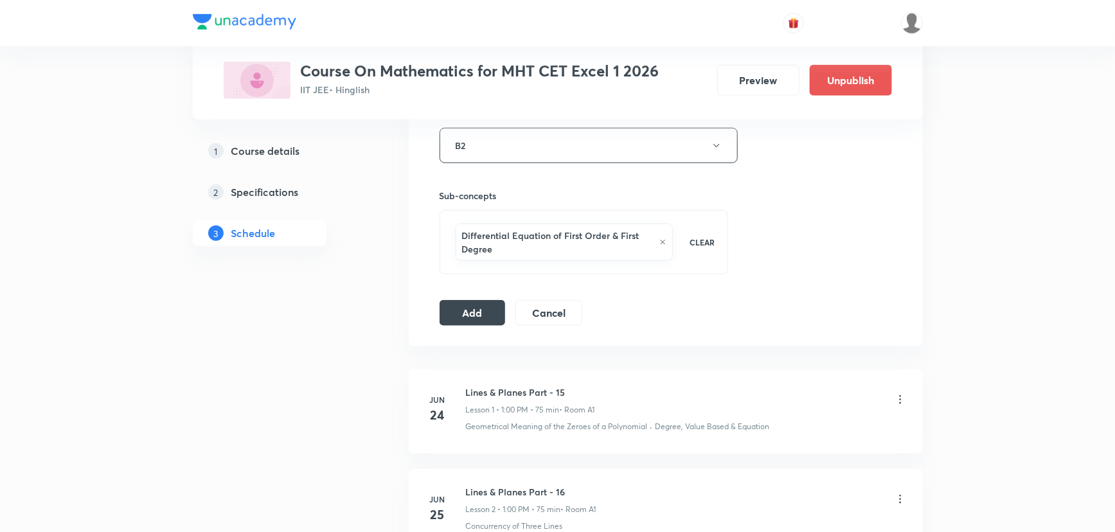
scroll to position [584, 0]
type input "75"
click at [482, 300] on button "Add" at bounding box center [472, 311] width 66 height 26
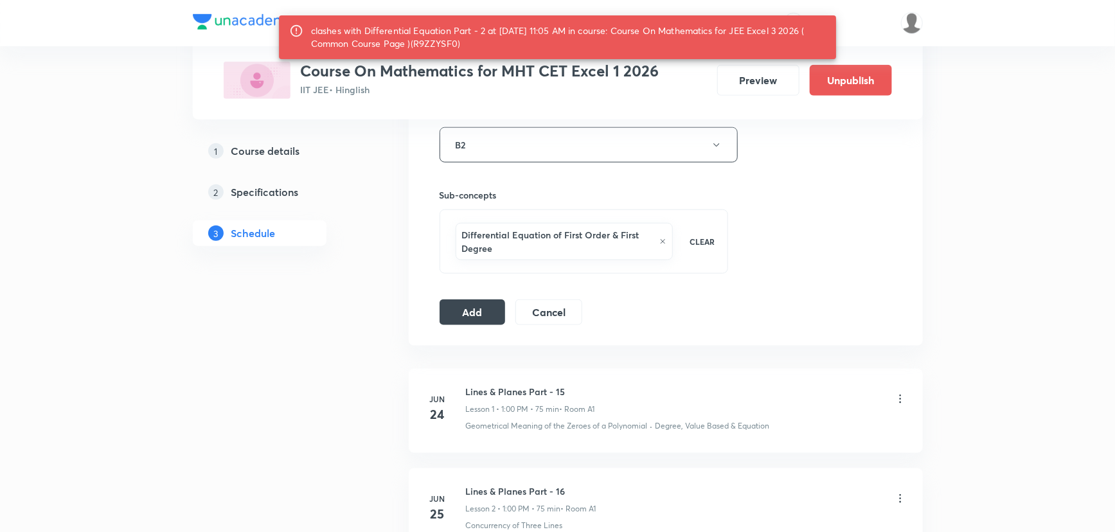
click at [444, 38] on div "clashes with Differential Equation Part - 2 at 04 Oct 2025 11:05 AM in course: …" at bounding box center [568, 37] width 515 height 36
copy div "R9ZZYSF0"
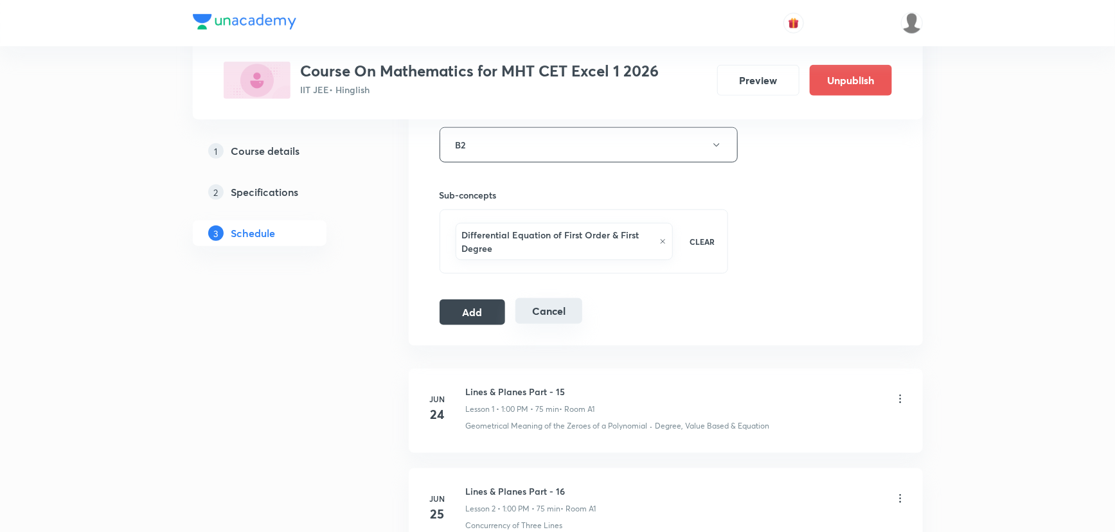
click at [544, 314] on button "Cancel" at bounding box center [548, 311] width 66 height 26
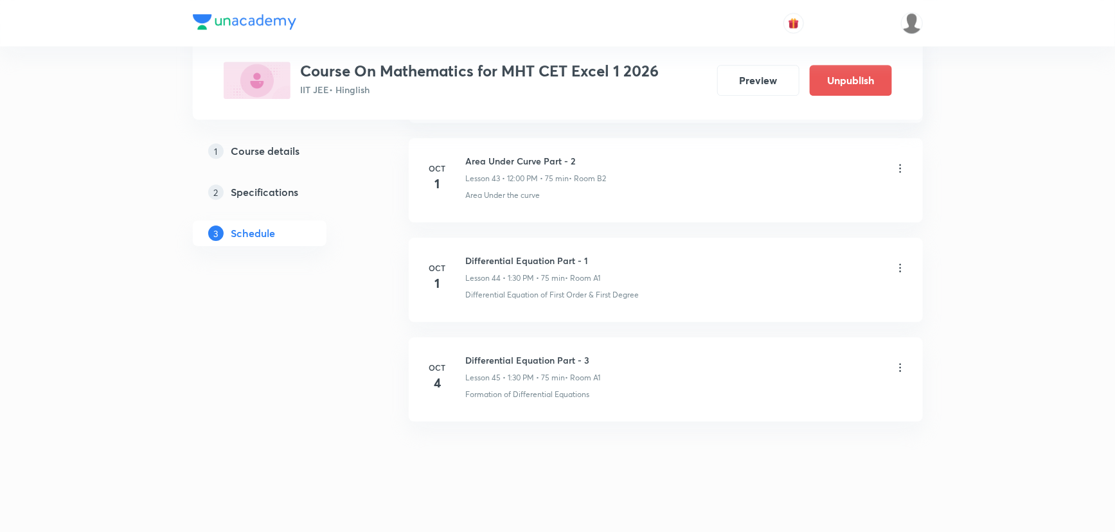
scroll to position [4382, 0]
click at [896, 358] on icon at bounding box center [900, 364] width 13 height 13
click at [815, 394] on li "Edit" at bounding box center [833, 390] width 141 height 24
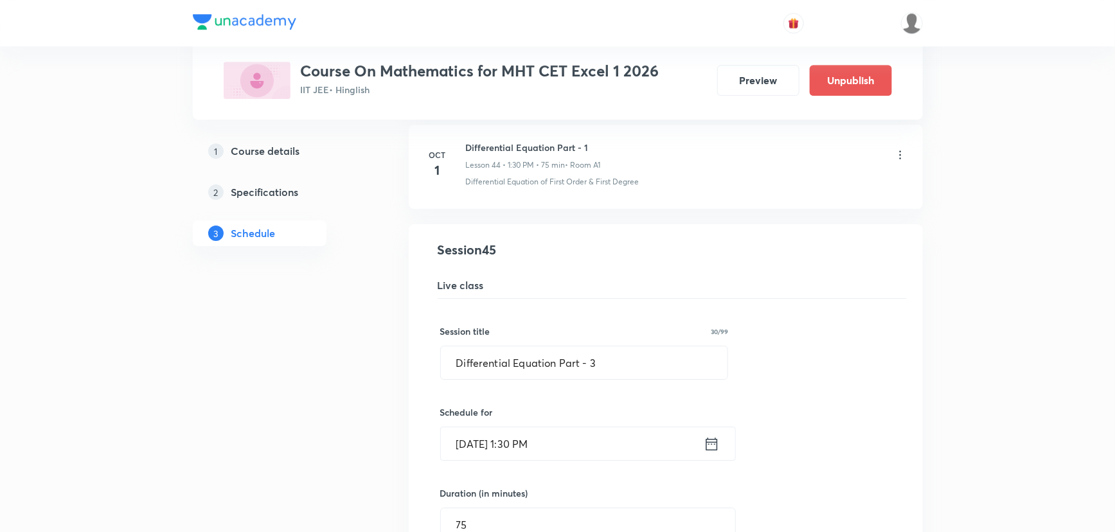
scroll to position [4440, 0]
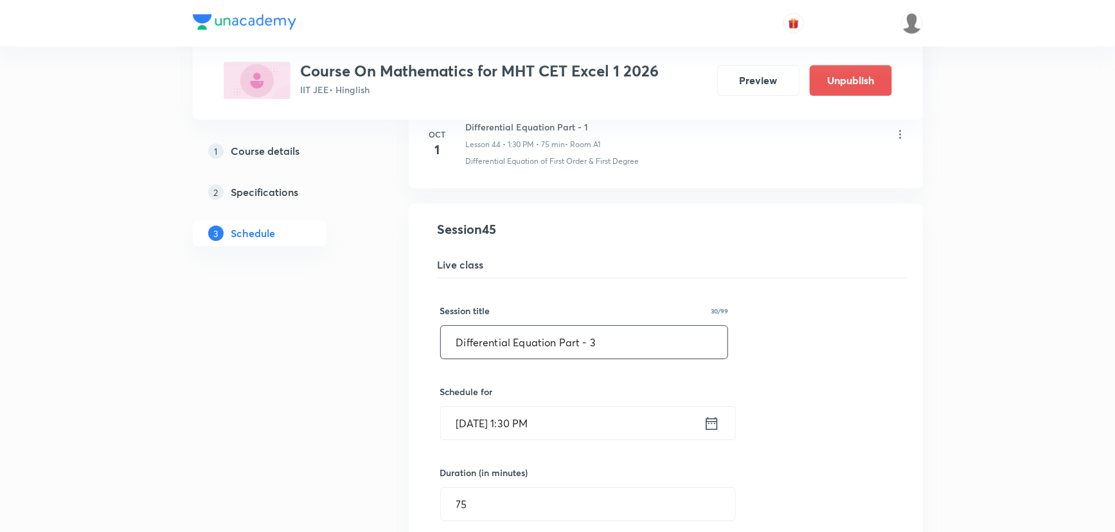
click at [611, 341] on input "Differential Equation Part - 3" at bounding box center [584, 342] width 287 height 33
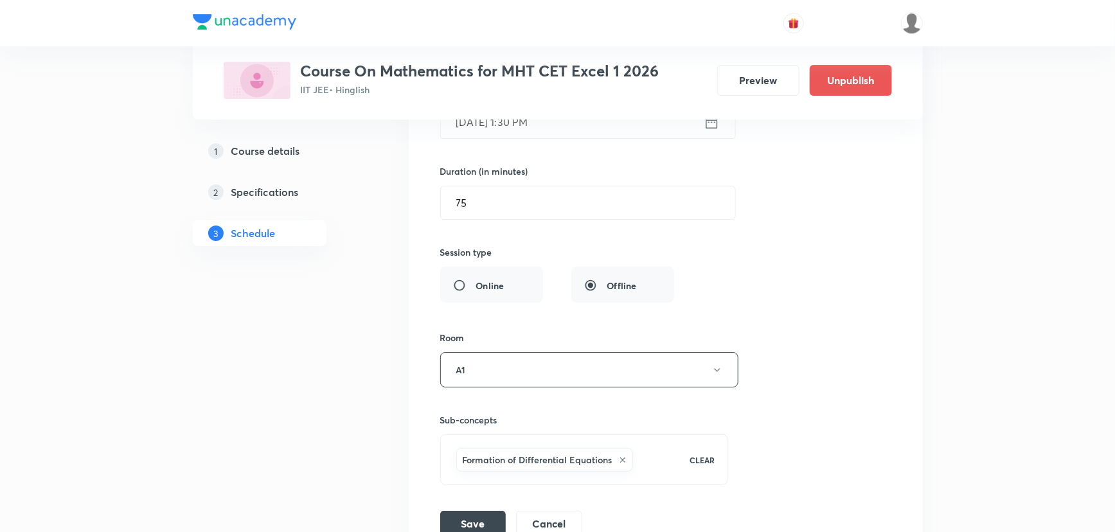
scroll to position [4875, 0]
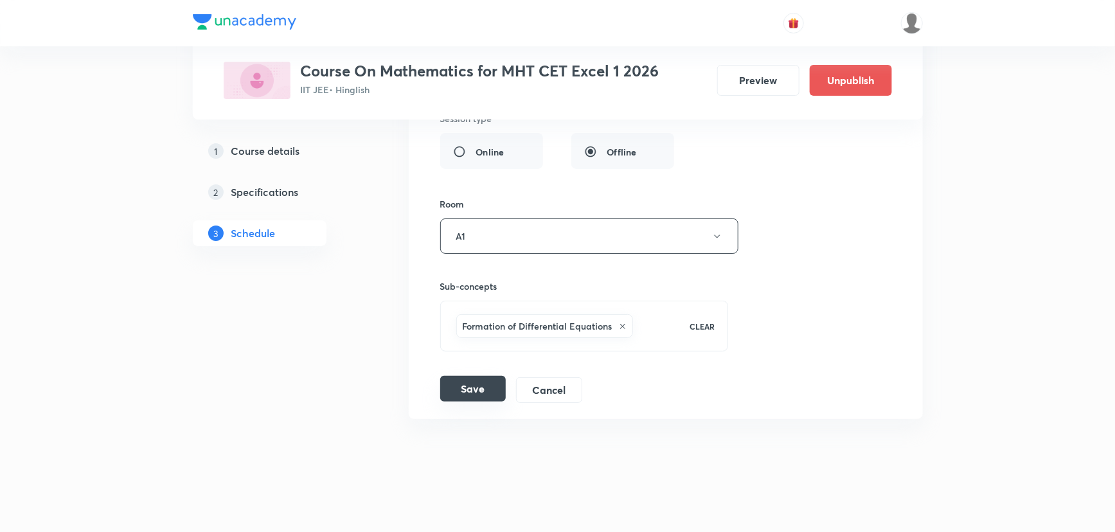
type input "Differential Equation Part - 2"
click at [470, 376] on button "Save" at bounding box center [473, 389] width 66 height 26
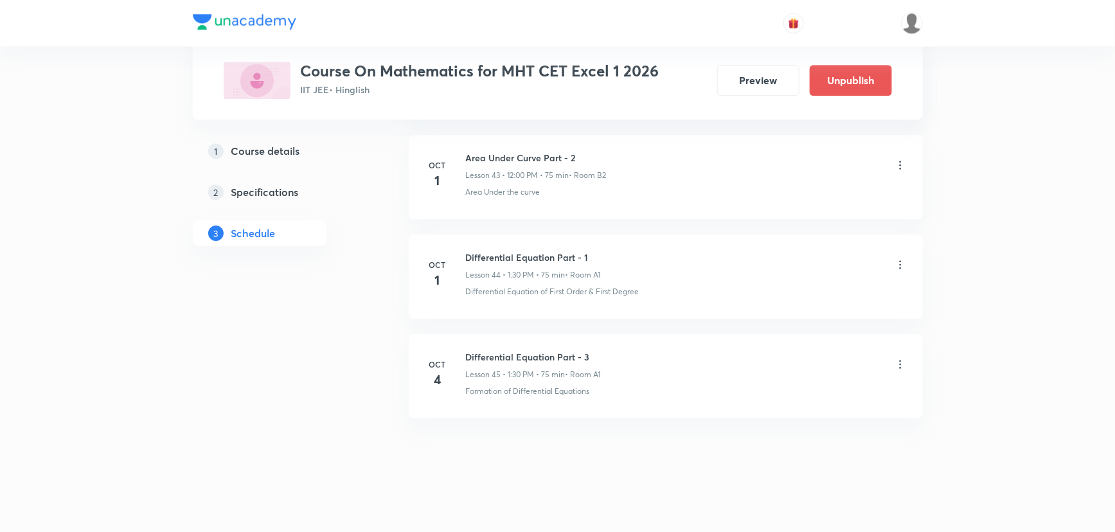
click at [895, 358] on icon at bounding box center [900, 364] width 13 height 13
click at [810, 388] on li "Edit" at bounding box center [833, 390] width 141 height 24
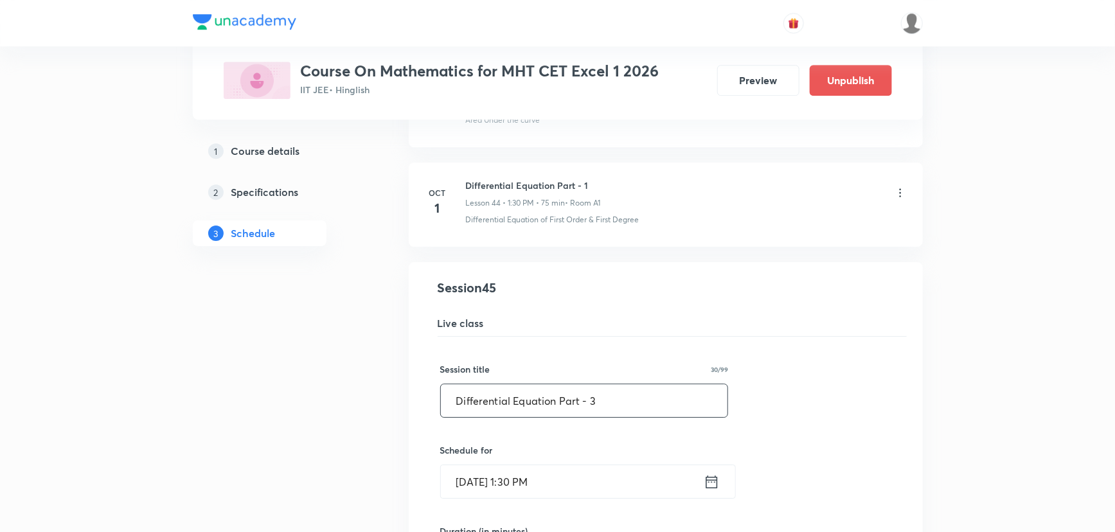
click at [617, 384] on div "Differential Equation Part - 3 ​" at bounding box center [584, 401] width 288 height 34
type input "Differential Equation Part -"
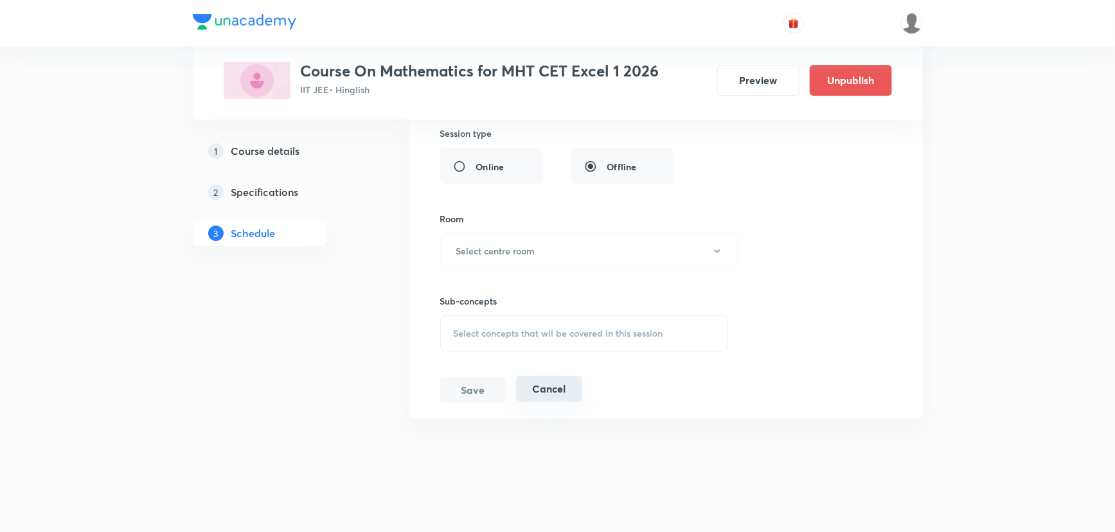
click at [564, 376] on button "Cancel" at bounding box center [549, 389] width 66 height 26
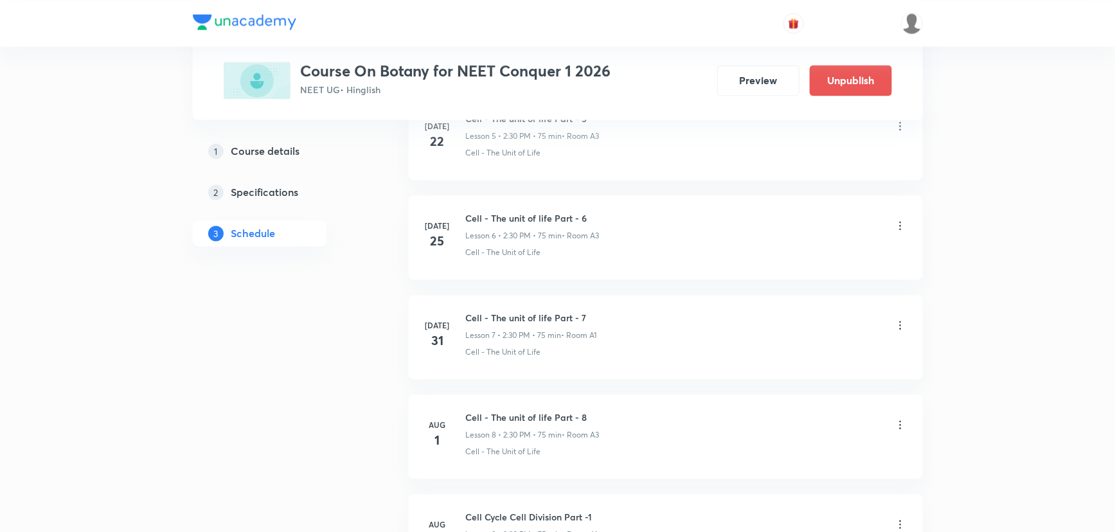
scroll to position [3480, 0]
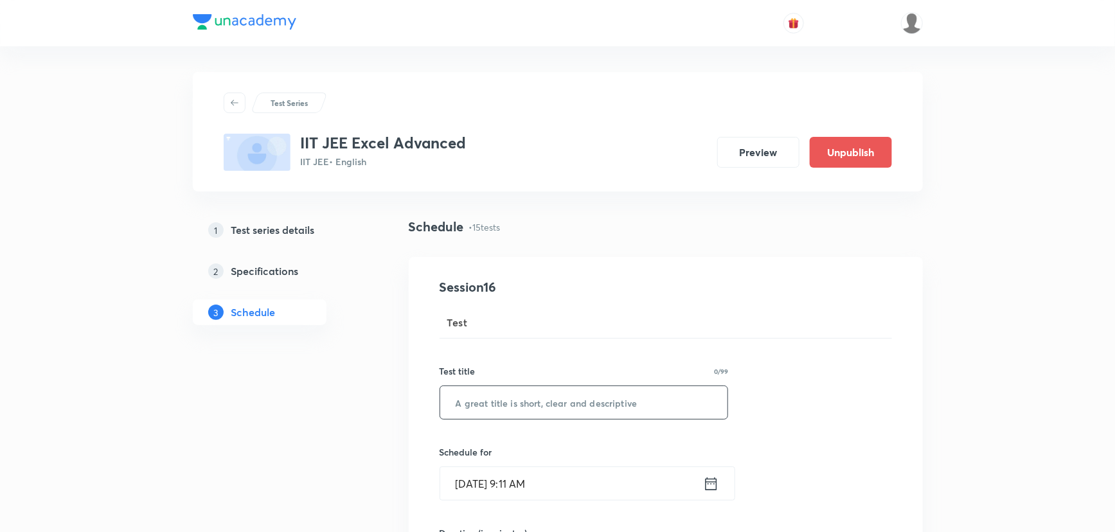
click at [530, 398] on input "text" at bounding box center [584, 402] width 288 height 33
paste input "Mathematics"
paste input "Micro Test 30"
type input "Mathematics Micro Test 30"
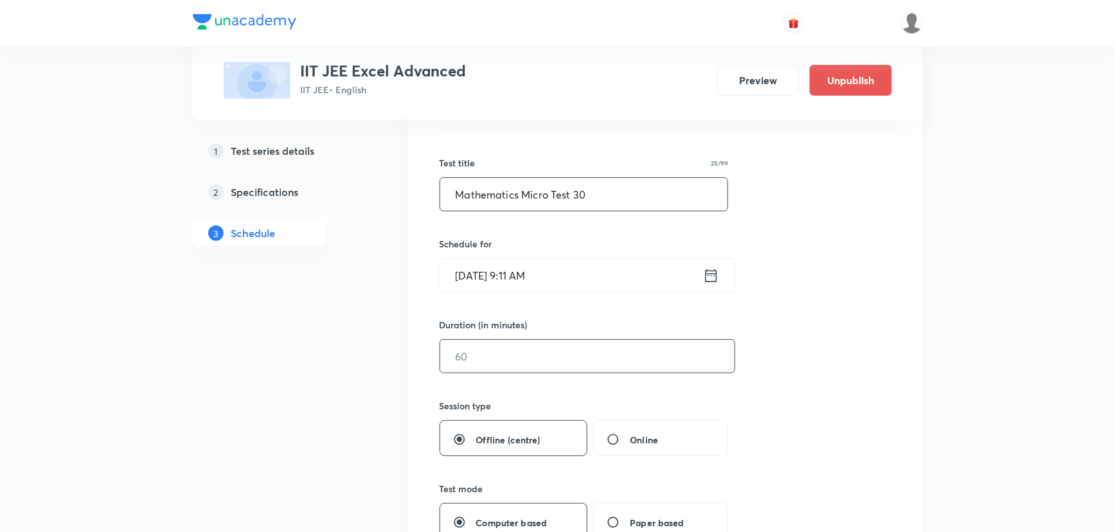
scroll to position [233, 0]
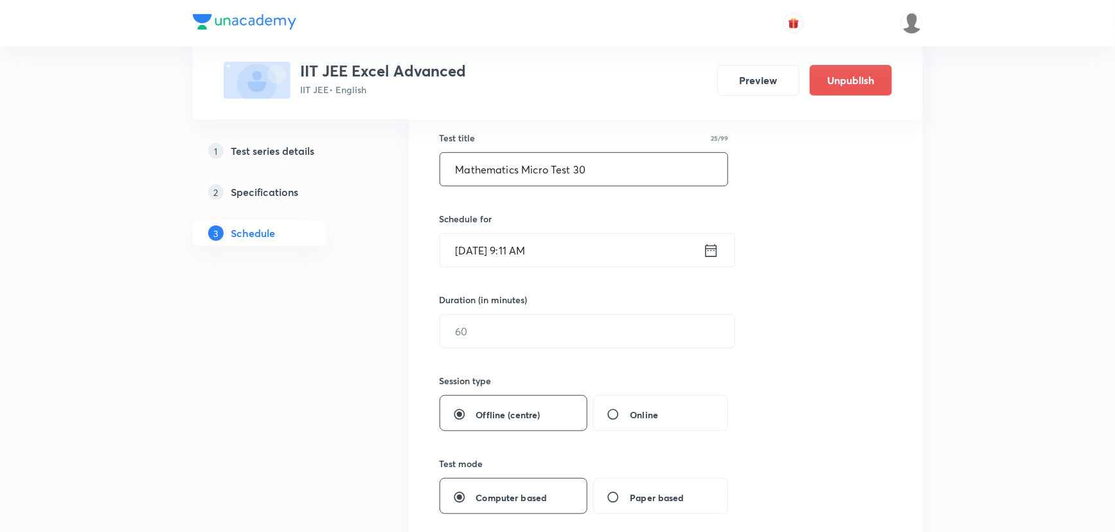
click at [716, 256] on icon at bounding box center [711, 251] width 16 height 18
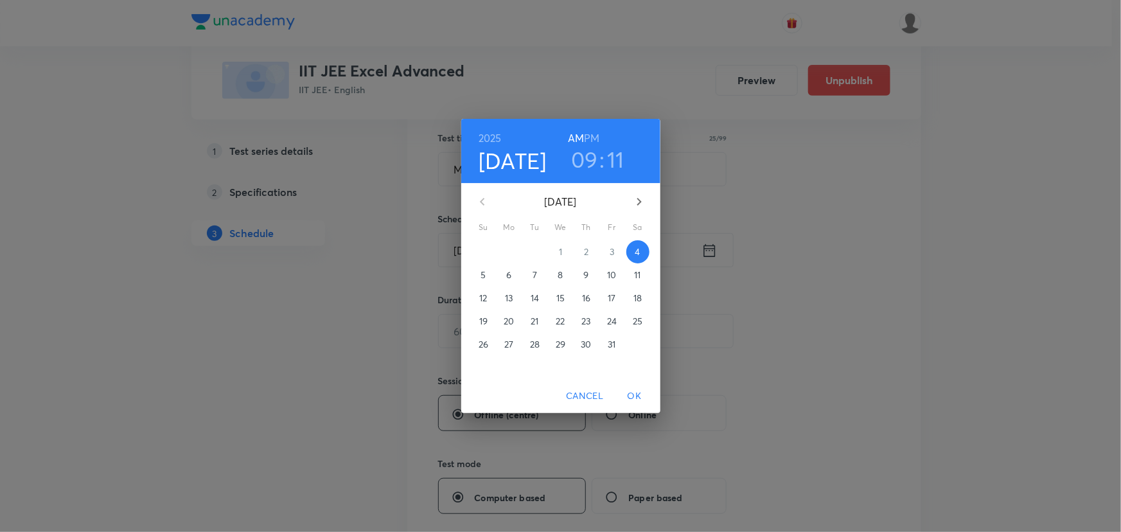
click at [638, 198] on icon "button" at bounding box center [639, 201] width 15 height 15
click at [562, 321] on p "19" at bounding box center [560, 321] width 8 height 13
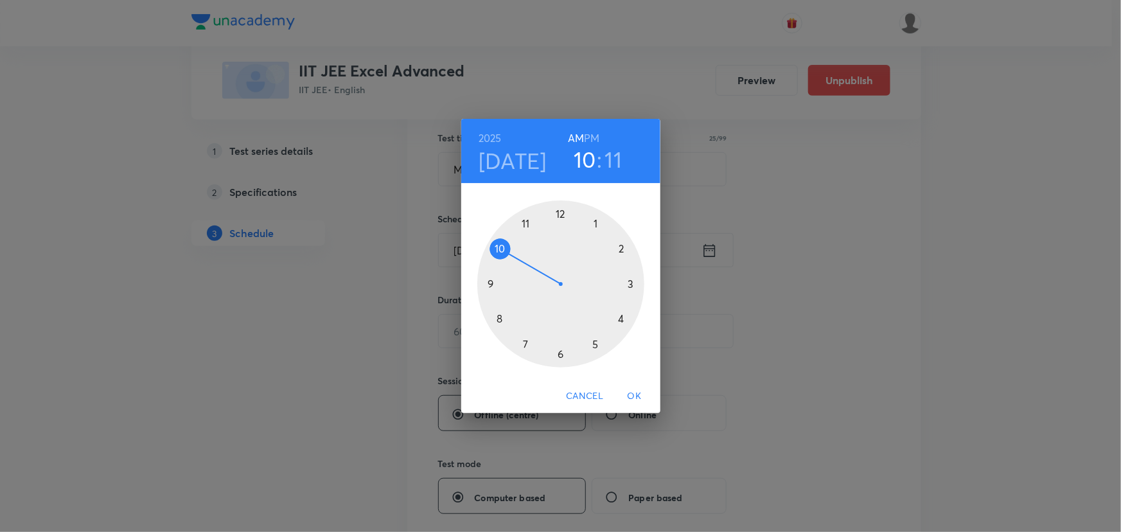
drag, startPoint x: 492, startPoint y: 282, endPoint x: 495, endPoint y: 241, distance: 41.2
click at [495, 241] on div at bounding box center [560, 283] width 167 height 167
drag, startPoint x: 627, startPoint y: 252, endPoint x: 560, endPoint y: 355, distance: 123.0
click at [560, 355] on div at bounding box center [560, 283] width 167 height 167
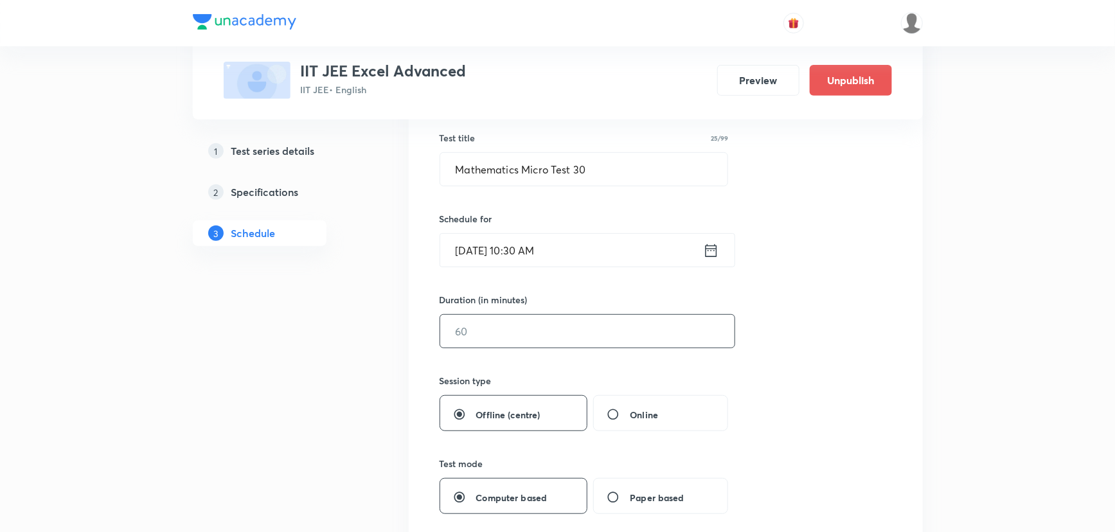
click at [492, 332] on input "text" at bounding box center [587, 331] width 294 height 33
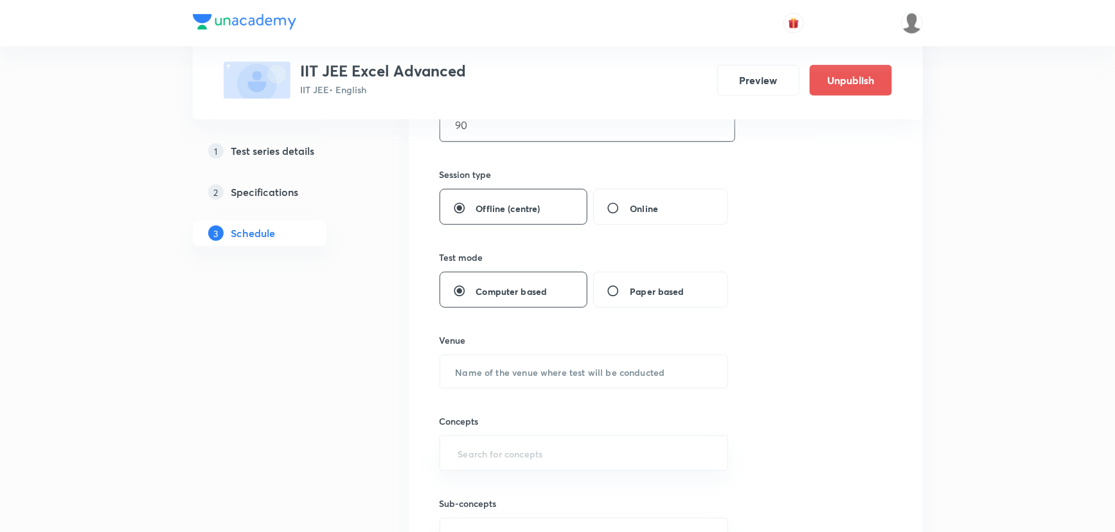
scroll to position [467, 0]
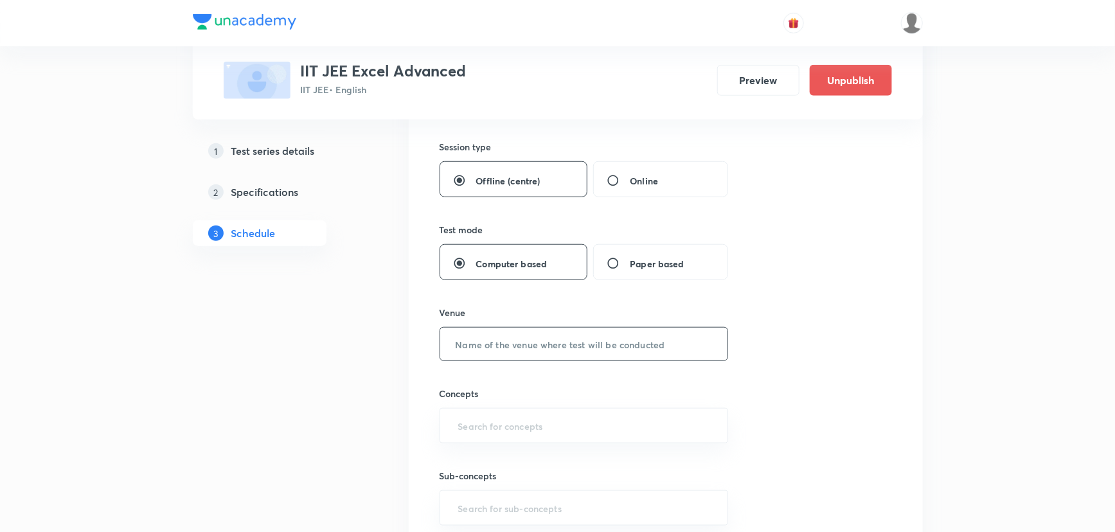
type input "90"
click at [527, 347] on input "text" at bounding box center [584, 344] width 288 height 33
type input "Unacademy Center"
click at [548, 418] on input "text" at bounding box center [584, 426] width 257 height 24
type input "C"
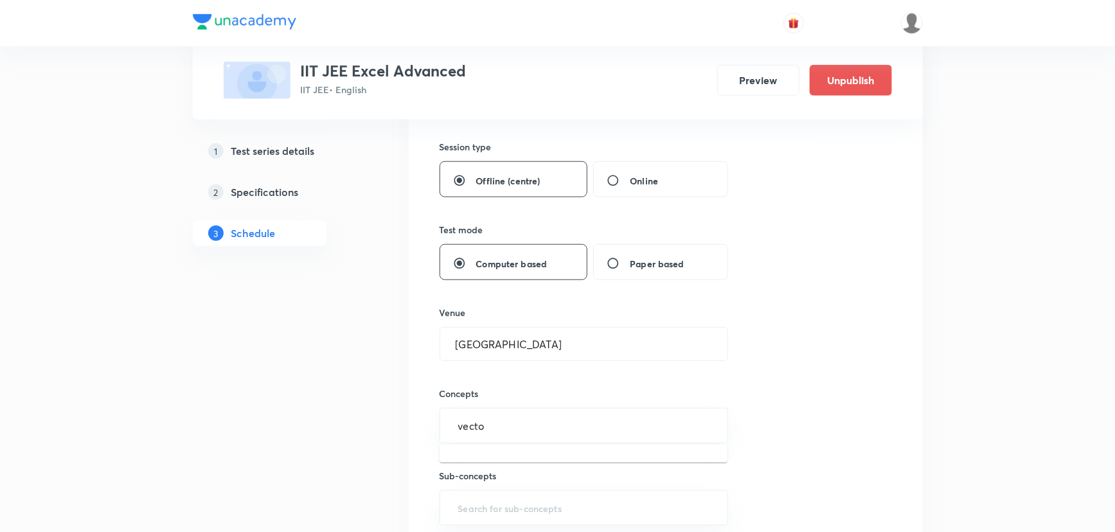
type input "vector"
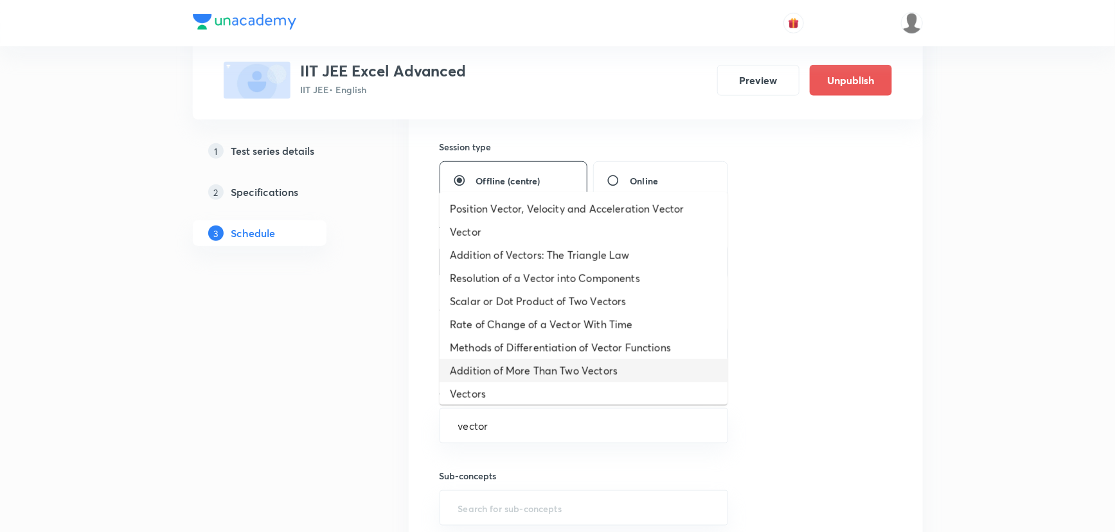
scroll to position [51, 0]
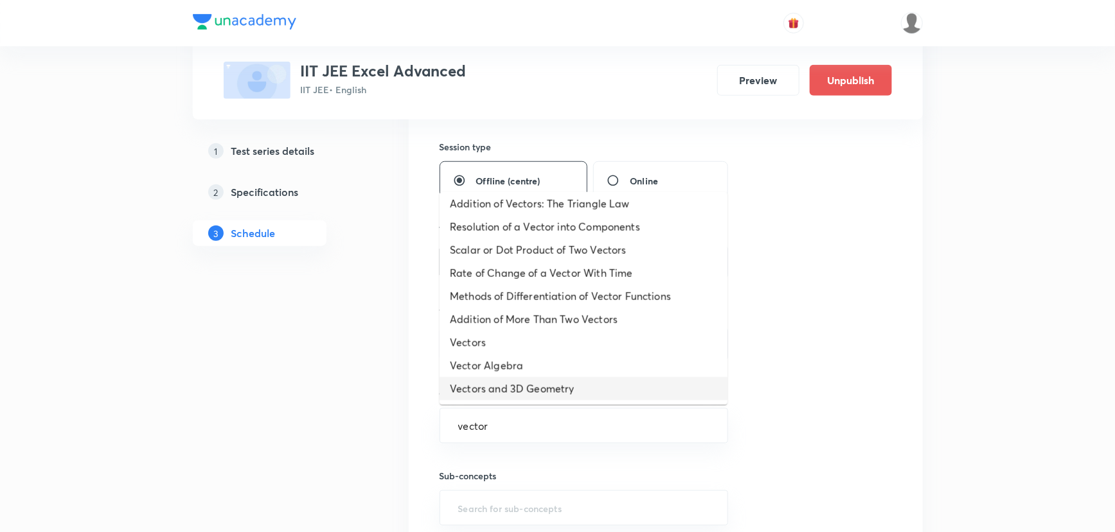
click at [523, 380] on li "Vectors and 3D Geometry" at bounding box center [583, 388] width 288 height 23
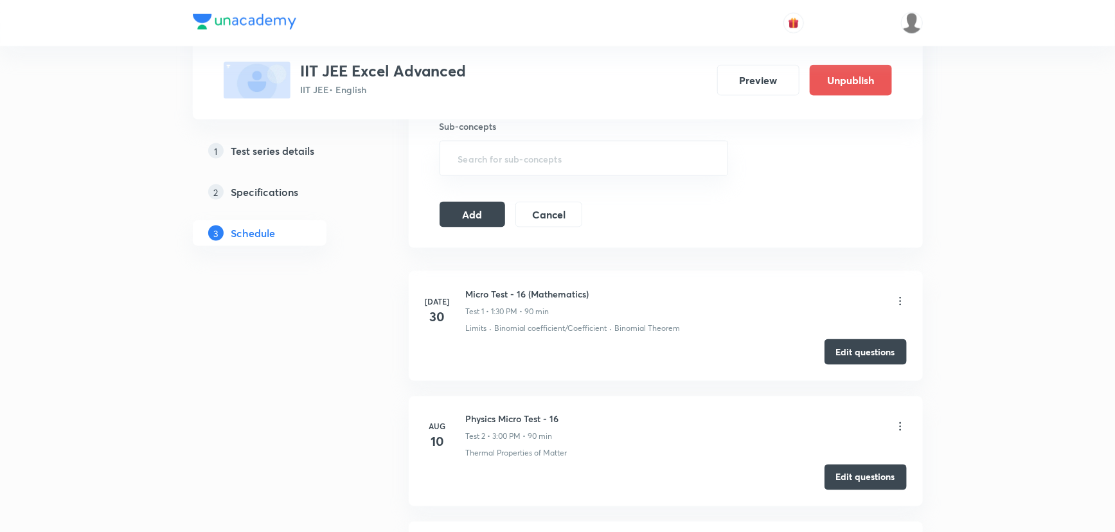
scroll to position [642, 0]
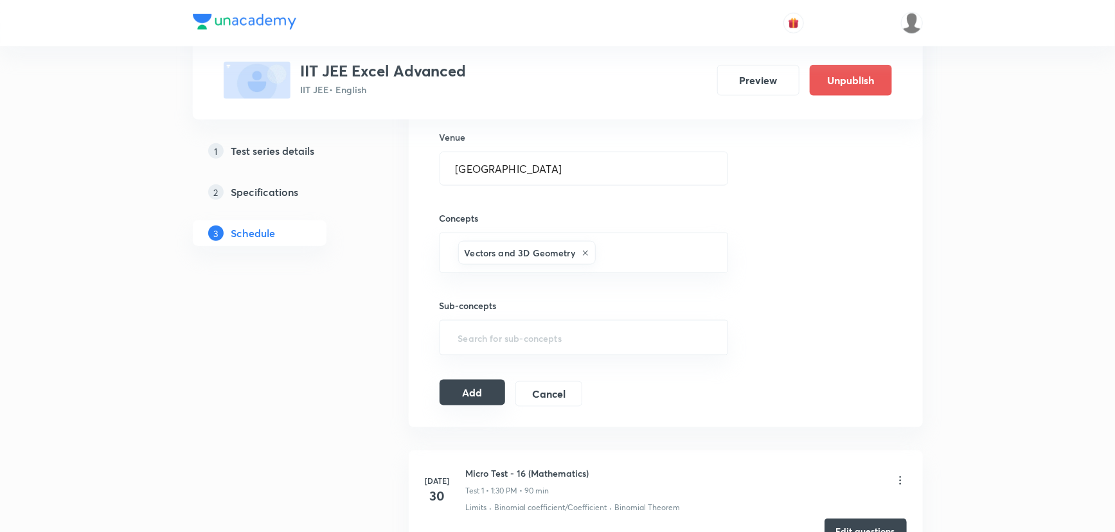
click at [486, 392] on button "Add" at bounding box center [472, 393] width 66 height 26
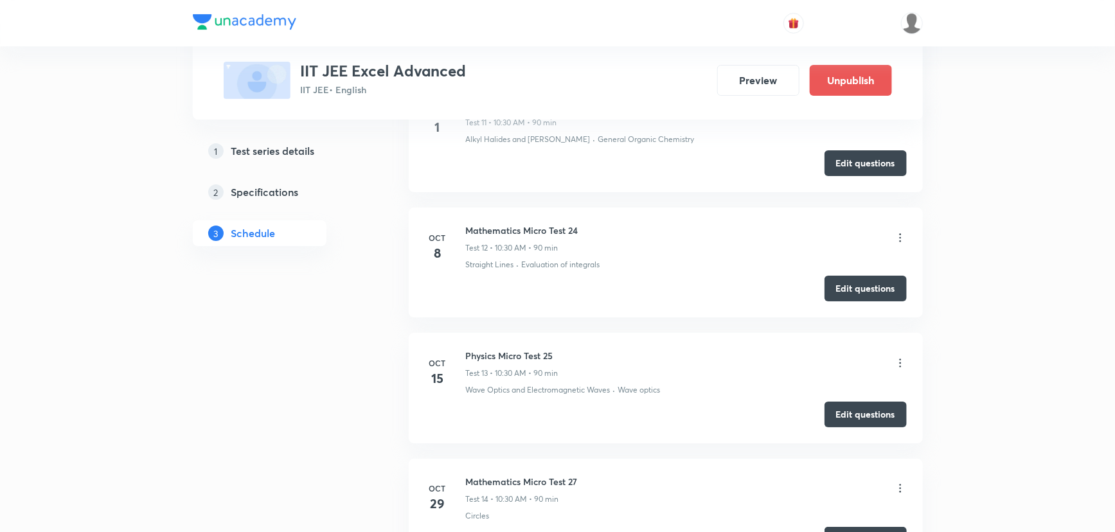
scroll to position [2556, 0]
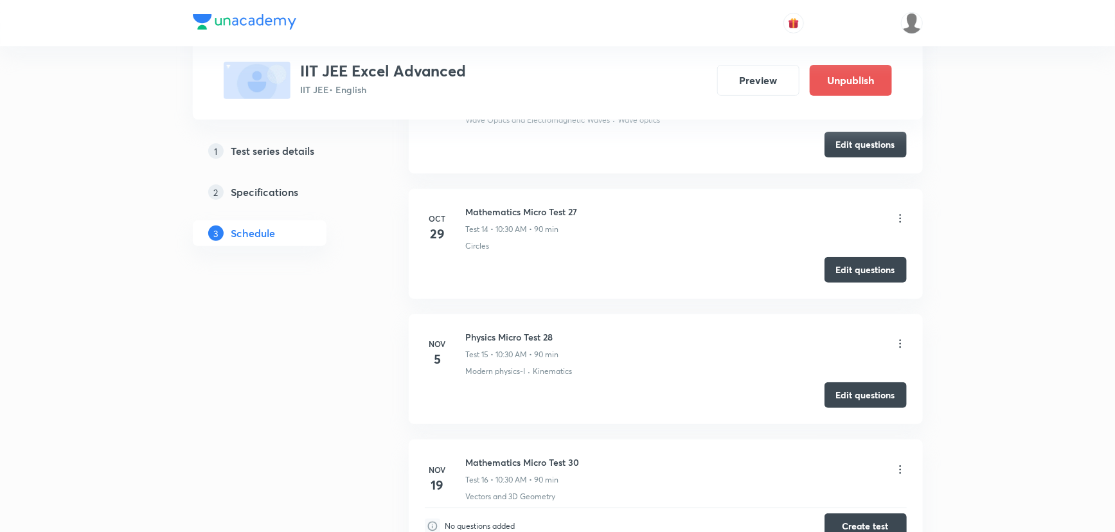
scroll to position [2556, 0]
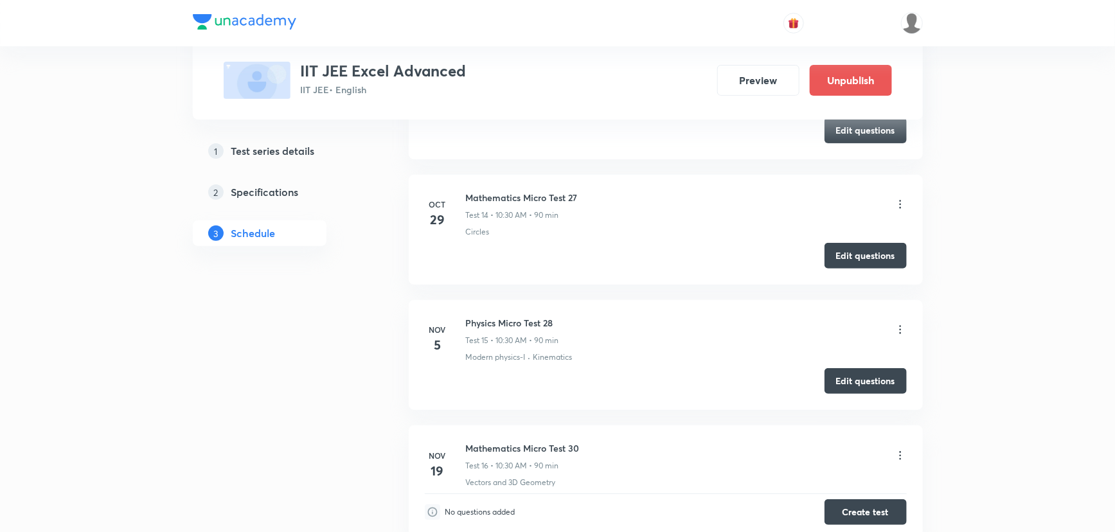
click at [899, 198] on icon at bounding box center [900, 204] width 13 height 13
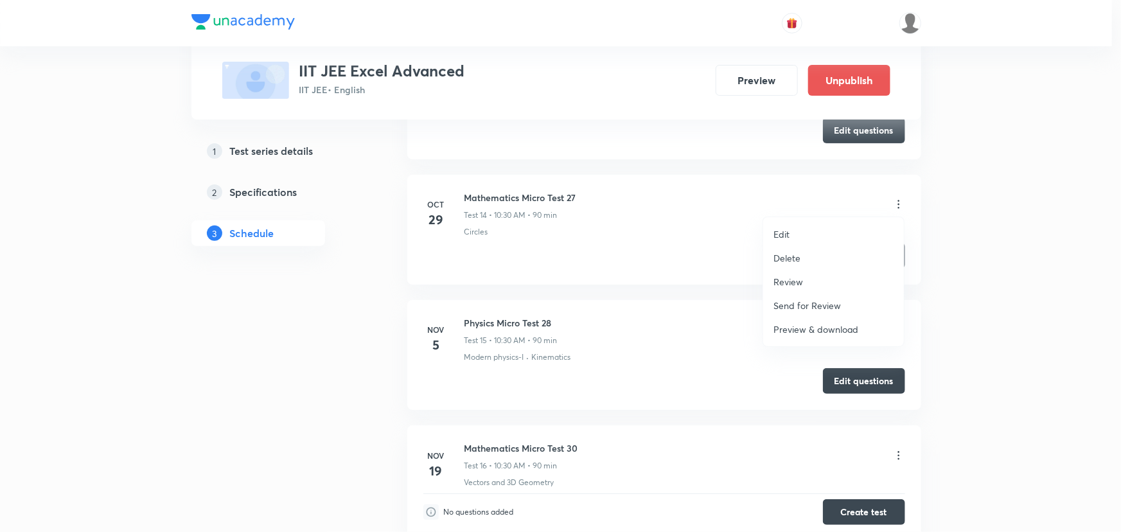
click at [803, 278] on li "Review" at bounding box center [833, 282] width 141 height 24
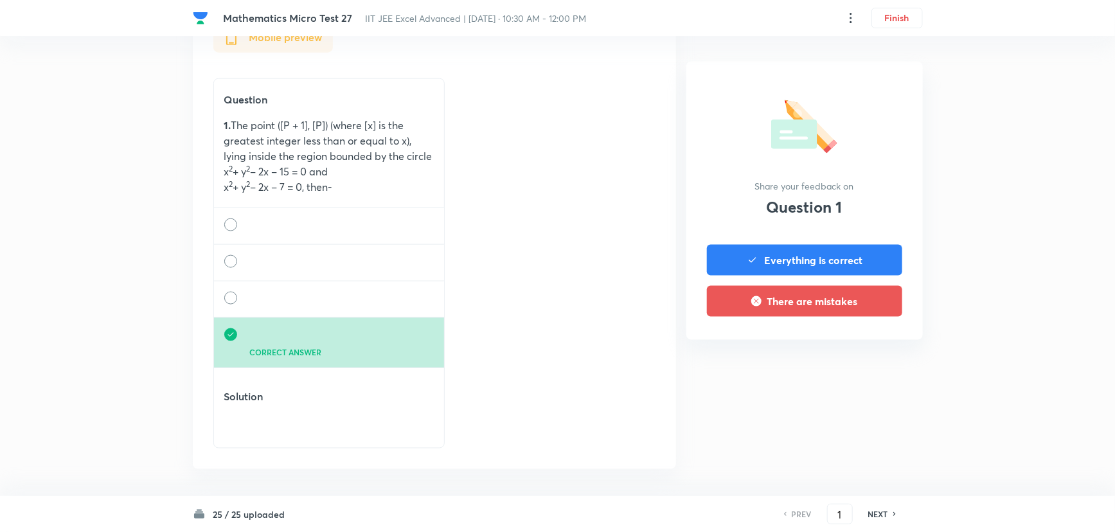
scroll to position [771, 0]
click at [832, 263] on button "Everything is correct" at bounding box center [804, 259] width 195 height 31
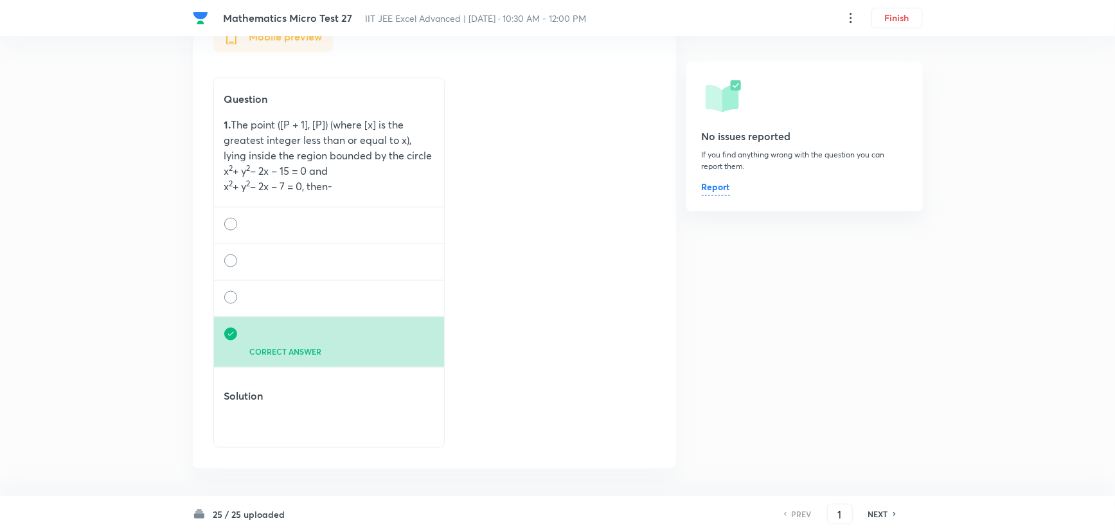
click at [886, 513] on h6 "NEXT" at bounding box center [878, 514] width 20 height 12
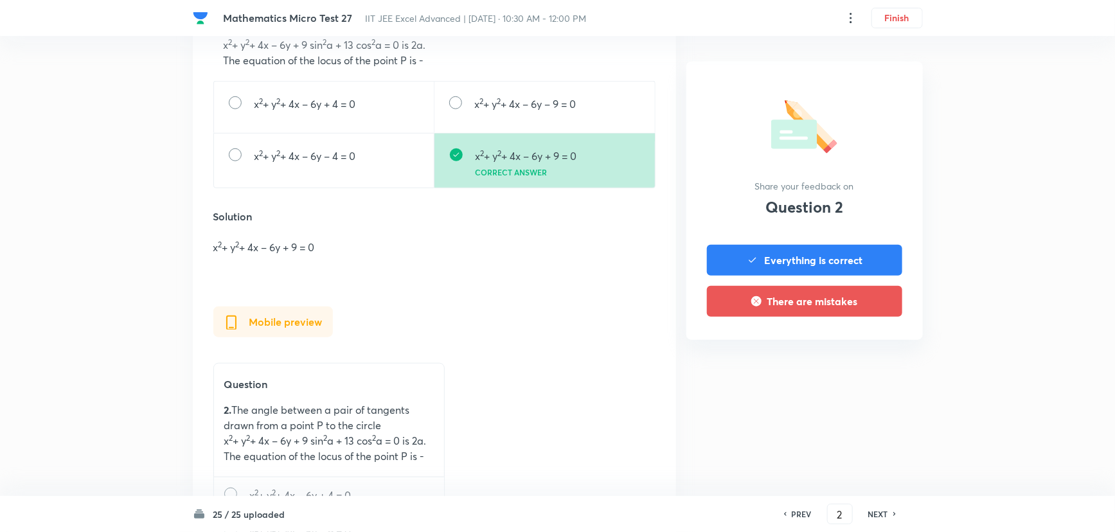
scroll to position [817, 0]
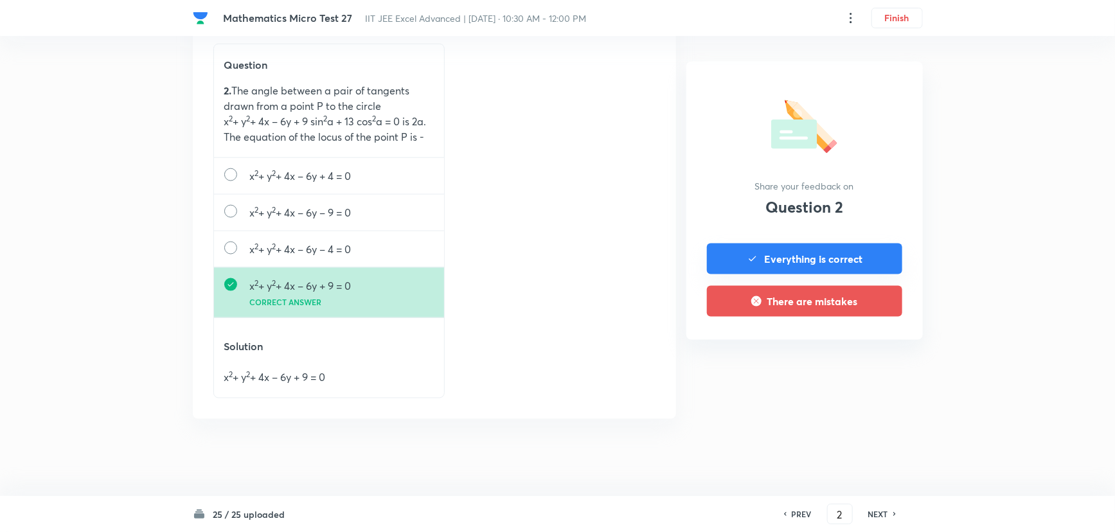
click at [852, 258] on button "Everything is correct" at bounding box center [804, 259] width 195 height 31
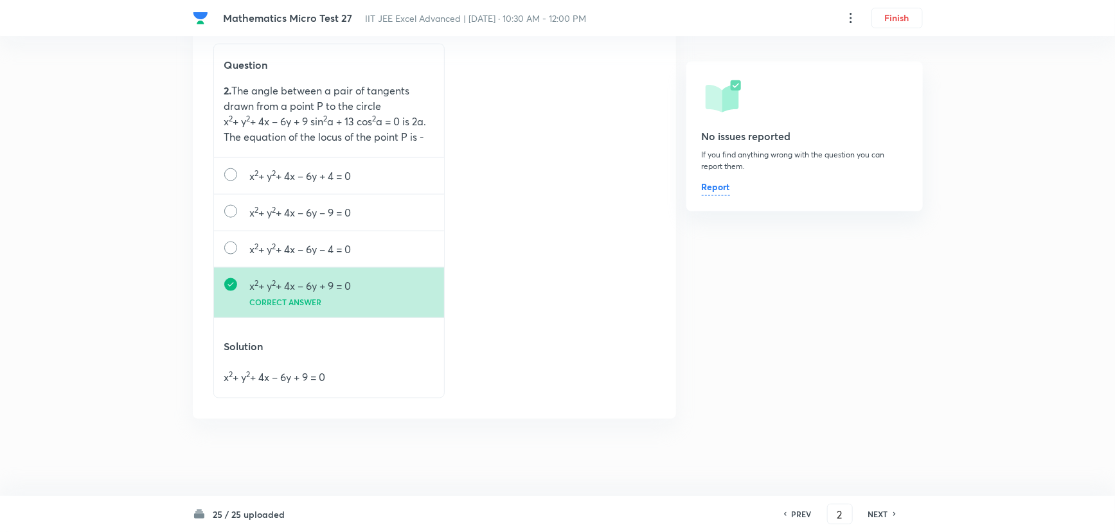
click at [884, 500] on div "25 / 25 uploaded PREV 2 ​ NEXT" at bounding box center [558, 514] width 730 height 36
click at [882, 508] on h6 "NEXT" at bounding box center [878, 514] width 20 height 12
type input "3"
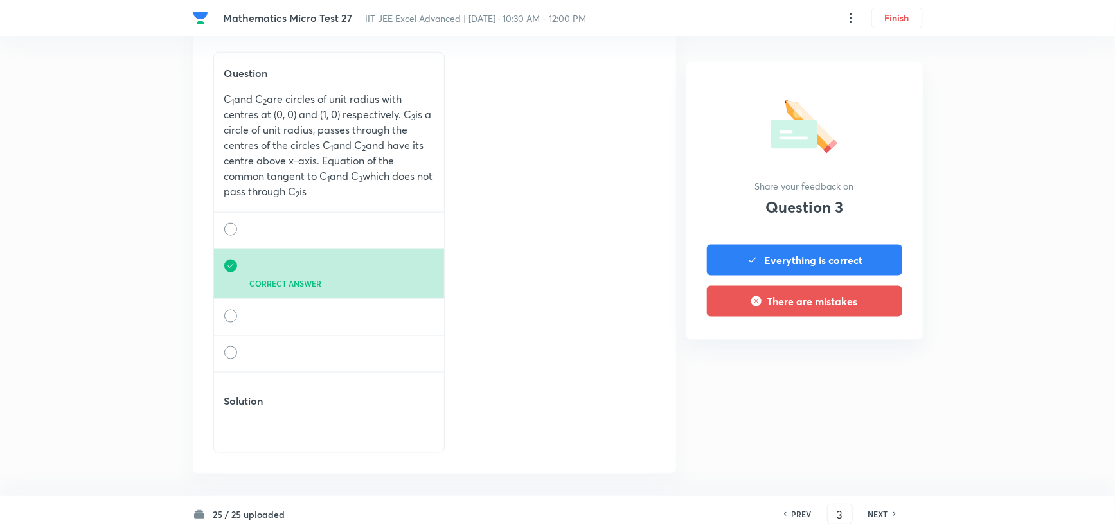
scroll to position [934, 0]
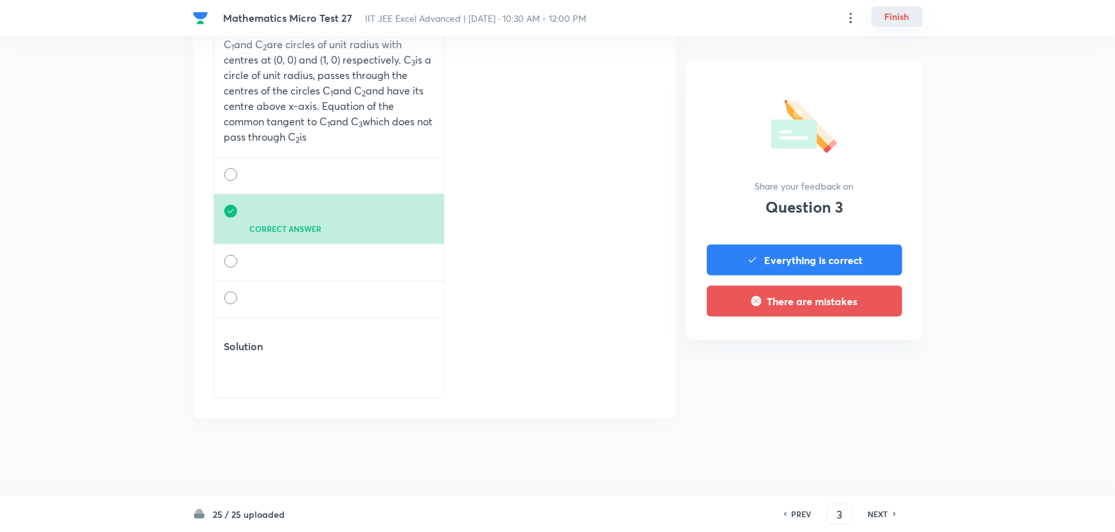
click at [894, 8] on button "Finish" at bounding box center [896, 16] width 51 height 21
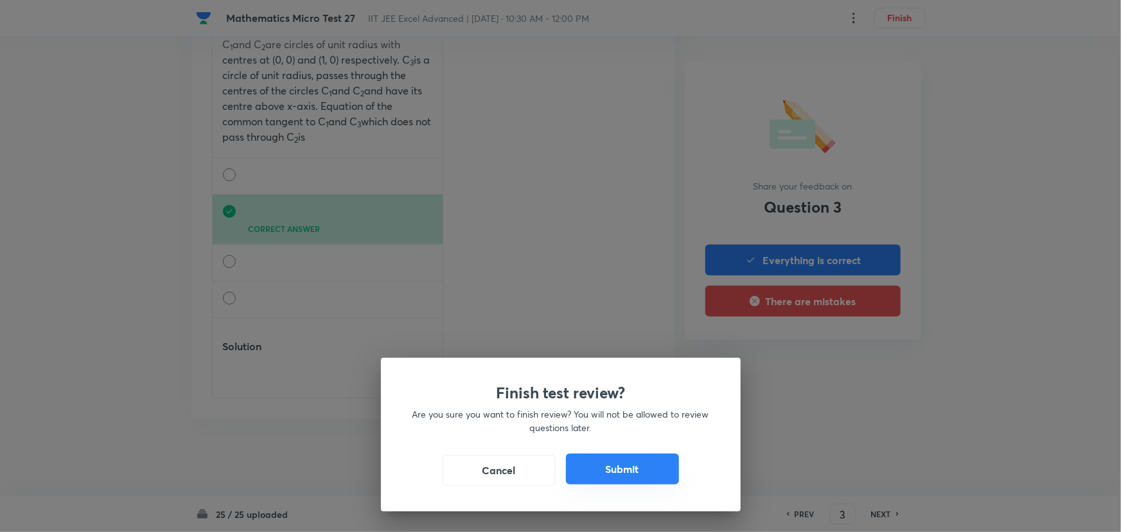
click at [627, 478] on button "Submit" at bounding box center [622, 469] width 113 height 31
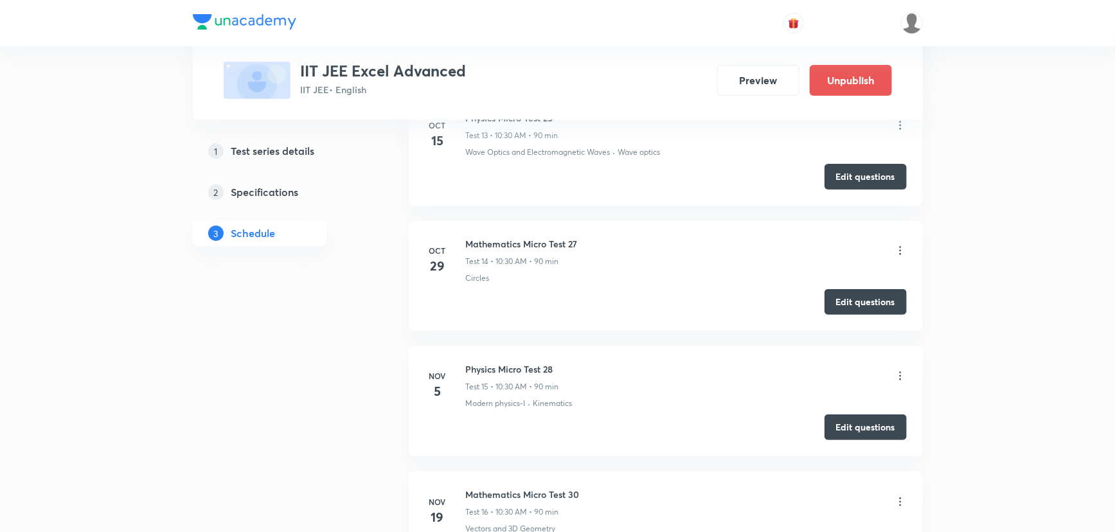
scroll to position [2682, 0]
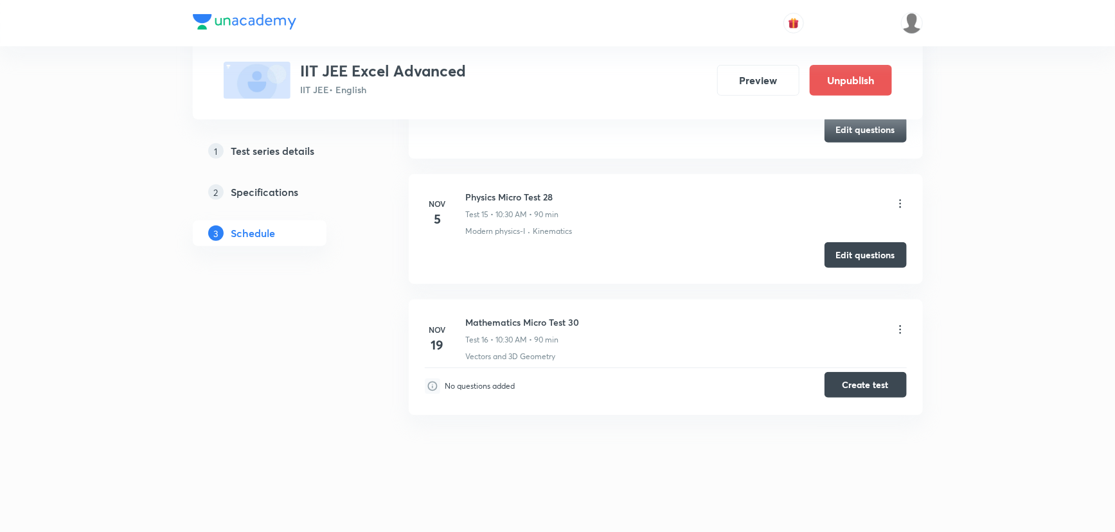
click at [854, 382] on button "Create test" at bounding box center [865, 385] width 82 height 26
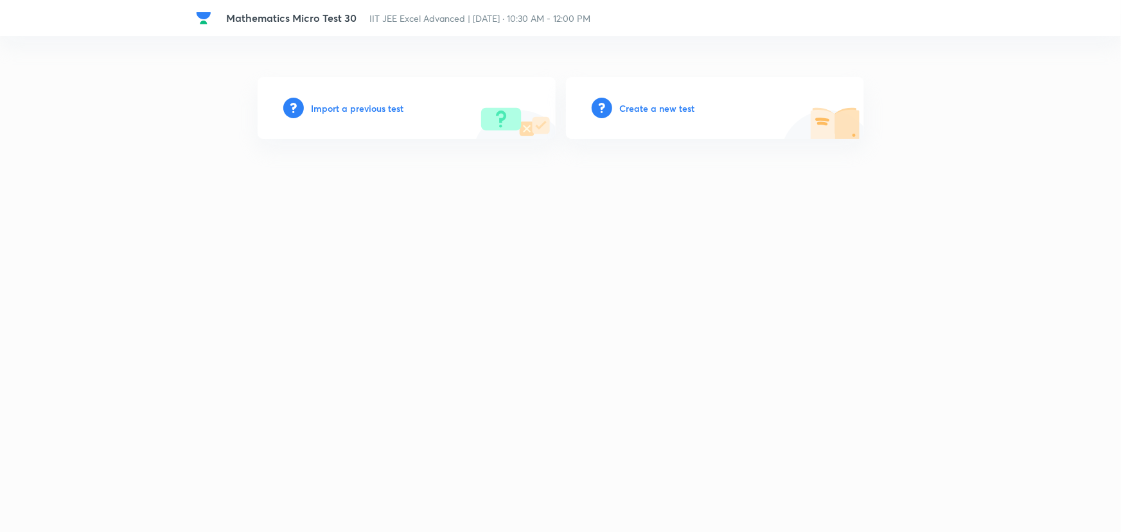
click at [653, 103] on h6 "Create a new test" at bounding box center [657, 108] width 75 height 13
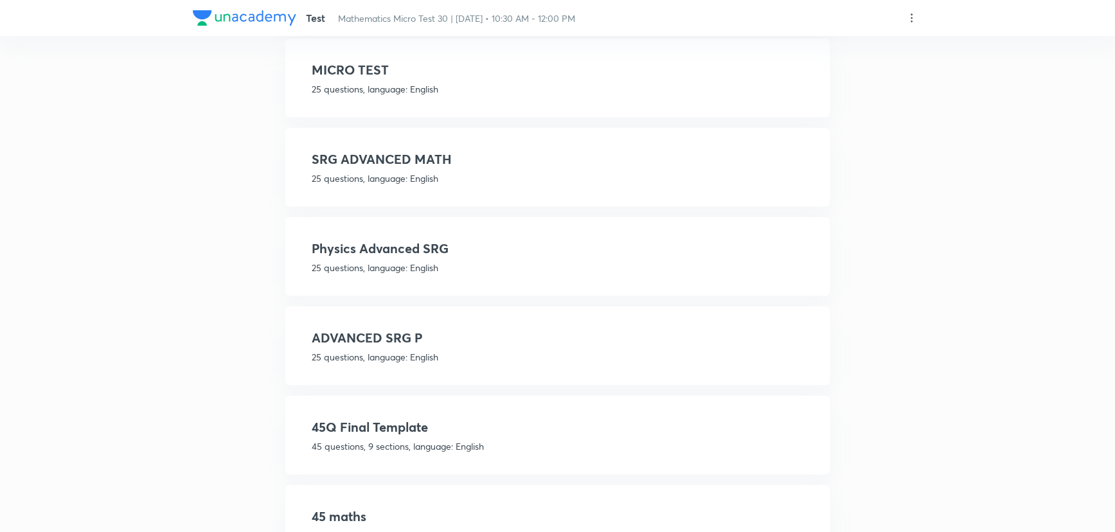
scroll to position [409, 0]
click at [358, 143] on div "SRG ADVANCED MATH 25 questions, language: English View details Use template" at bounding box center [557, 166] width 545 height 79
click at [378, 150] on h4 "SRG ADVANCED MATH" at bounding box center [557, 157] width 491 height 19
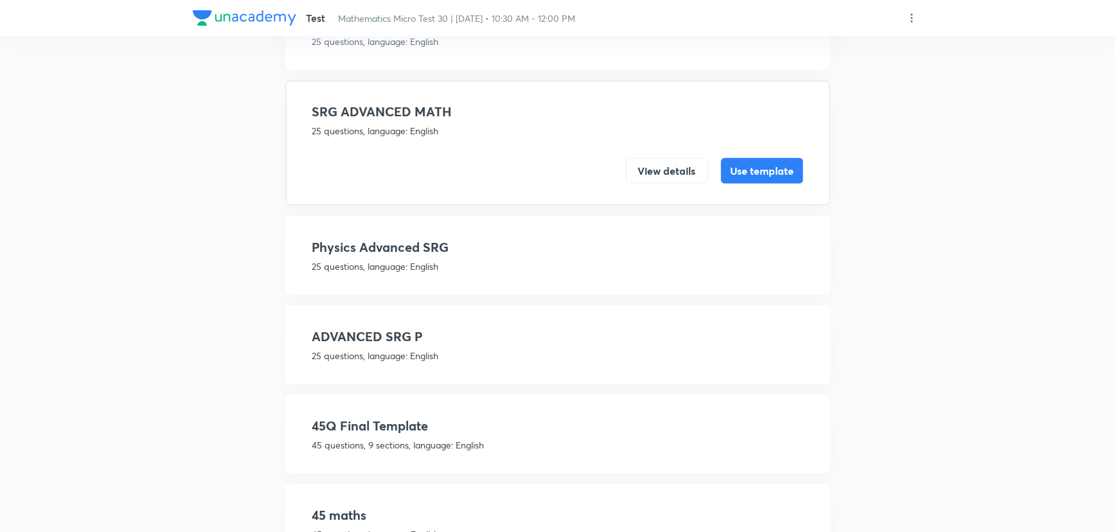
scroll to position [362, 0]
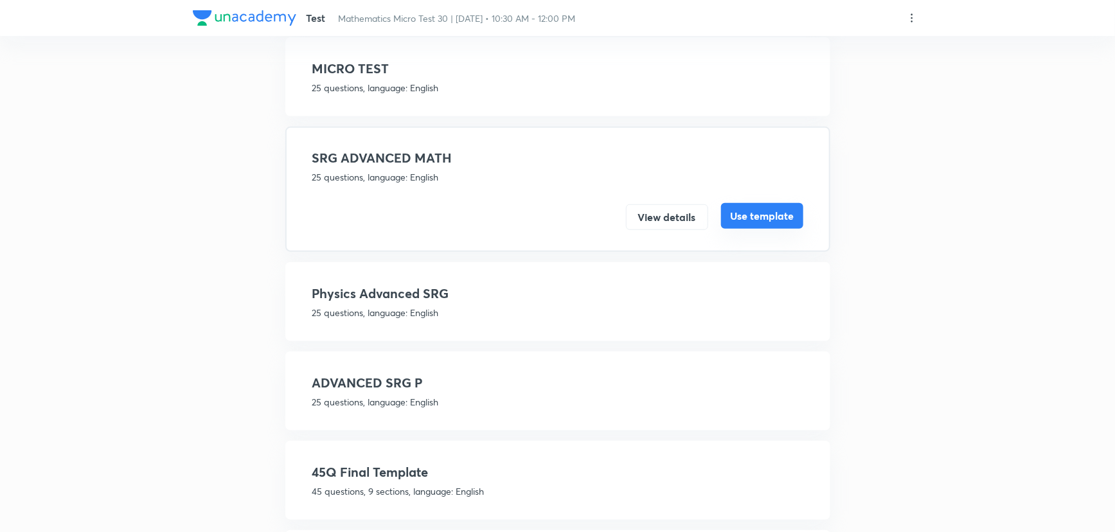
click at [763, 218] on button "Use template" at bounding box center [762, 216] width 82 height 26
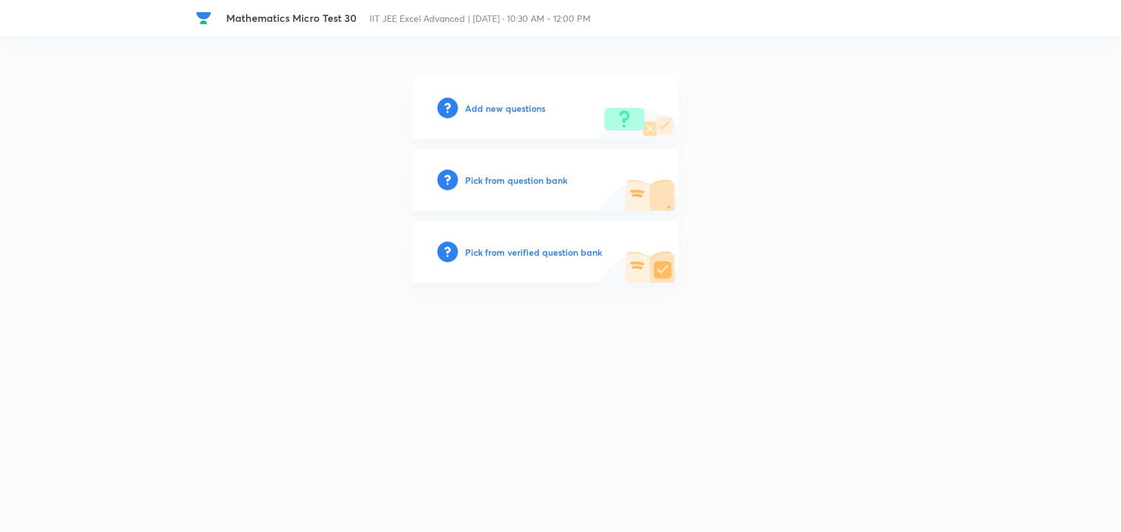
click at [518, 253] on h6 "Pick from verified question bank" at bounding box center [534, 251] width 137 height 13
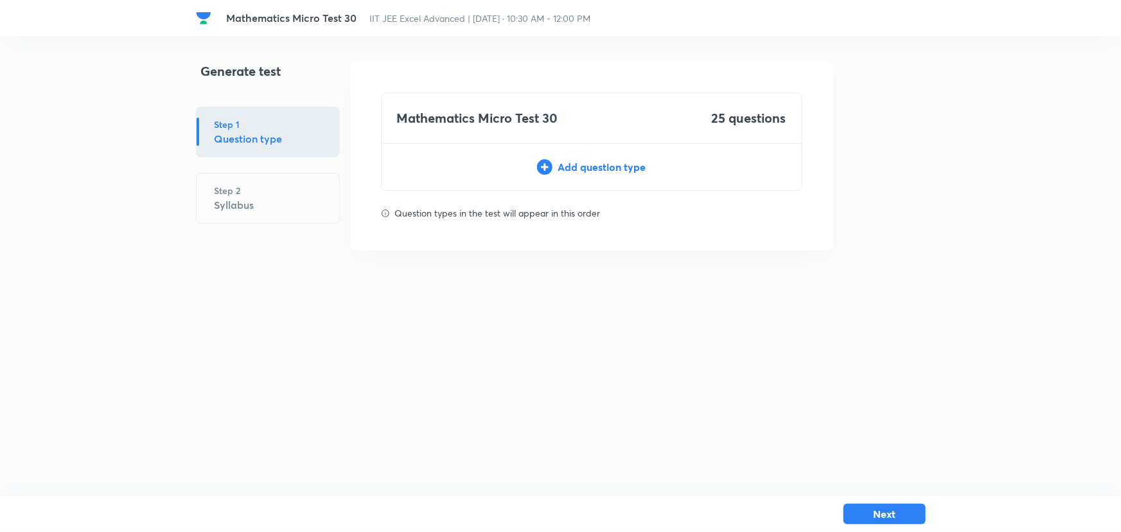
click at [564, 169] on div "Add question type" at bounding box center [592, 166] width 420 height 15
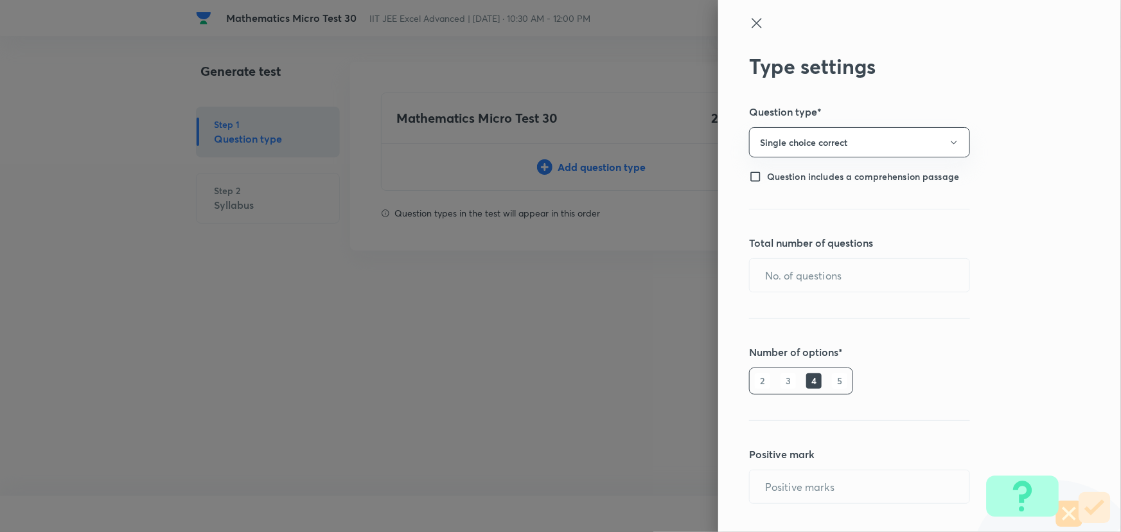
type input "1"
type input "0"
click at [819, 270] on input "text" at bounding box center [860, 275] width 220 height 33
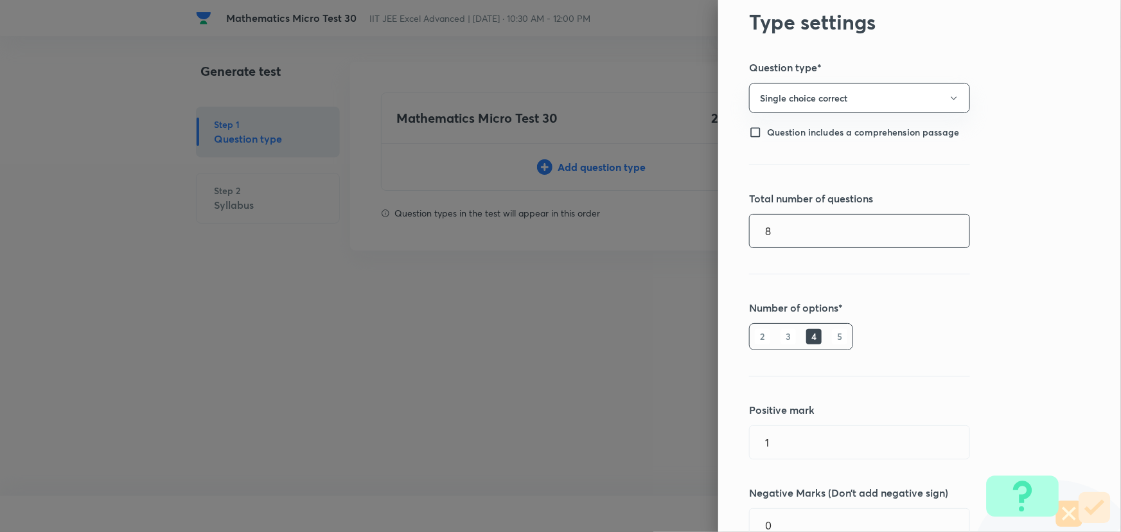
scroll to position [116, 0]
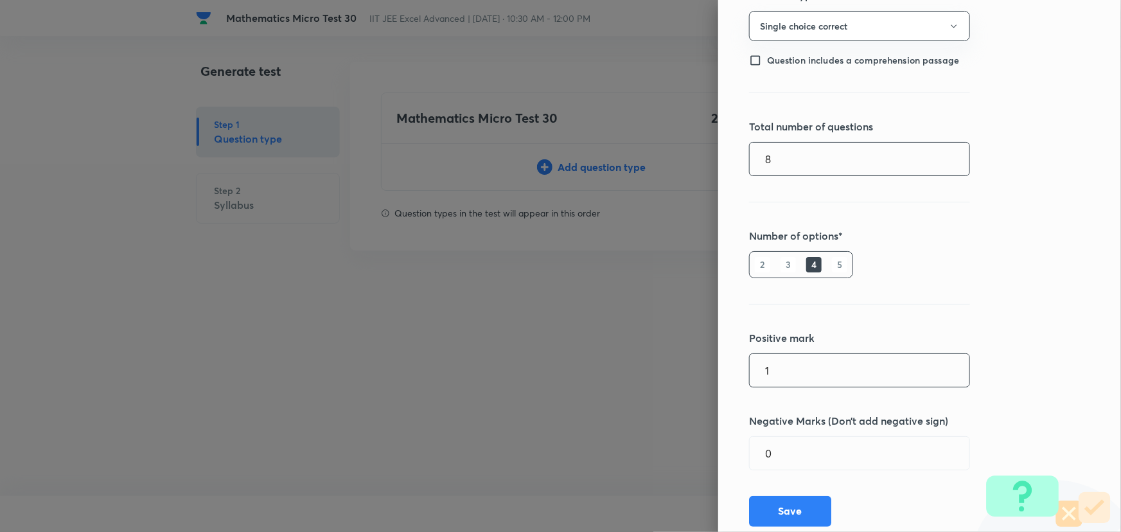
type input "8"
click at [799, 364] on input "1" at bounding box center [860, 370] width 220 height 33
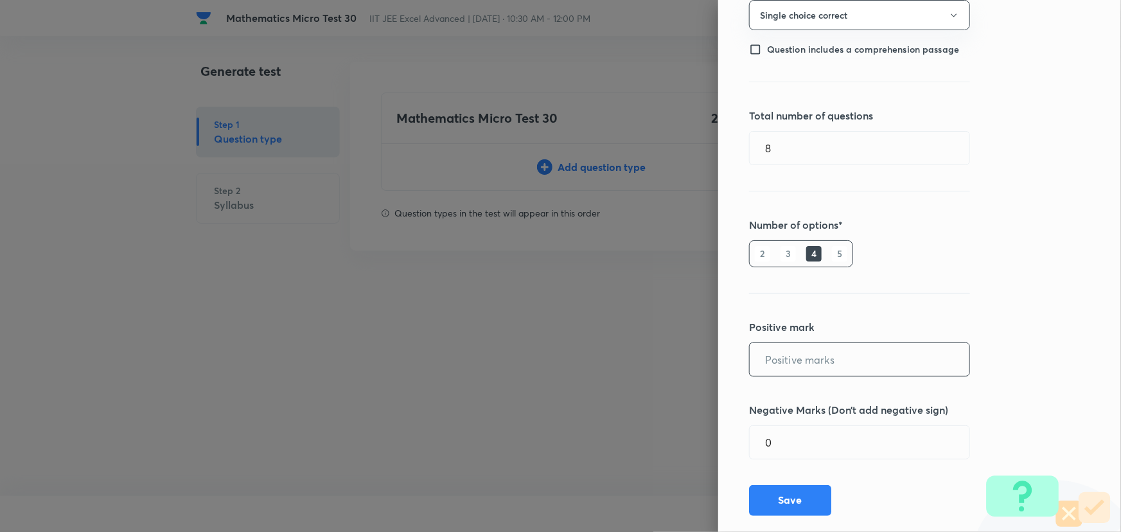
scroll to position [150, 0]
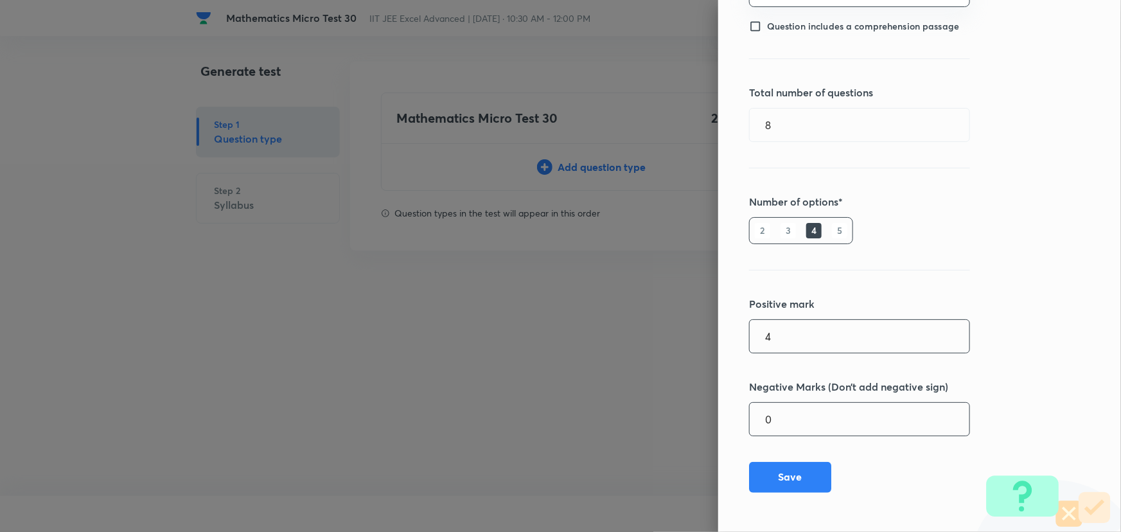
type input "4"
click at [786, 422] on input "0" at bounding box center [860, 419] width 220 height 33
type input "1"
click at [800, 479] on button "Save" at bounding box center [790, 476] width 82 height 31
type input "1"
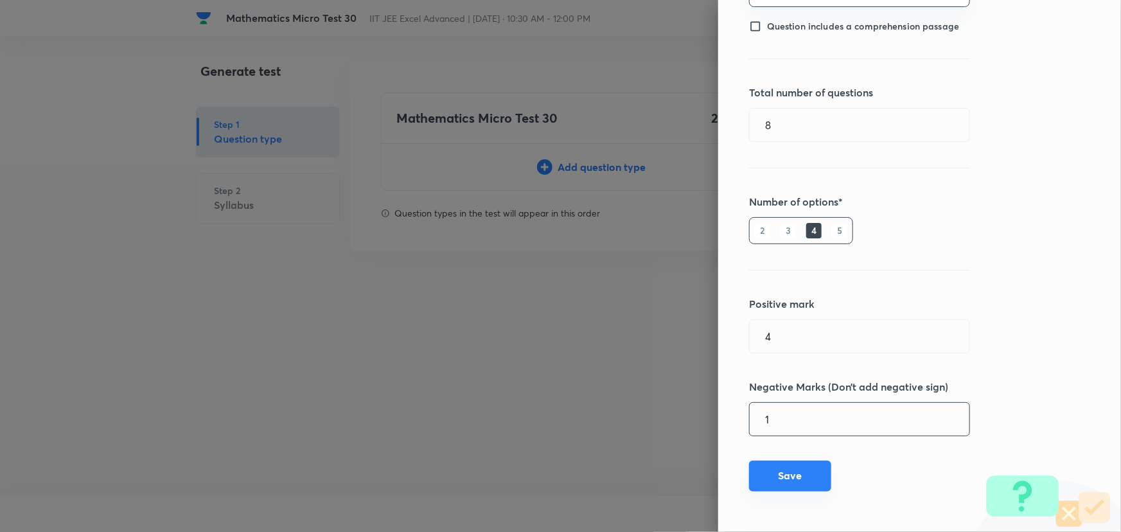
type input "0"
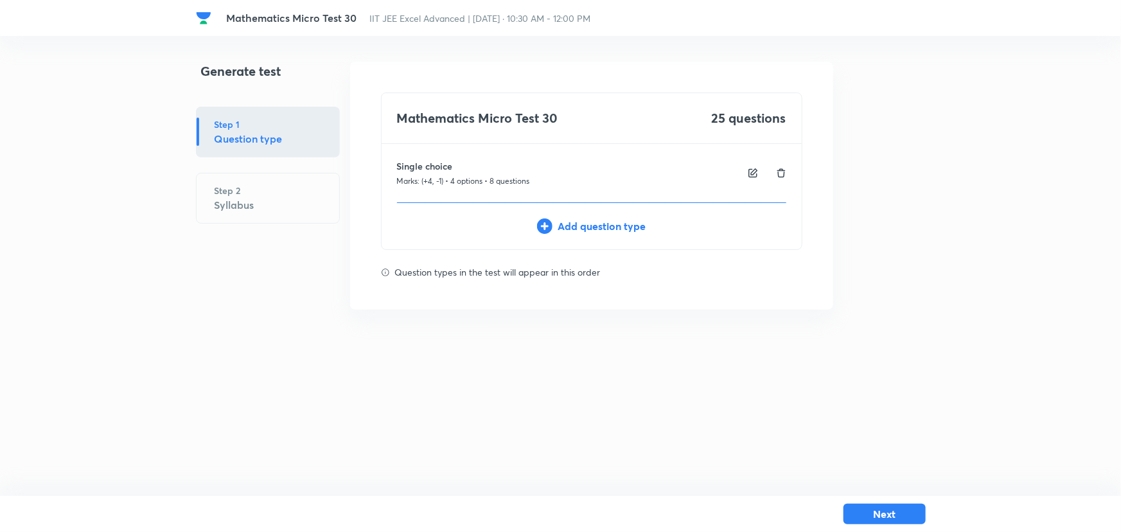
click at [596, 220] on div "Add question type" at bounding box center [592, 225] width 420 height 15
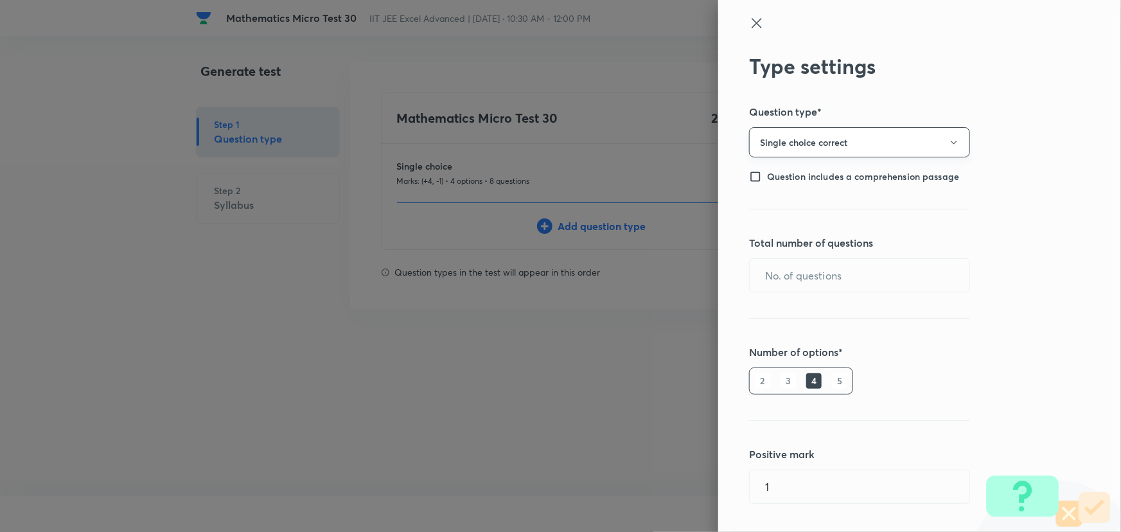
click at [829, 143] on button "Single choice correct" at bounding box center [859, 142] width 221 height 30
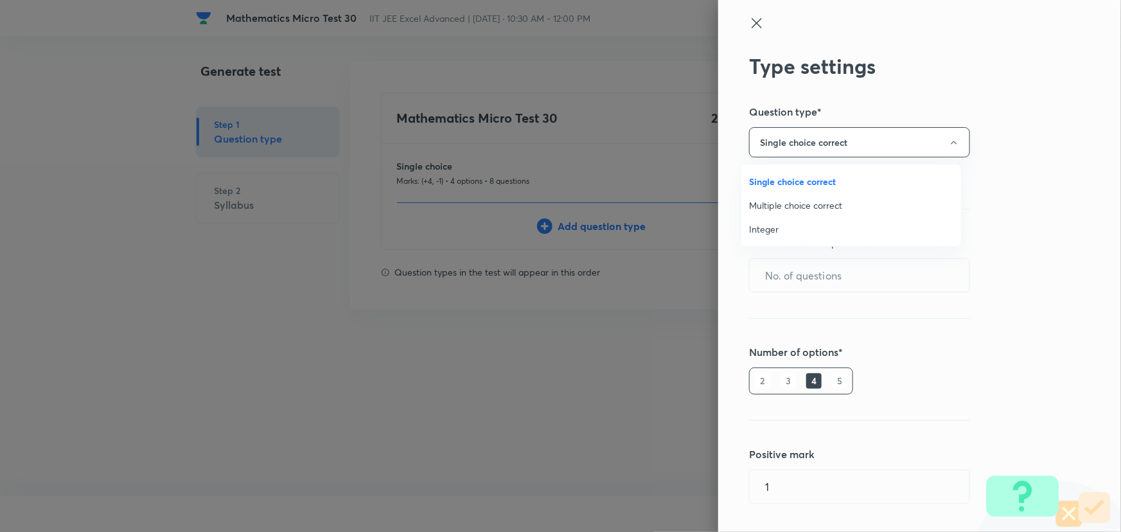
click at [784, 202] on span "Multiple choice correct" at bounding box center [851, 205] width 204 height 13
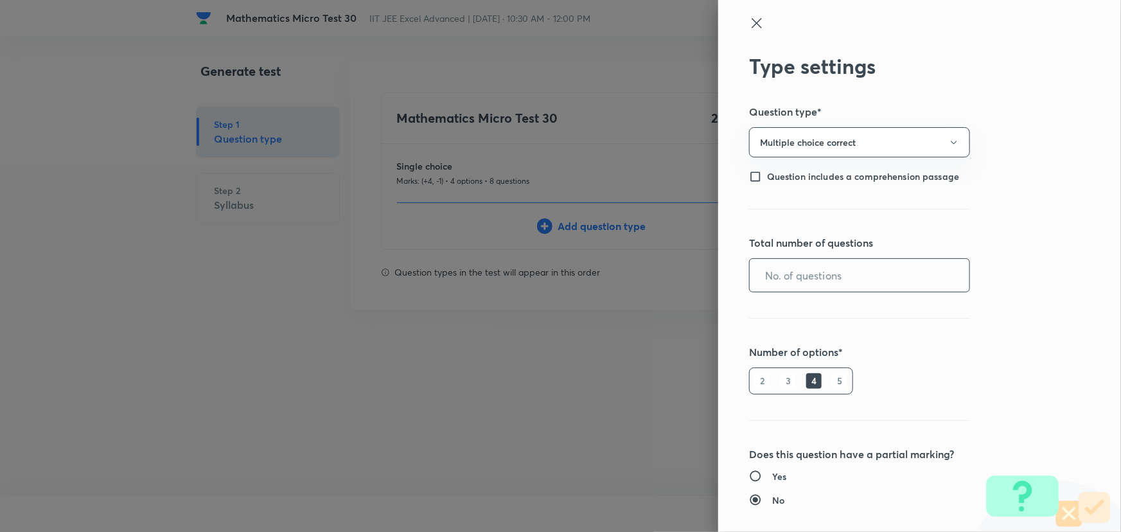
click at [787, 274] on input "text" at bounding box center [860, 275] width 220 height 33
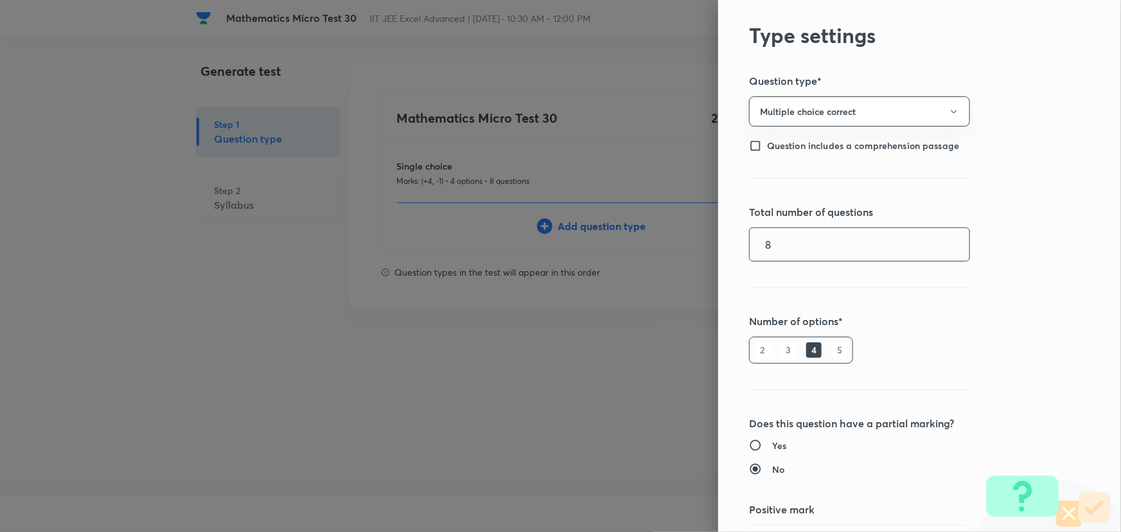
scroll to position [116, 0]
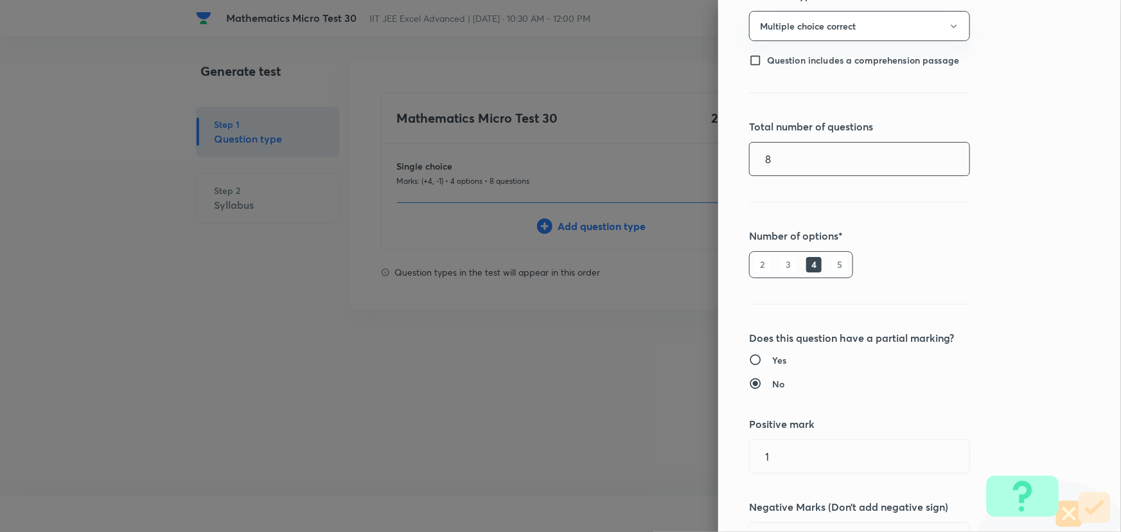
type input "8"
click at [749, 363] on input "Yes" at bounding box center [760, 359] width 23 height 13
radio input "true"
radio input "false"
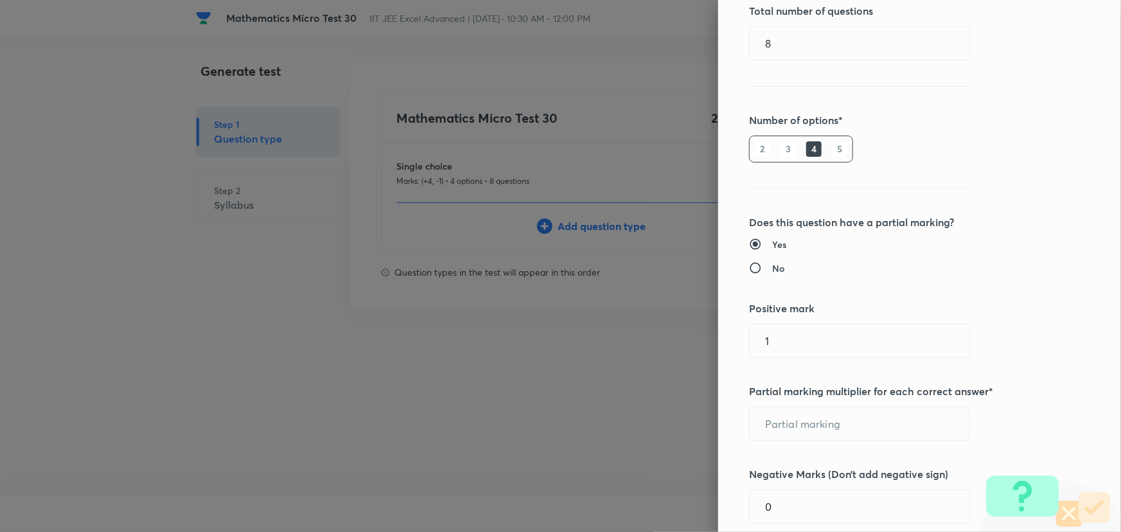
scroll to position [233, 0]
click at [797, 338] on input "1" at bounding box center [860, 339] width 220 height 33
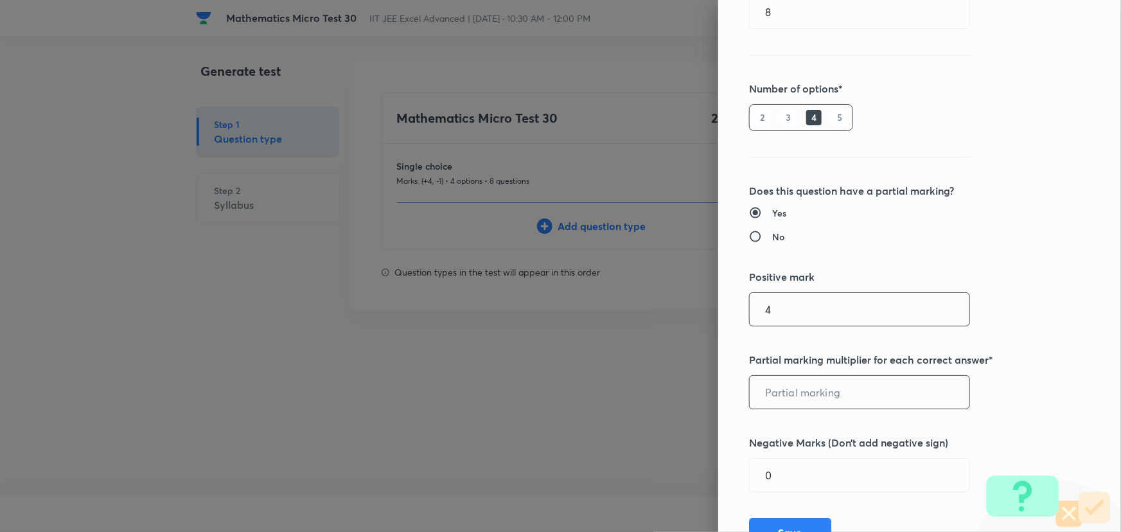
scroll to position [320, 0]
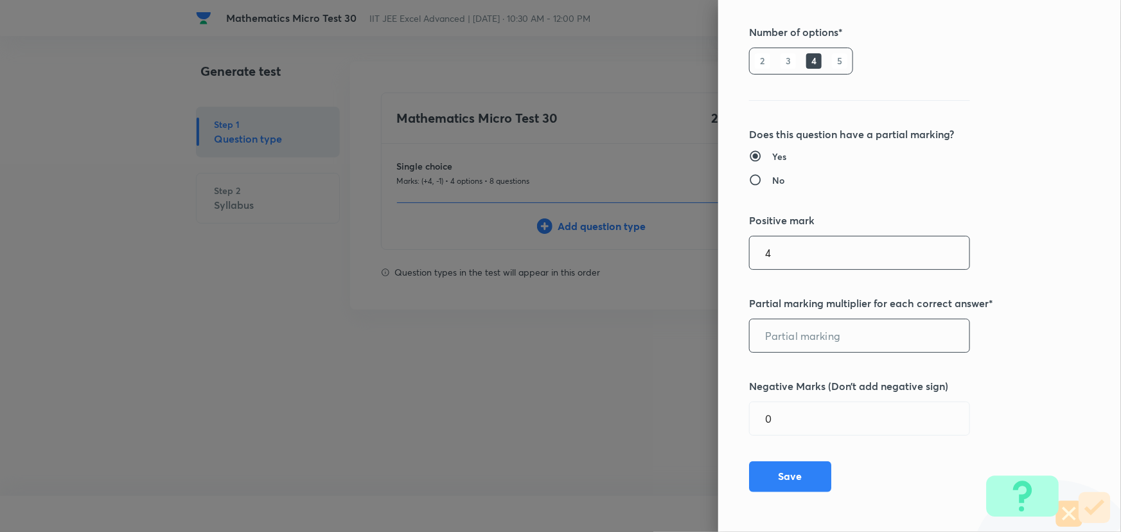
type input "4"
click at [803, 347] on input "text" at bounding box center [860, 335] width 220 height 33
type input "1"
click at [837, 407] on input "0" at bounding box center [860, 418] width 220 height 33
type input "2"
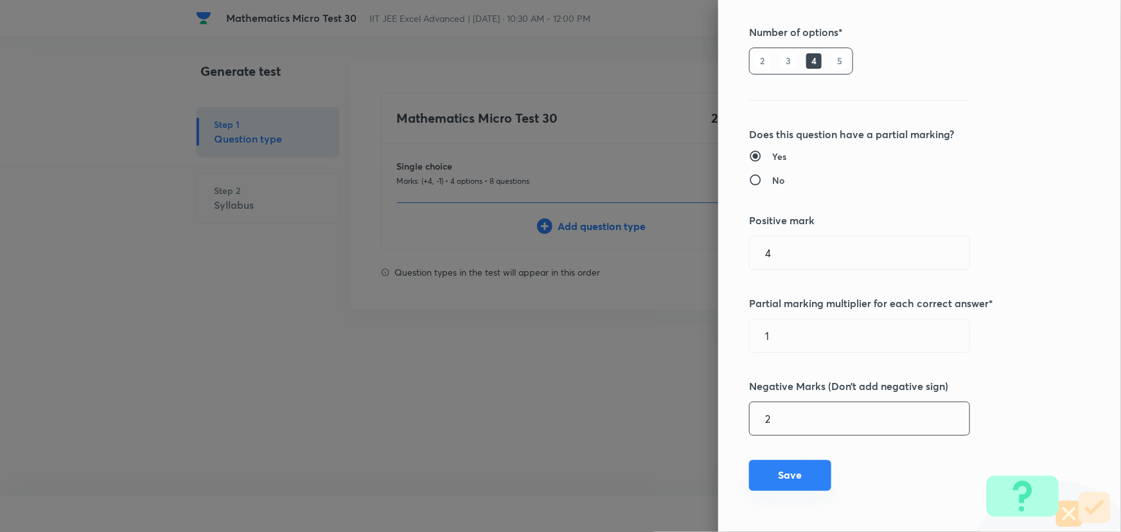
click at [791, 474] on button "Save" at bounding box center [790, 475] width 82 height 31
type input "1"
type input "0"
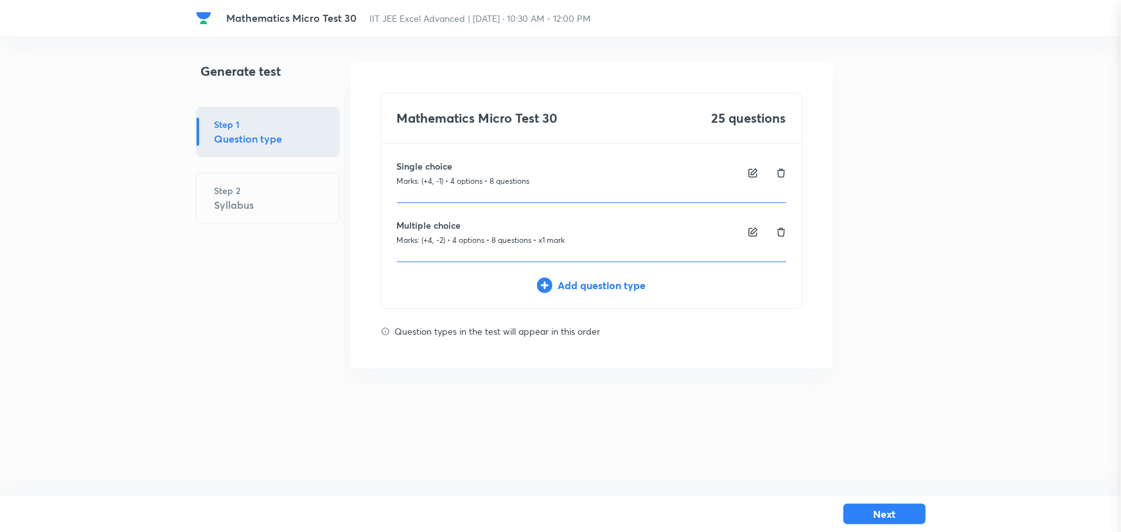
scroll to position [150, 0]
click at [608, 288] on div "Add question type" at bounding box center [592, 285] width 420 height 15
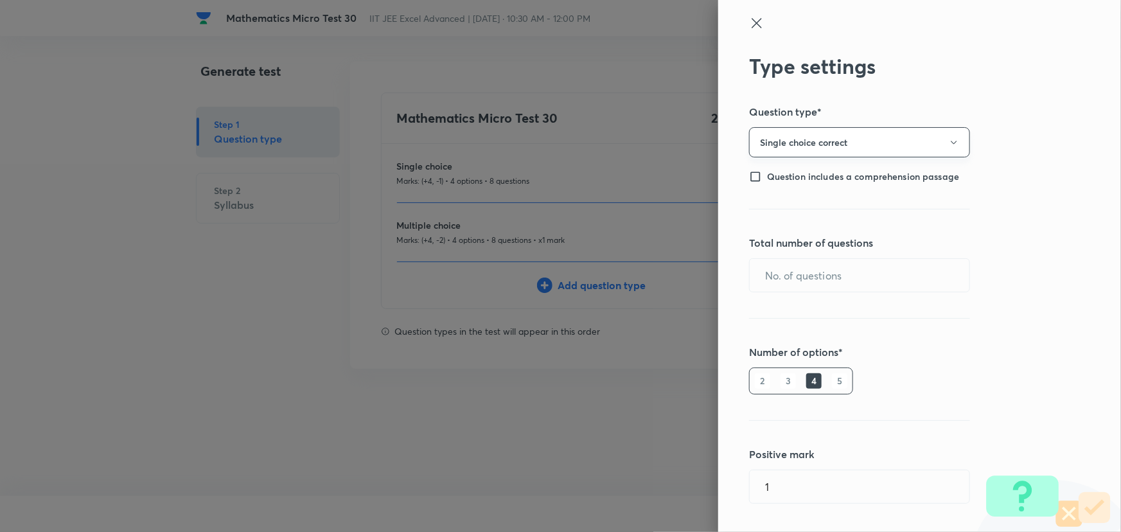
click at [864, 137] on button "Single choice correct" at bounding box center [859, 142] width 221 height 30
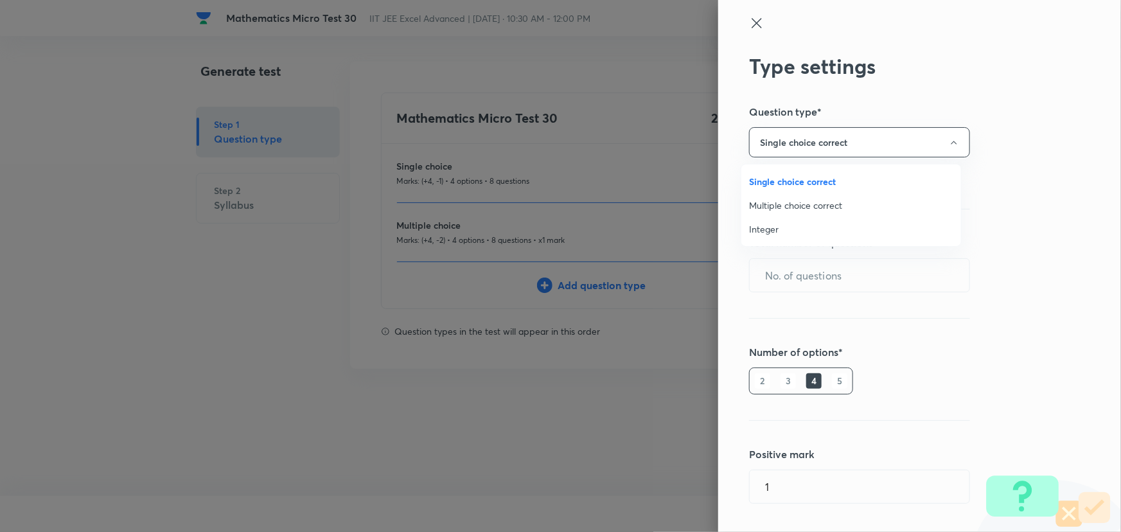
click at [797, 175] on span "Single choice correct" at bounding box center [851, 181] width 204 height 13
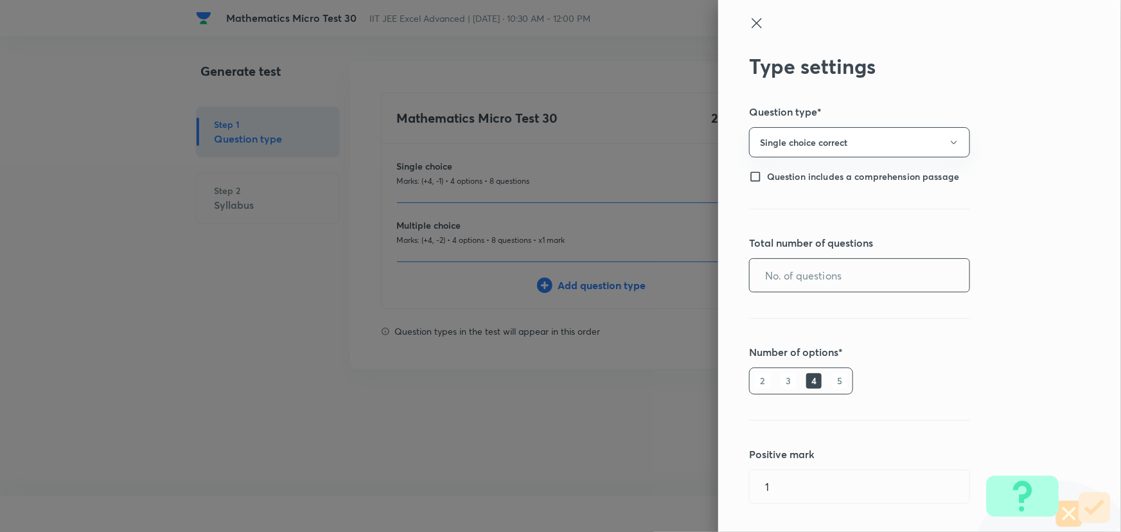
click at [795, 282] on input "text" at bounding box center [860, 275] width 220 height 33
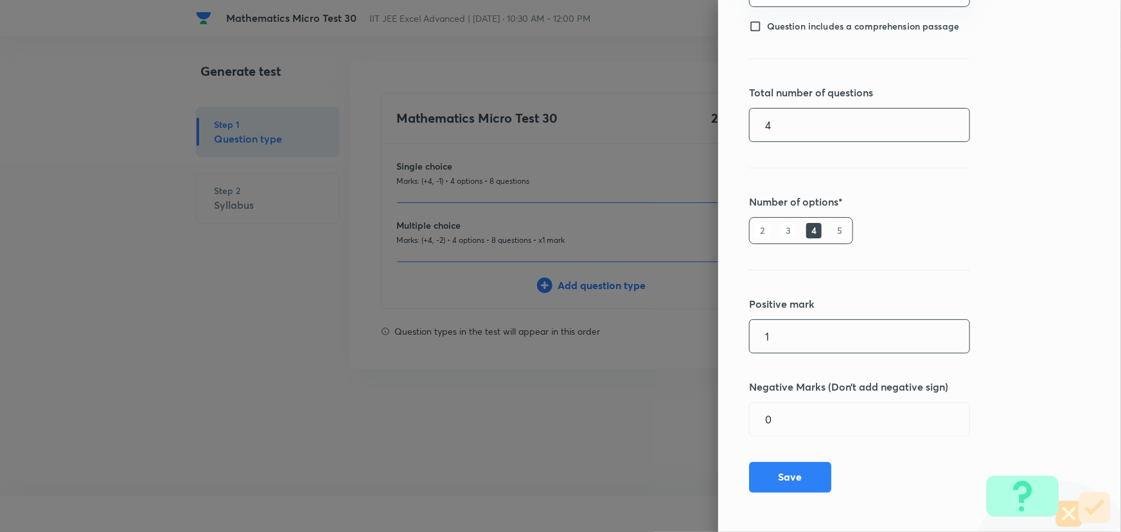
type input "4"
click at [782, 328] on input "1" at bounding box center [860, 336] width 220 height 33
type input "4"
click at [849, 403] on input "0" at bounding box center [860, 419] width 220 height 33
type input "1"
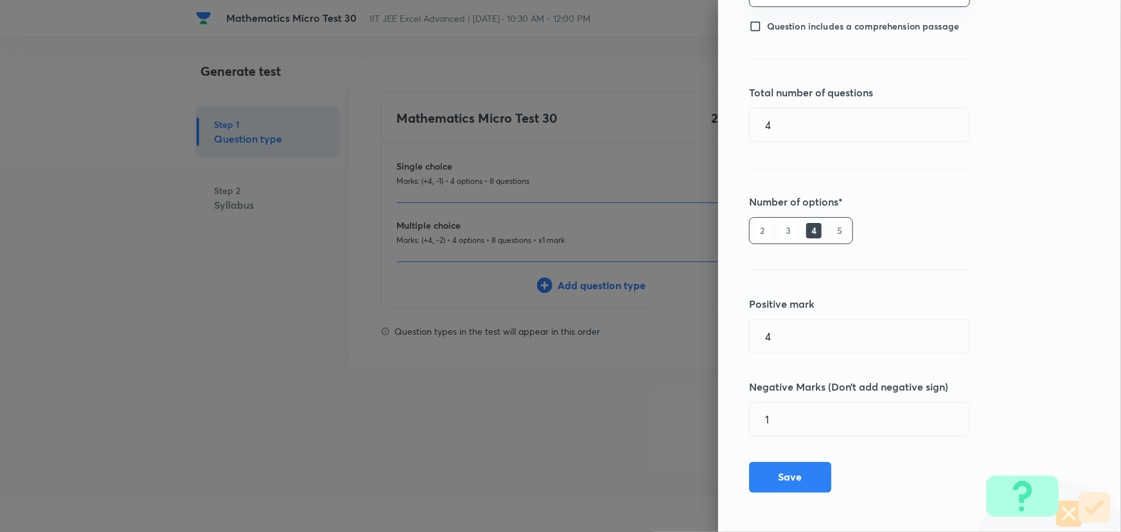
drag, startPoint x: 800, startPoint y: 477, endPoint x: 706, endPoint y: 386, distance: 130.9
click at [801, 477] on button "Save" at bounding box center [790, 477] width 82 height 31
type input "1"
type input "0"
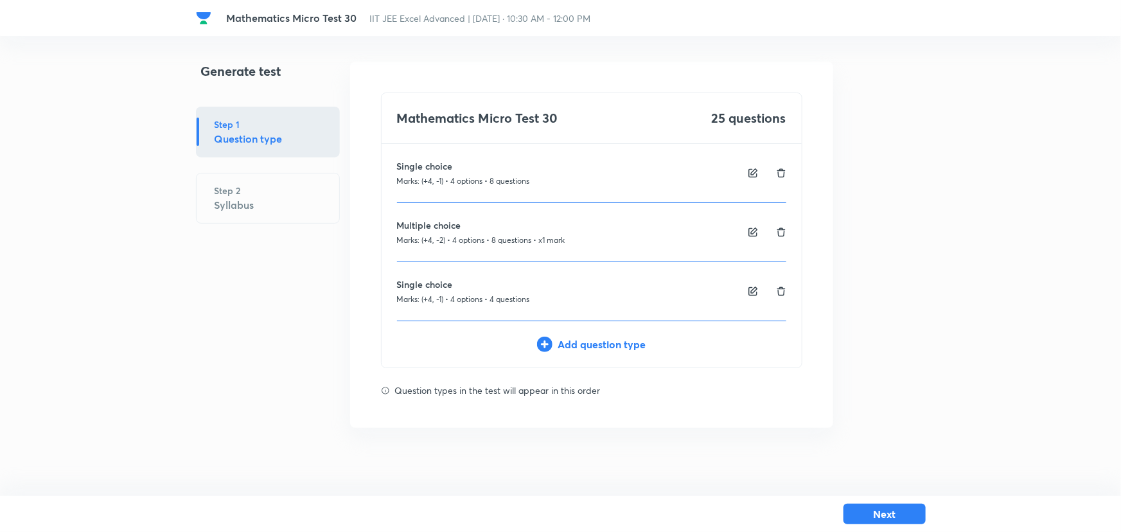
click at [563, 339] on div "Add question type" at bounding box center [592, 344] width 420 height 15
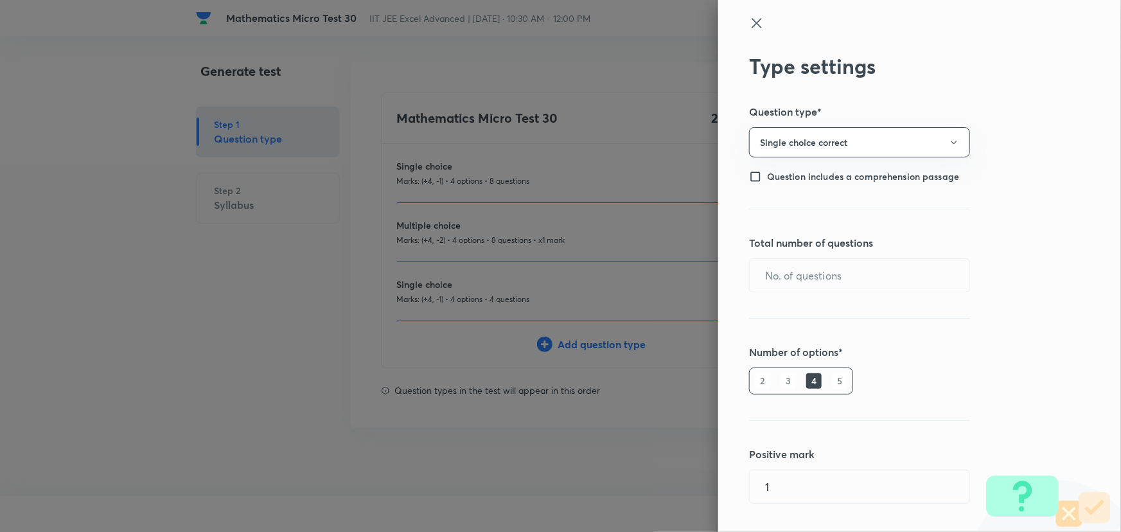
drag, startPoint x: 851, startPoint y: 121, endPoint x: 844, endPoint y: 124, distance: 7.5
click at [851, 121] on div "Type settings Question type* Single choice correct Question includes a comprehe…" at bounding box center [919, 266] width 403 height 532
click at [838, 135] on button "Single choice correct" at bounding box center [859, 142] width 221 height 30
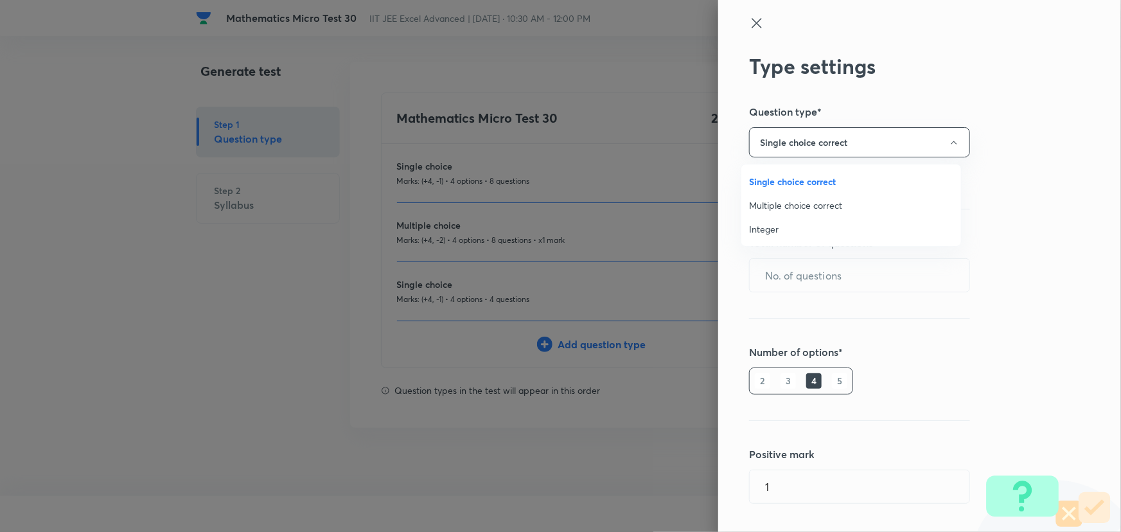
click at [762, 233] on span "Integer" at bounding box center [851, 228] width 204 height 13
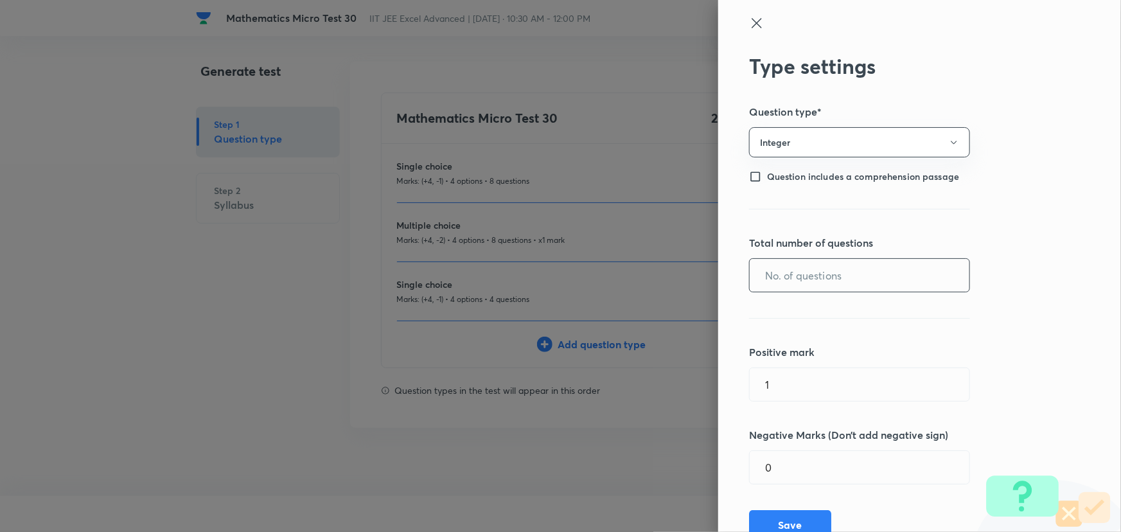
click at [807, 269] on input "text" at bounding box center [860, 275] width 220 height 33
type input "5"
click at [829, 377] on input "1" at bounding box center [860, 384] width 220 height 33
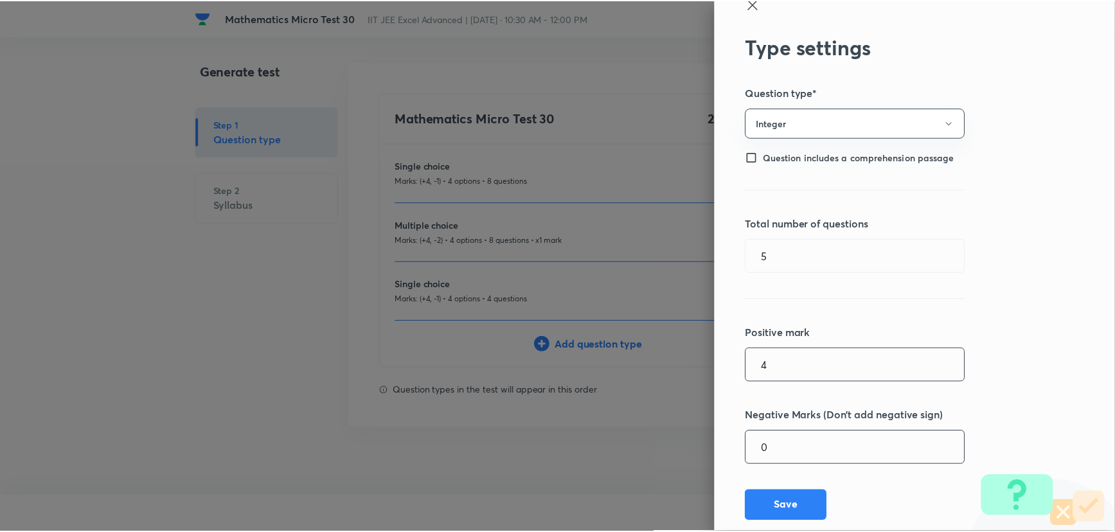
scroll to position [49, 0]
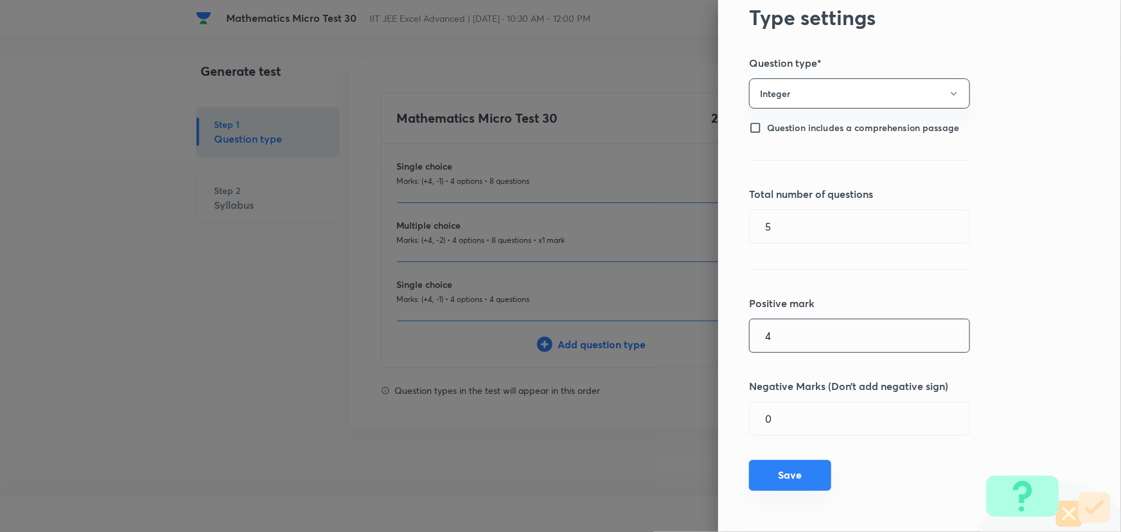
type input "4"
click at [786, 471] on button "Save" at bounding box center [790, 475] width 82 height 31
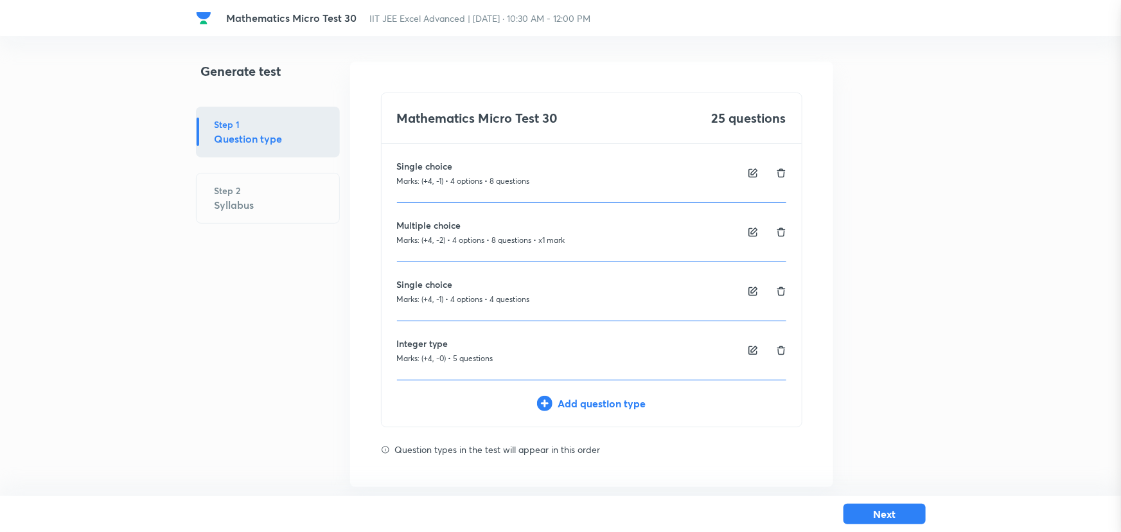
type input "1"
click at [870, 501] on div "Next" at bounding box center [558, 514] width 730 height 36
click at [888, 521] on button "Next" at bounding box center [881, 512] width 82 height 21
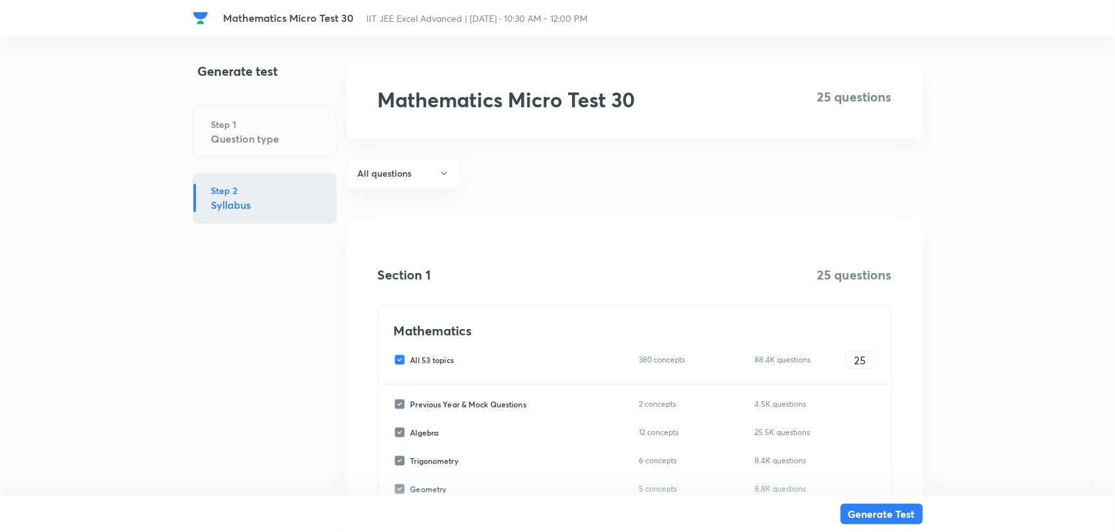
click at [397, 362] on input "All 53 topics" at bounding box center [402, 360] width 17 height 12
checkbox input "false"
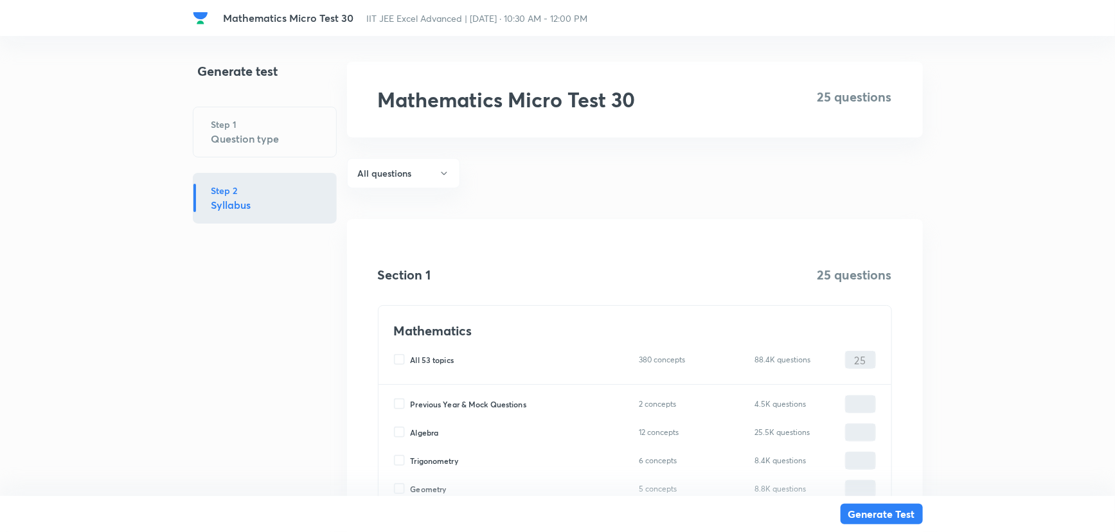
checkbox input "false"
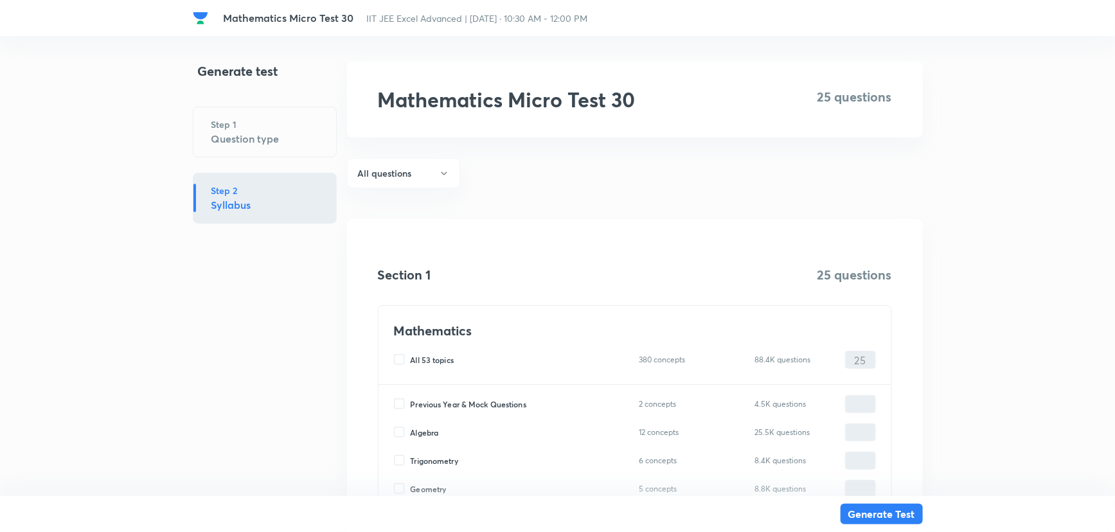
checkbox input "false"
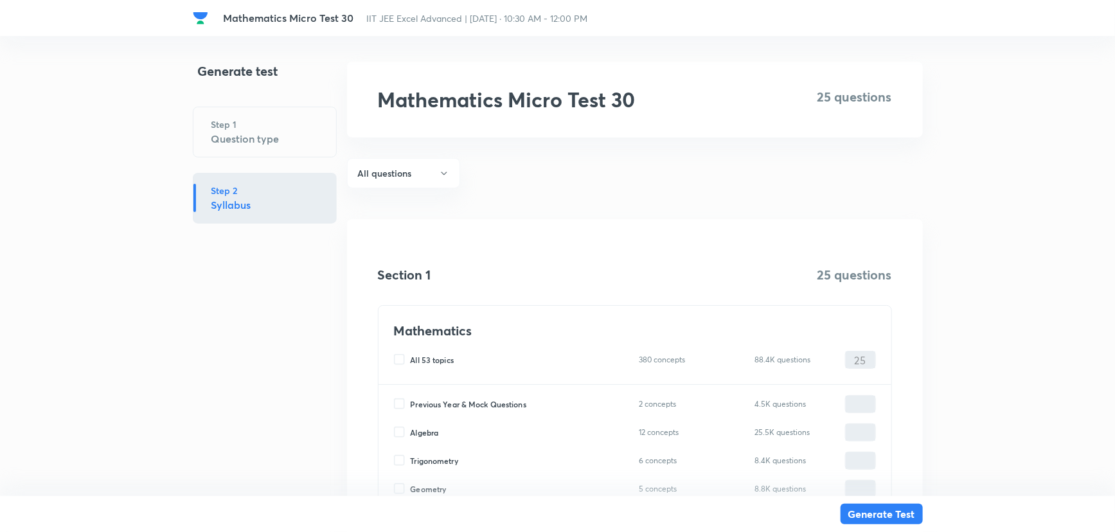
checkbox input "false"
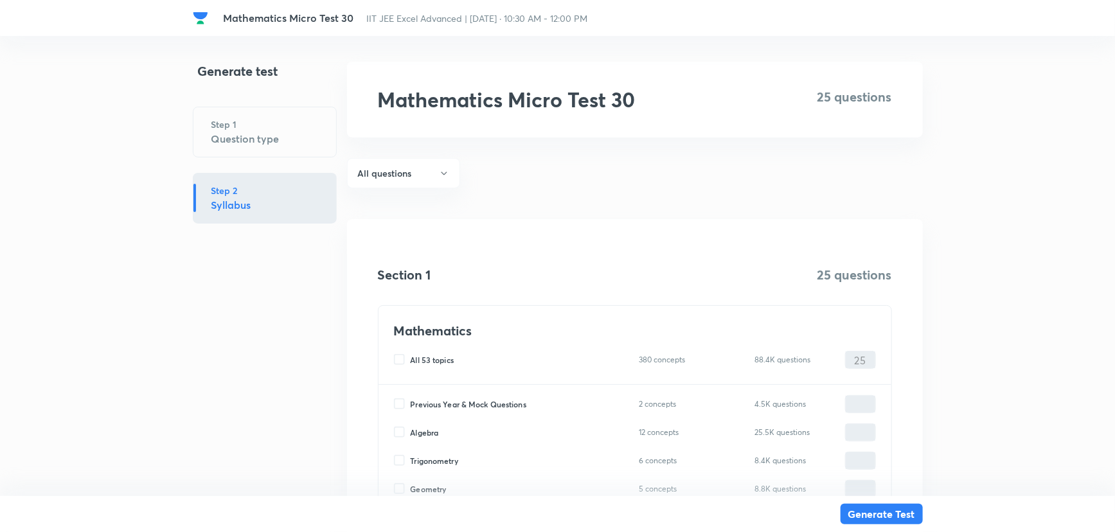
checkbox input "false"
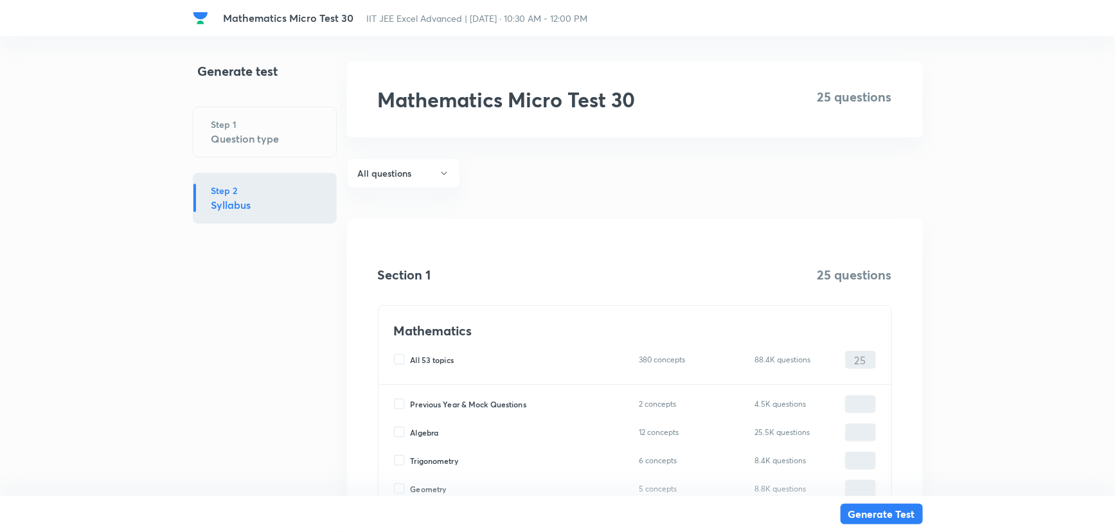
checkbox input "false"
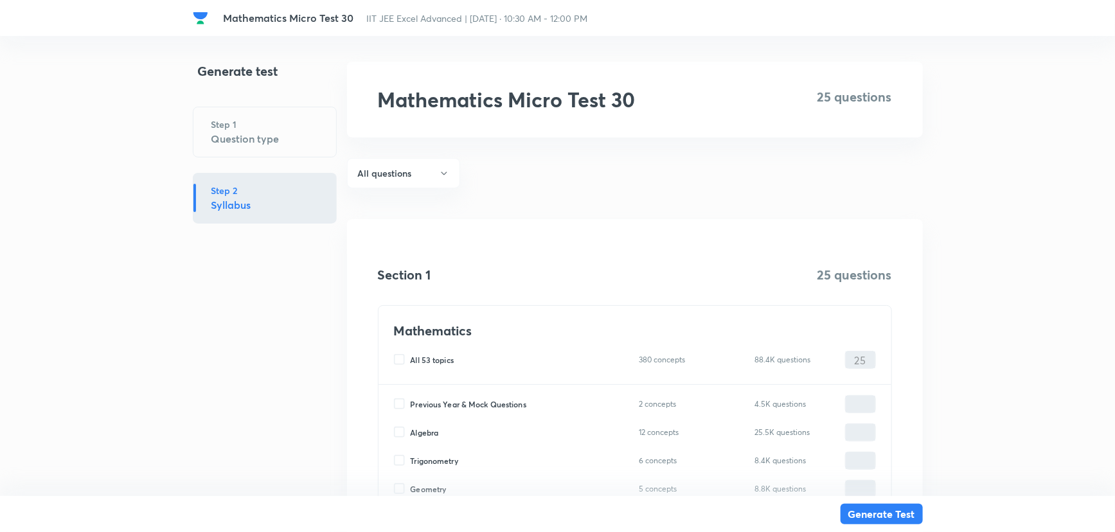
checkbox input "false"
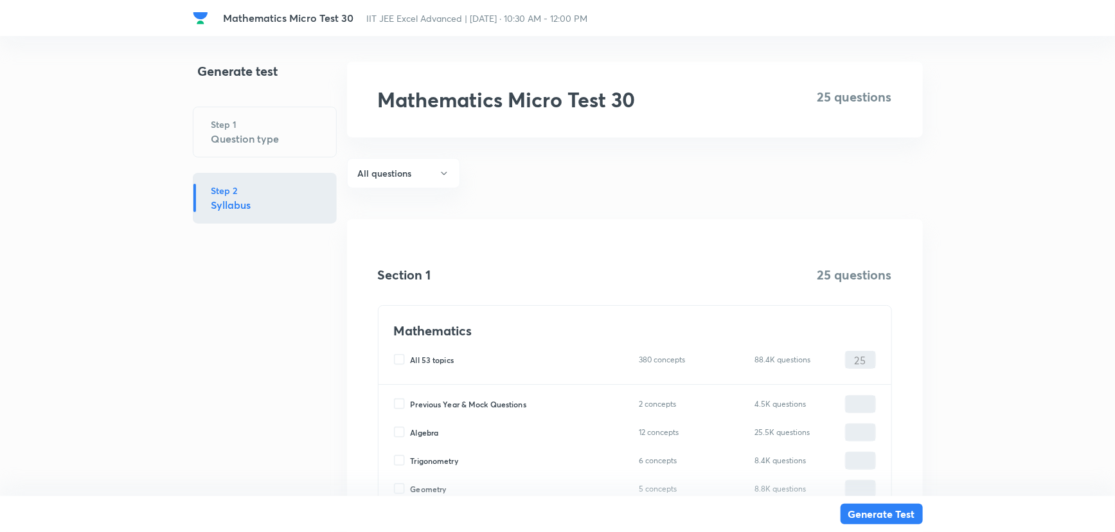
checkbox input "false"
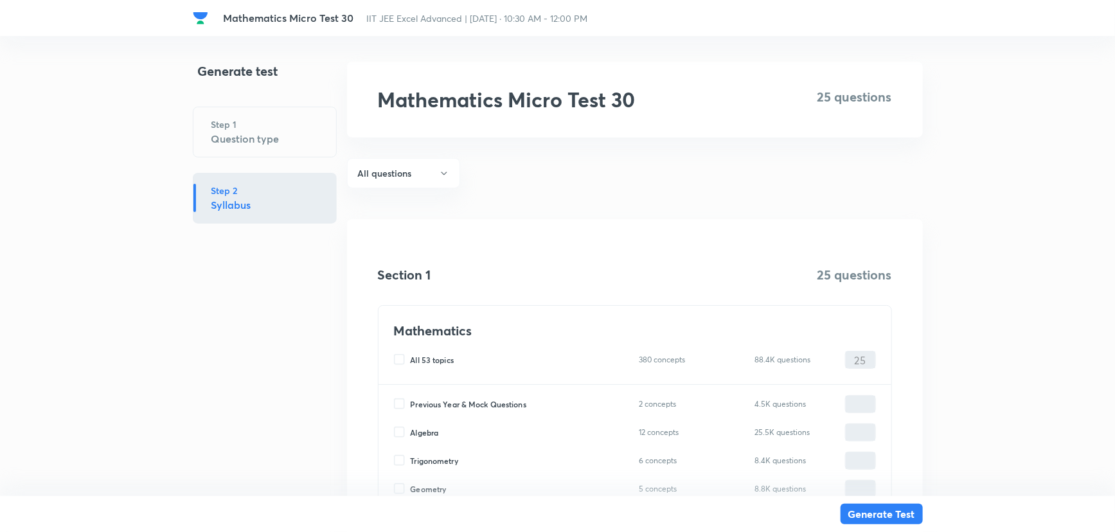
checkbox input "false"
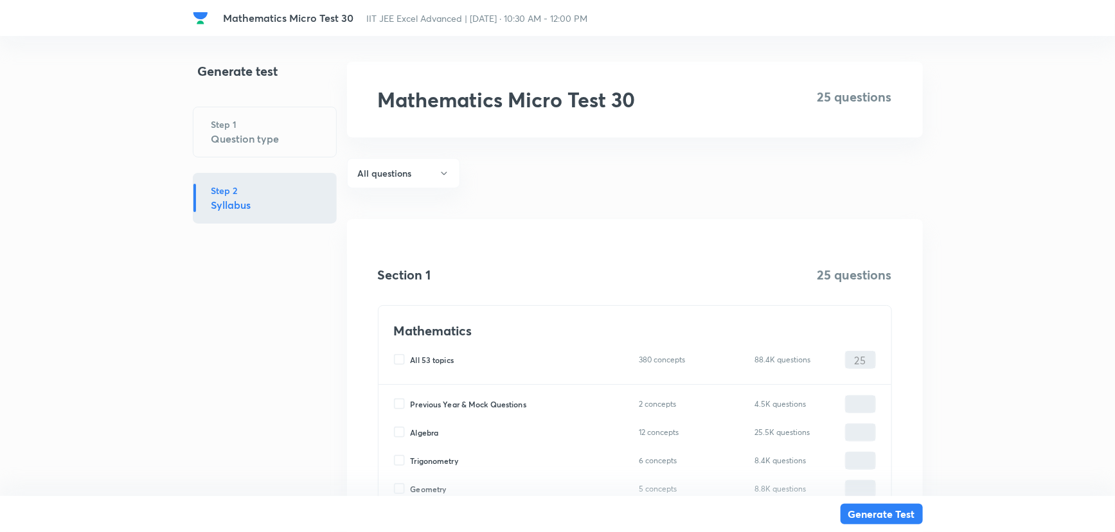
checkbox input "false"
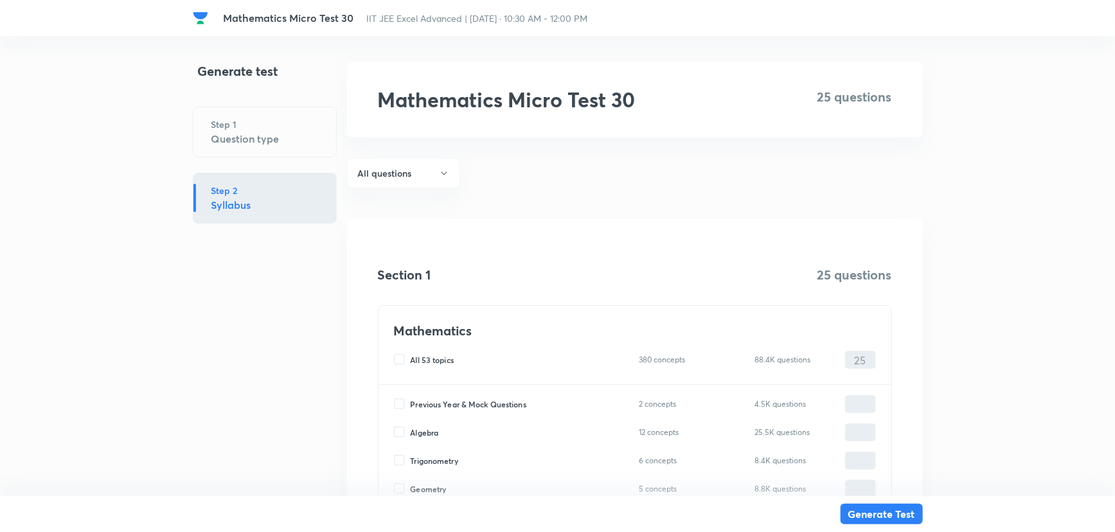
checkbox input "false"
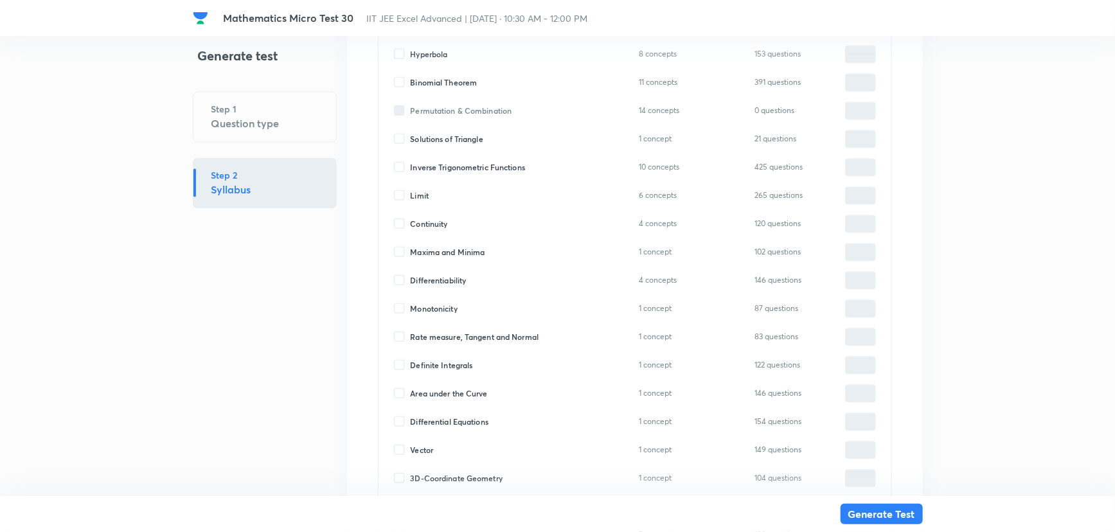
scroll to position [1320, 0]
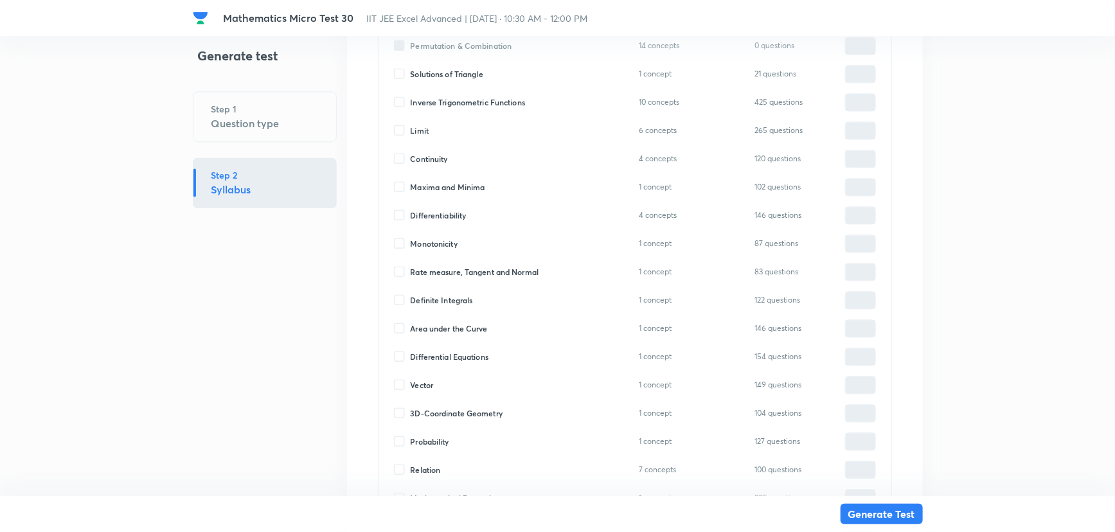
click at [404, 411] on input "3D-Coordinate Geometry" at bounding box center [402, 413] width 17 height 12
checkbox input "true"
type input "0"
click at [860, 411] on input "0" at bounding box center [861, 413] width 30 height 22
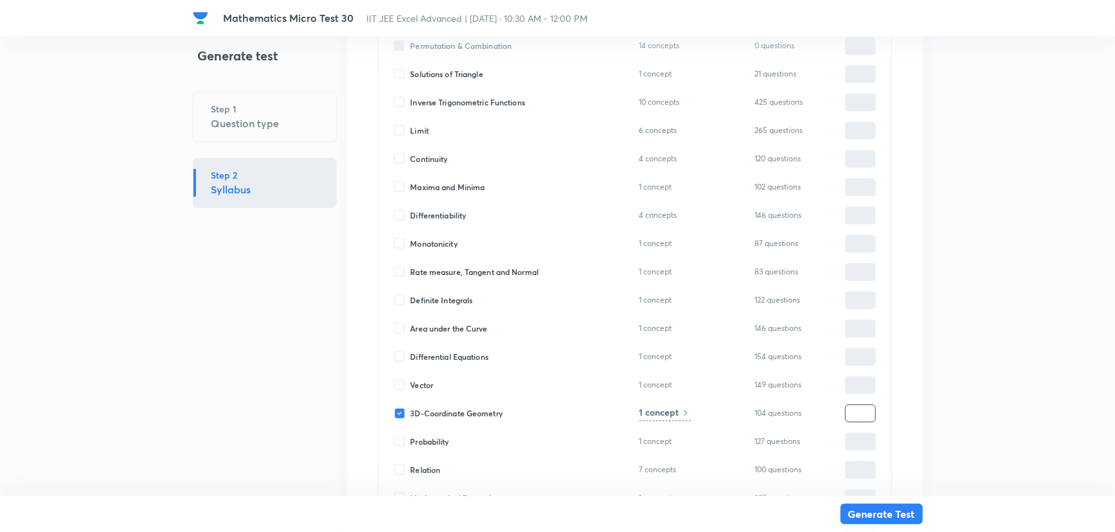
type input "4"
type input "0"
type input "1"
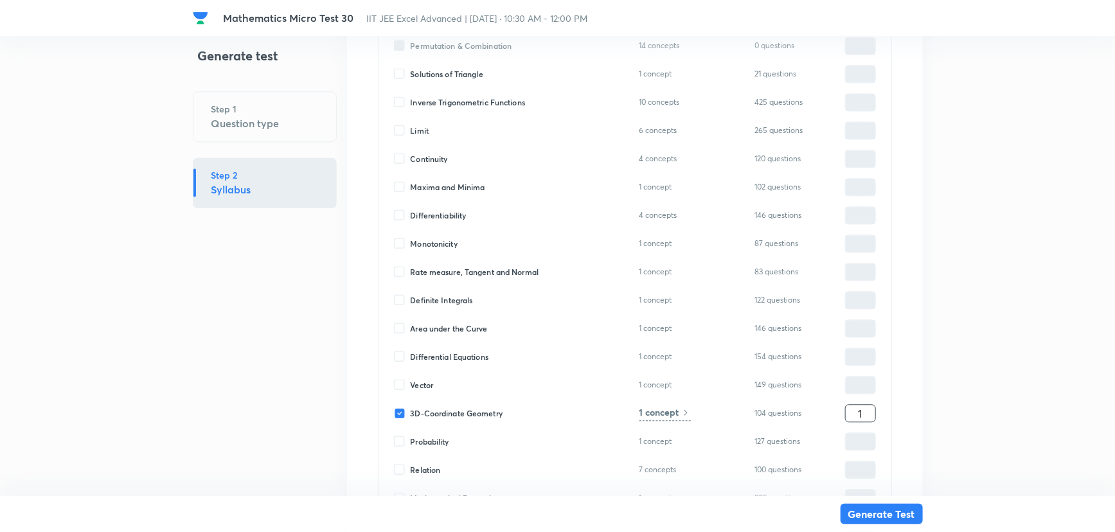
type input "1"
type input "15"
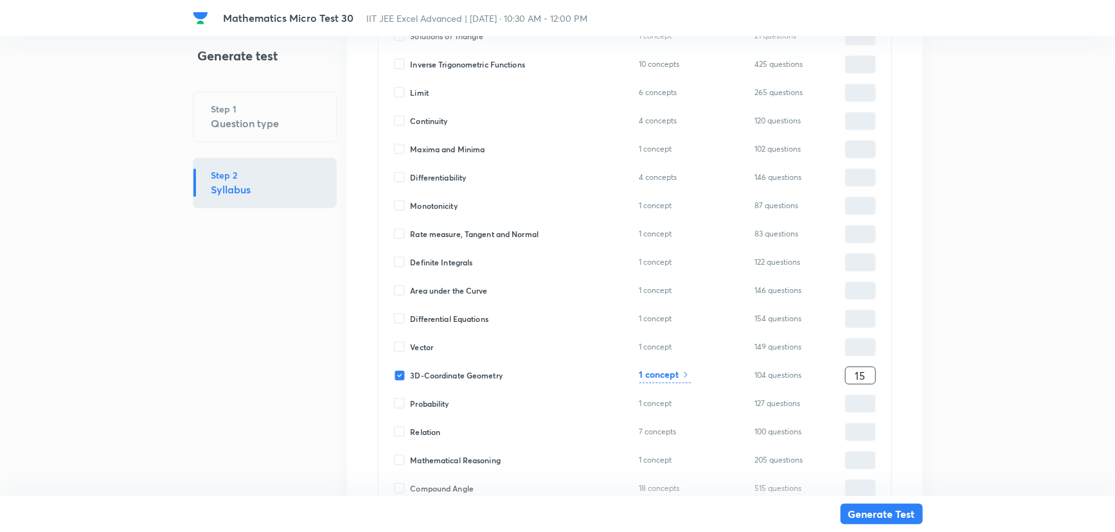
scroll to position [1378, 0]
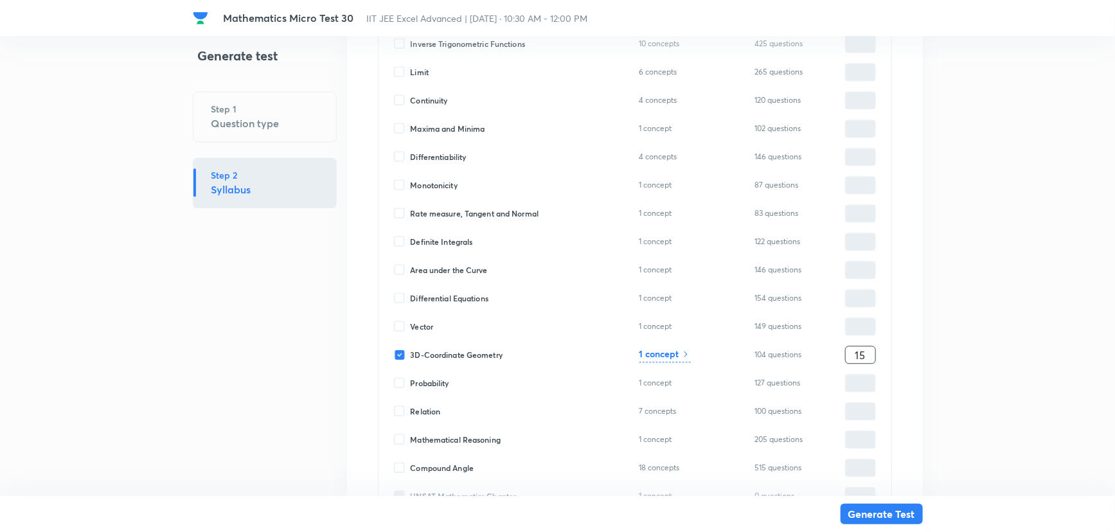
type input "15"
click at [397, 321] on input "Vector" at bounding box center [402, 327] width 17 height 12
checkbox input "true"
type input "0"
click at [867, 323] on input "0" at bounding box center [861, 326] width 30 height 22
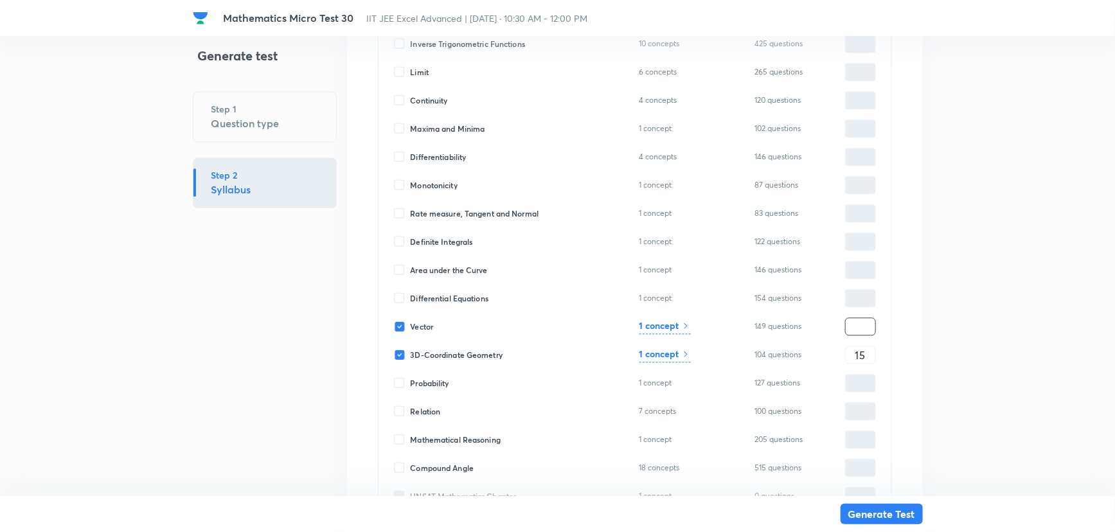
type input "1"
type input "16"
type input "10"
type input "25"
type input "10"
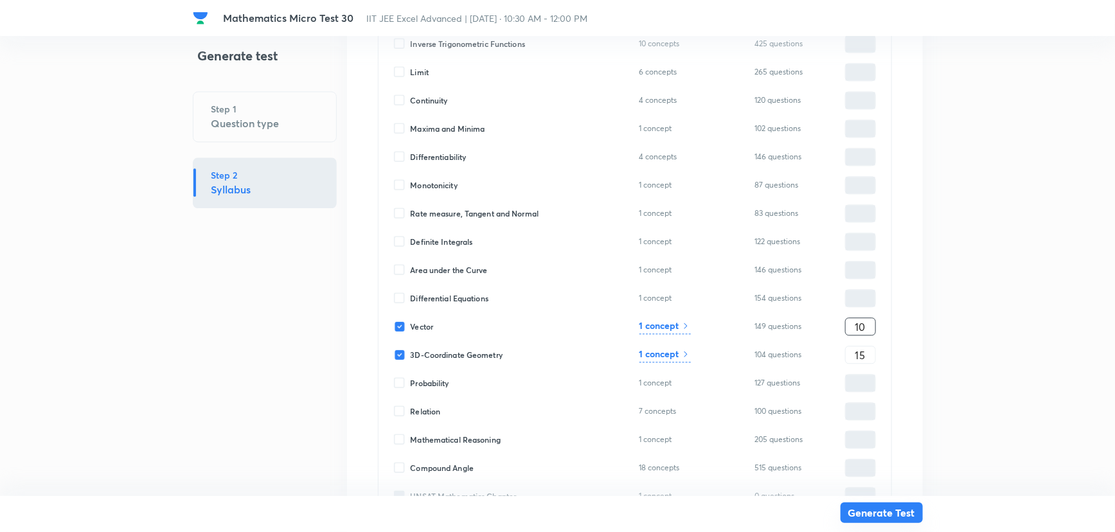
click at [890, 506] on button "Generate Test" at bounding box center [881, 512] width 82 height 21
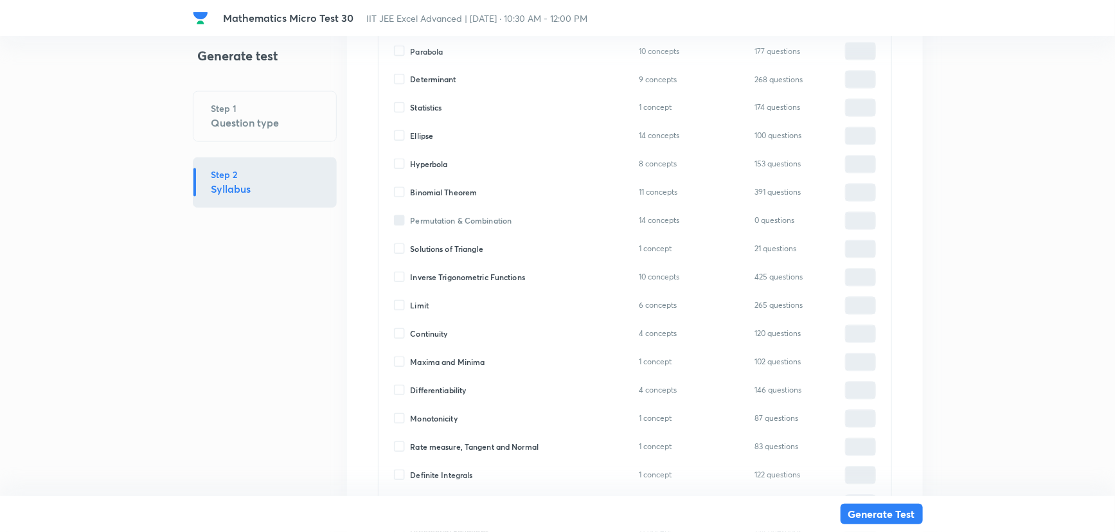
scroll to position [1086, 0]
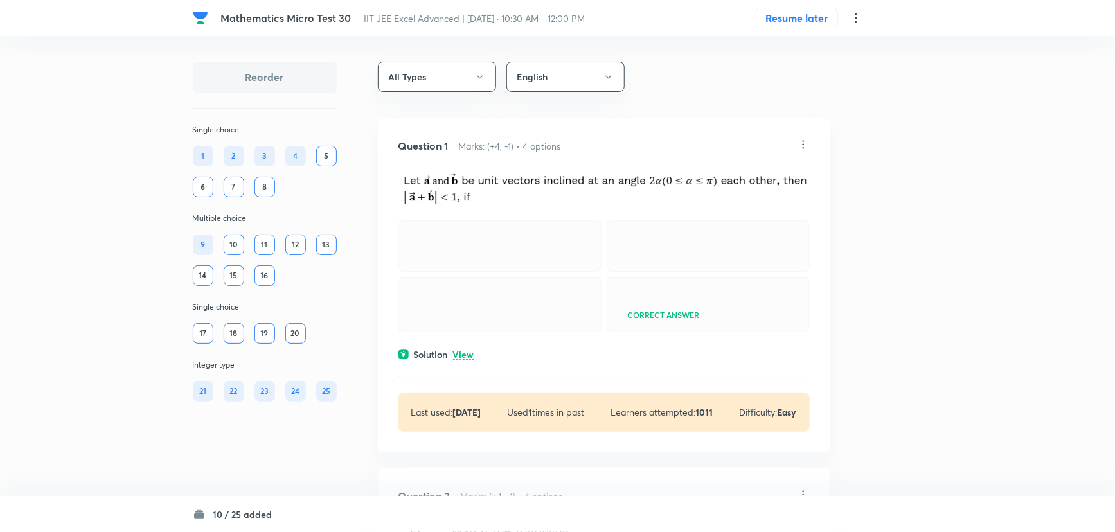
click at [240, 244] on div "10" at bounding box center [234, 245] width 21 height 21
click at [276, 244] on div "9 10 11 12 13 14 15 16" at bounding box center [265, 260] width 144 height 51
